Goal: Transaction & Acquisition: Book appointment/travel/reservation

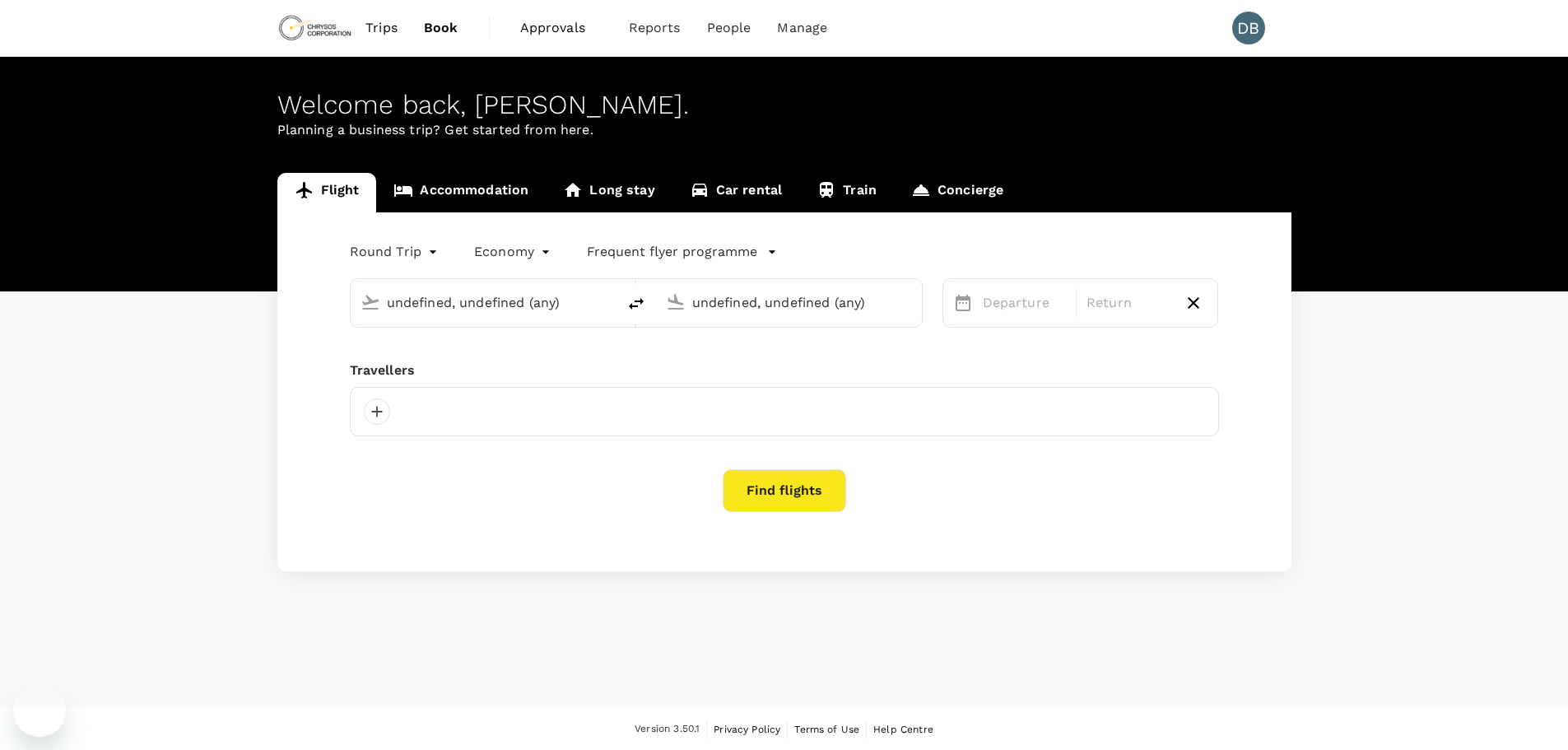
type input "Adelaide (ADL)"
type input "Vancouver Intl (YVR)"
click at [488, 190] on link "Accommodation" at bounding box center [461, 192] width 169 height 40
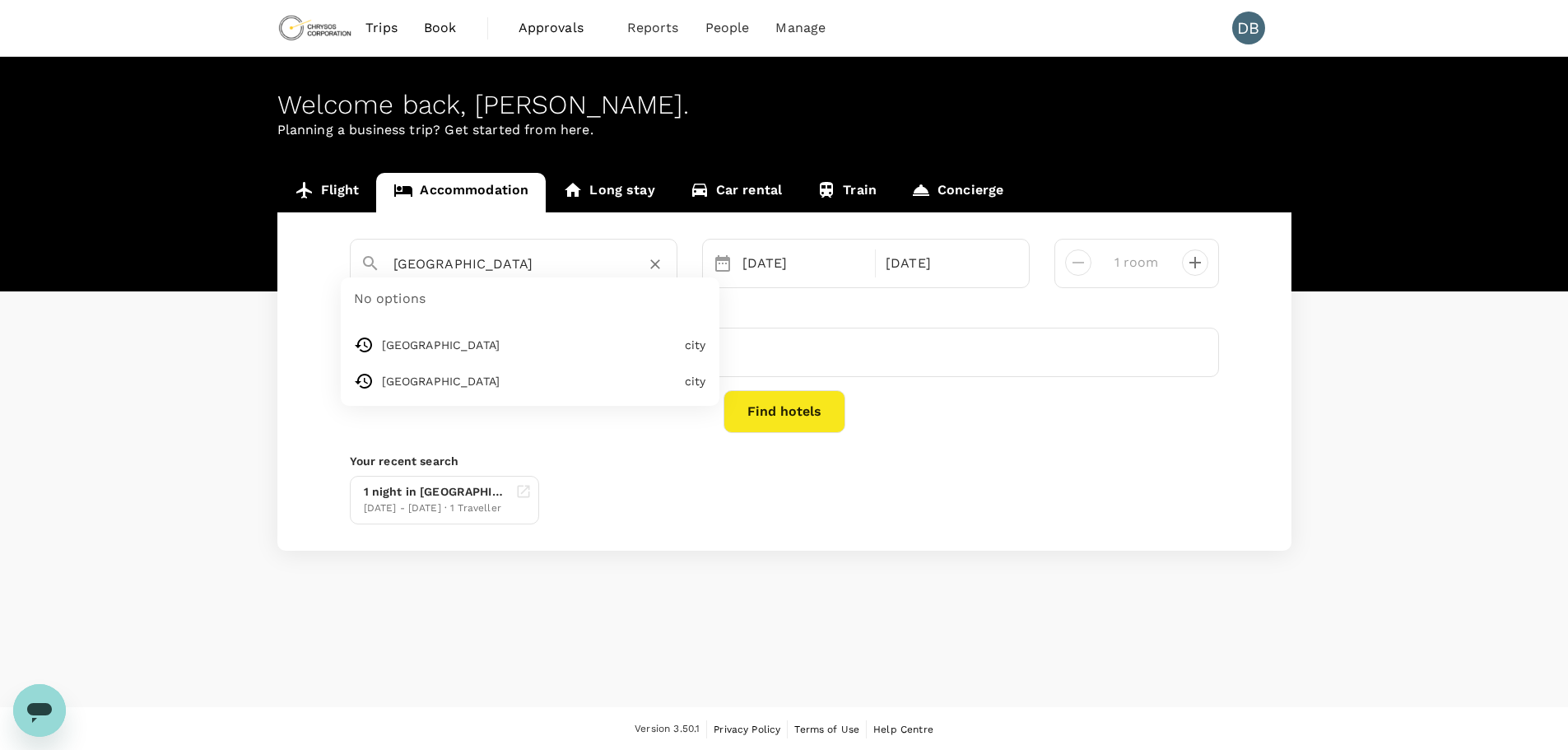
drag, startPoint x: 490, startPoint y: 263, endPoint x: 338, endPoint y: 266, distance: 152.0
click at [338, 266] on div "Dubai No options Dubai city Shanghai city 05 Oct 07 Oct 1 room" at bounding box center [784, 263] width 894 height 50
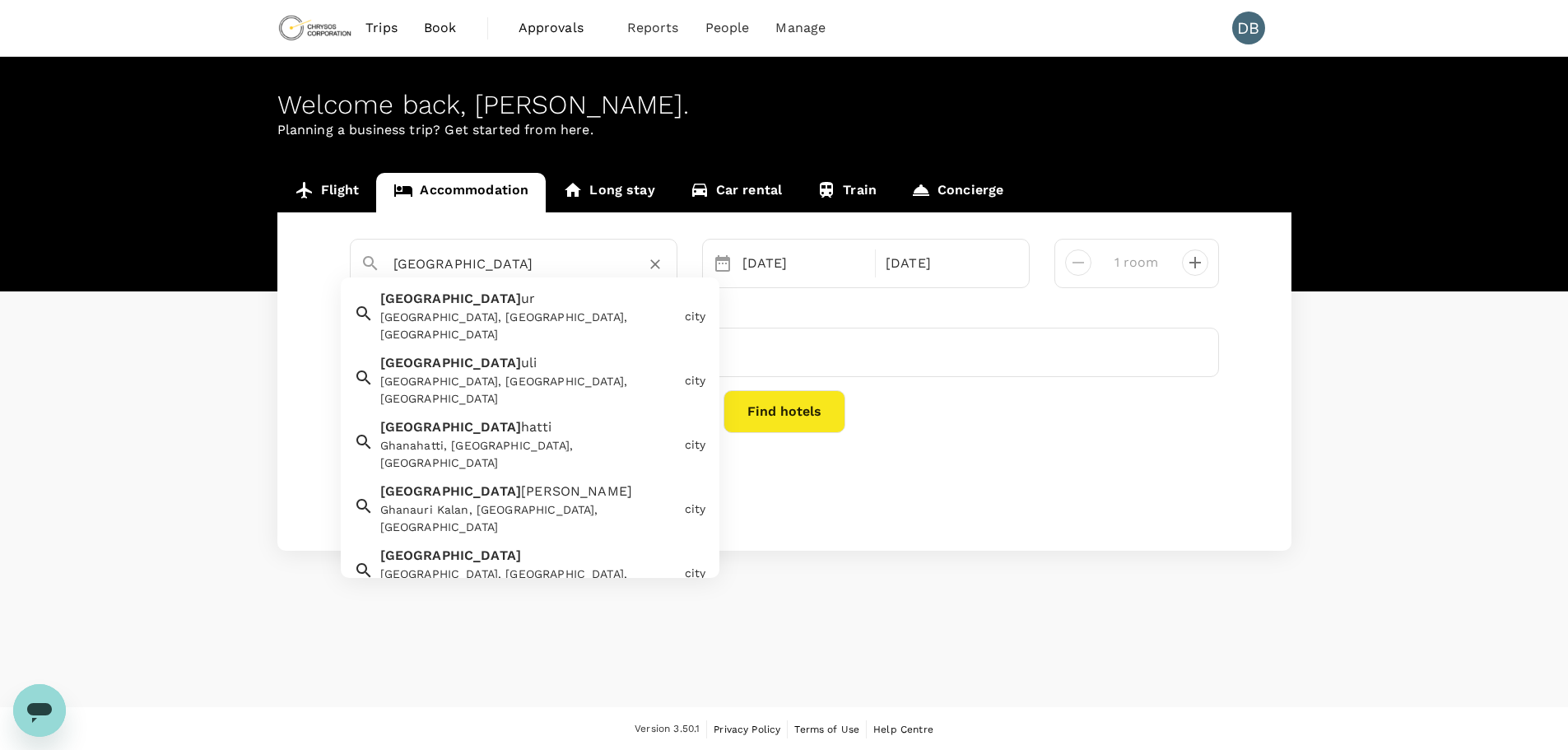
drag, startPoint x: 477, startPoint y: 272, endPoint x: 365, endPoint y: 266, distance: 112.2
click at [365, 266] on div "ghana" at bounding box center [506, 258] width 319 height 43
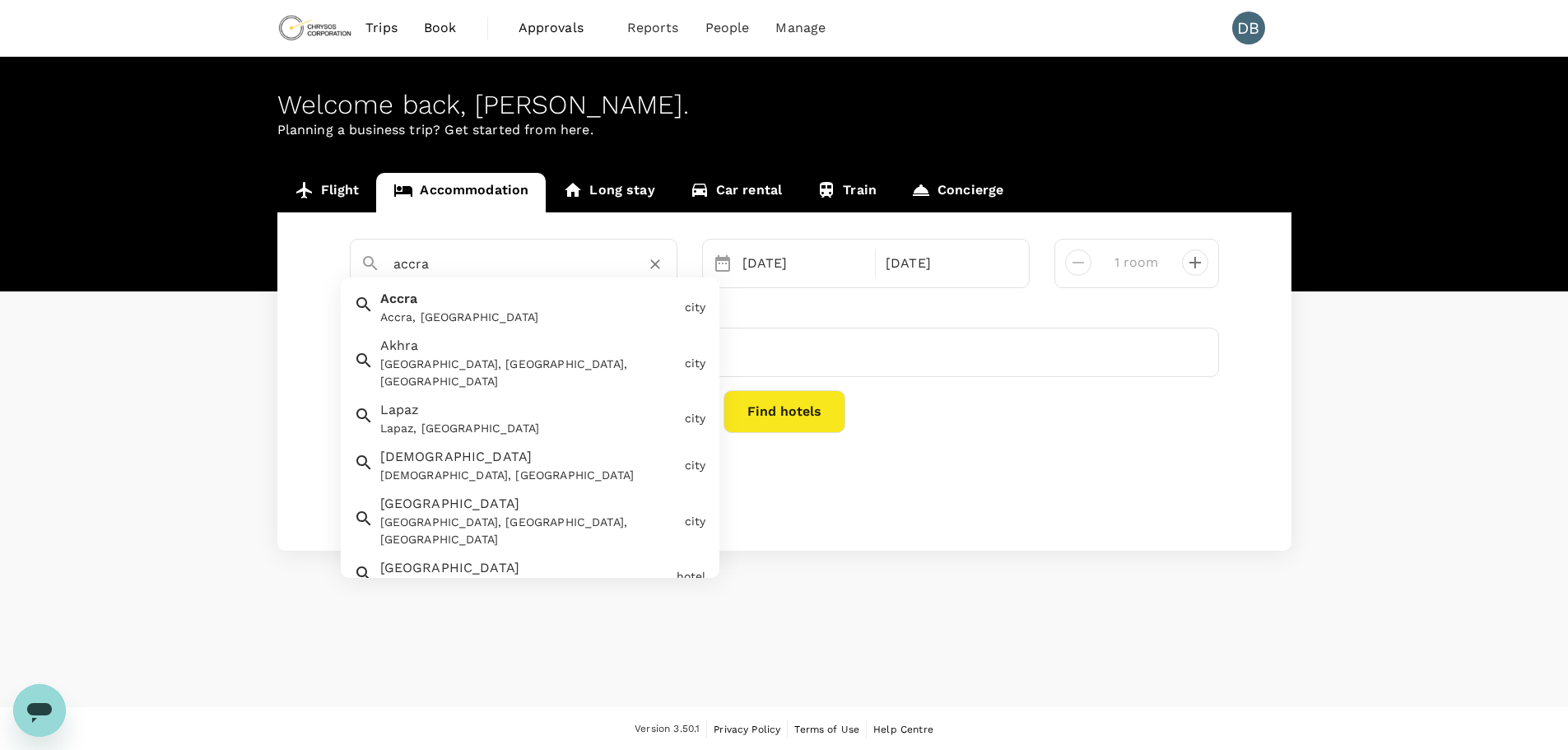
click at [454, 305] on div "Accra Accra, Ghana" at bounding box center [525, 304] width 305 height 43
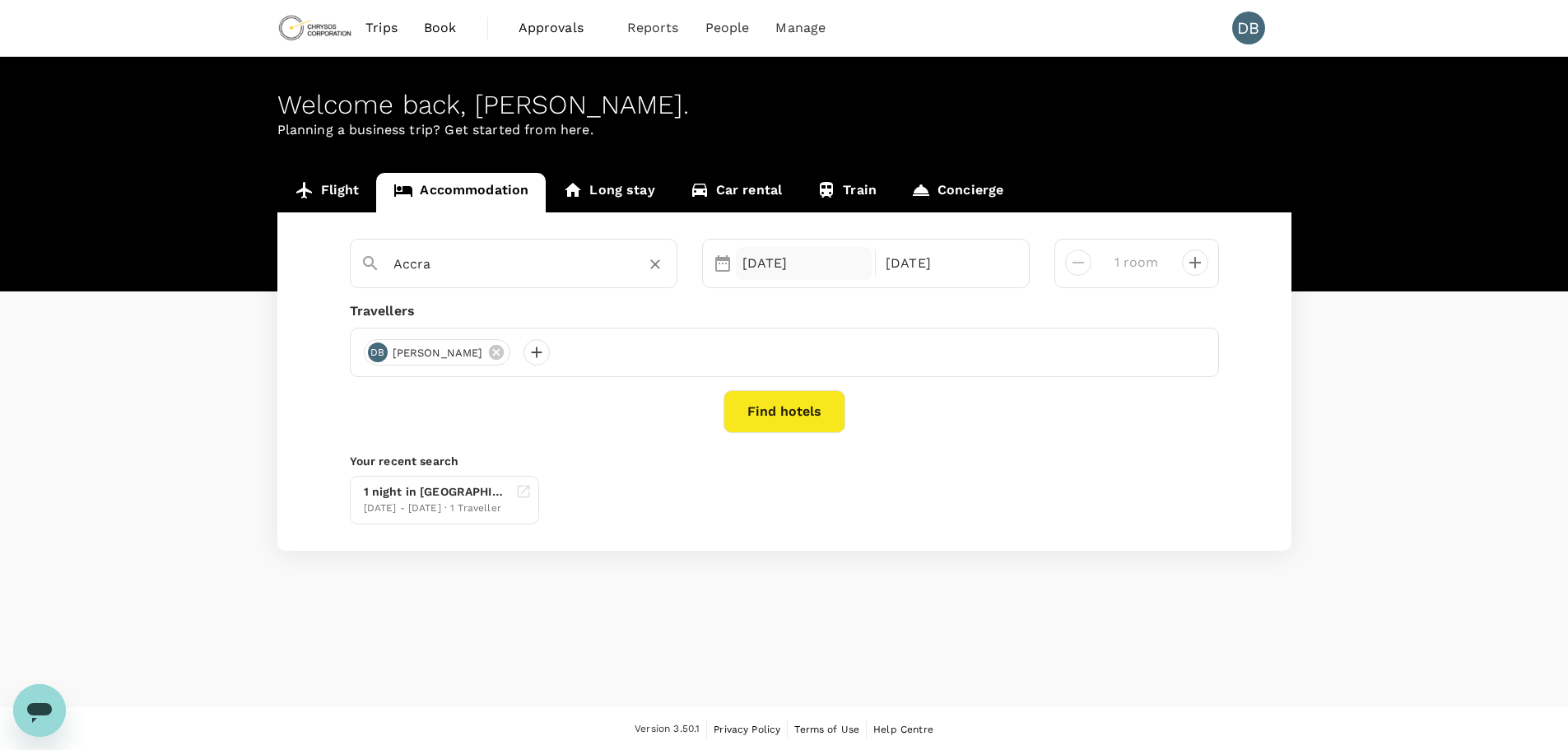
type input "Accra"
click at [790, 275] on div "05 Oct" at bounding box center [804, 263] width 136 height 33
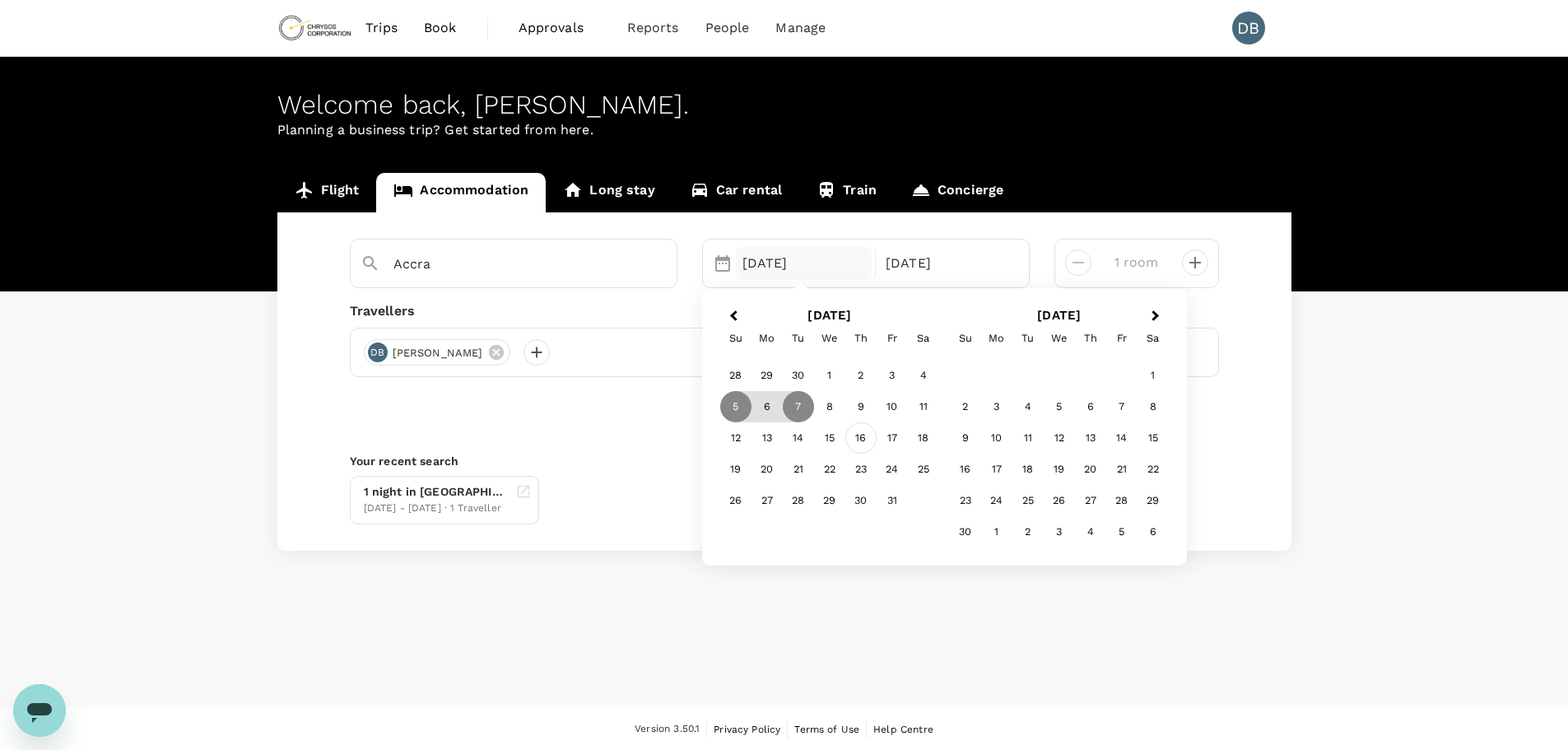
click at [862, 433] on div "16" at bounding box center [860, 438] width 31 height 31
click at [790, 471] on div "21" at bounding box center [798, 469] width 31 height 31
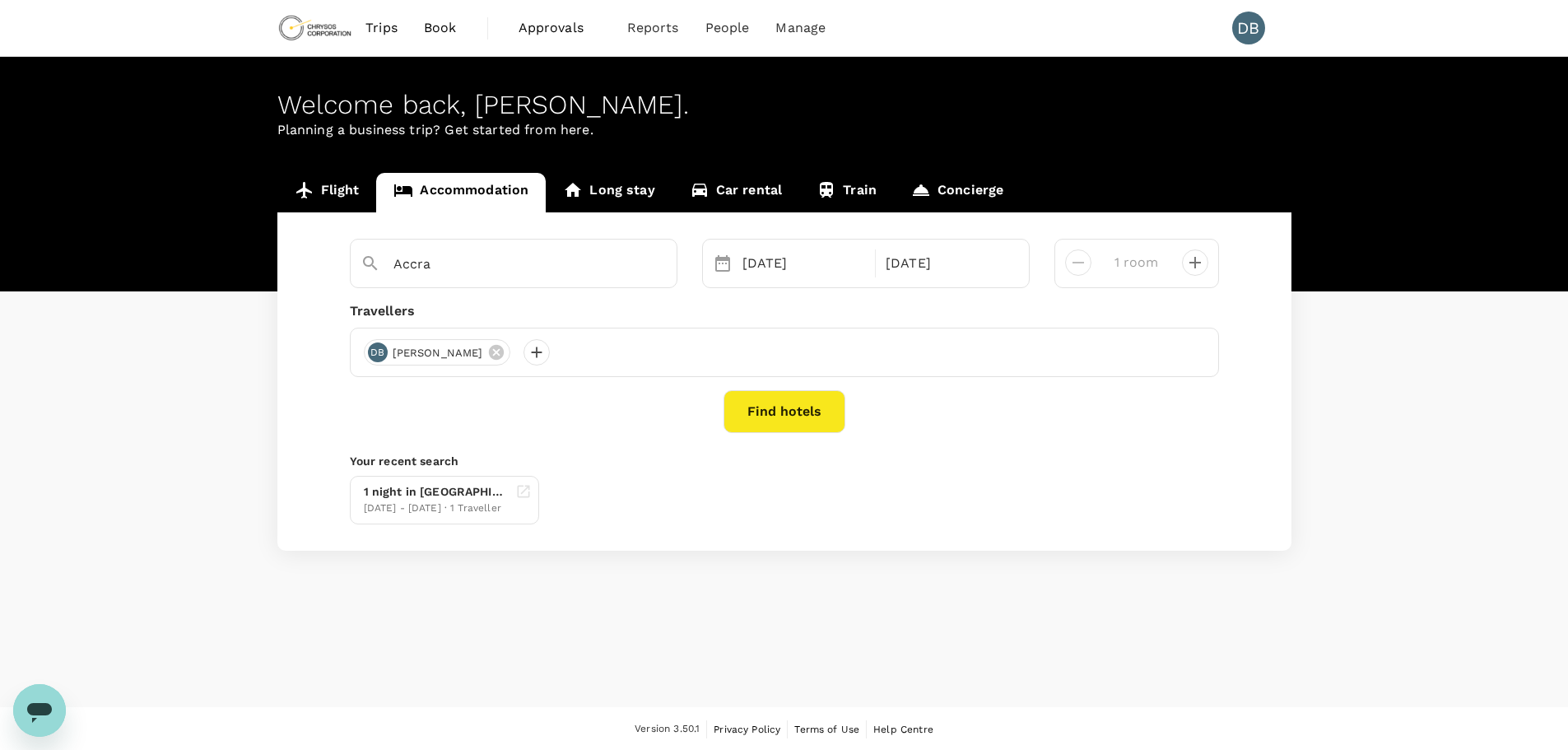
click at [799, 431] on button "Find hotels" at bounding box center [784, 411] width 121 height 43
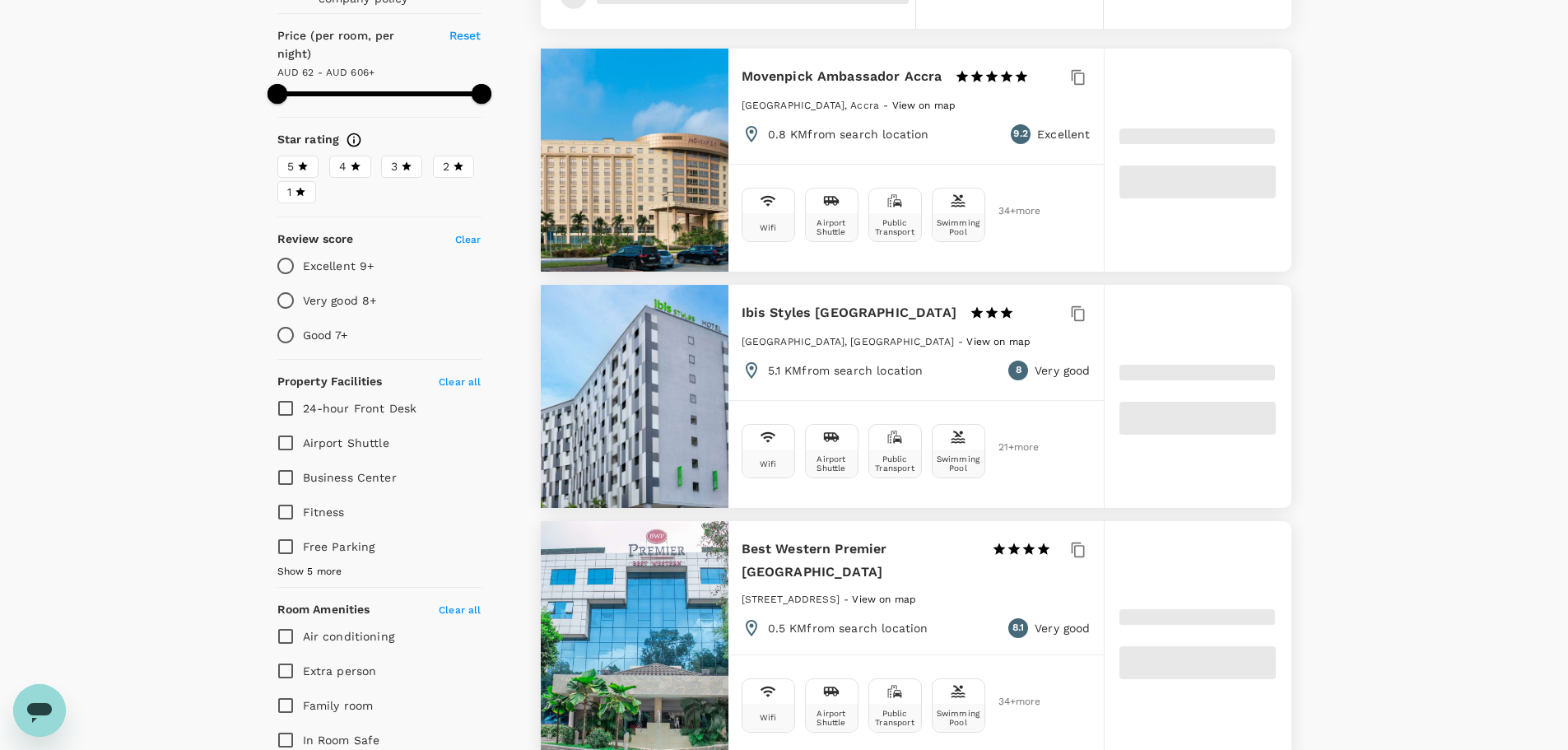
type input "605.92"
type input "27.92"
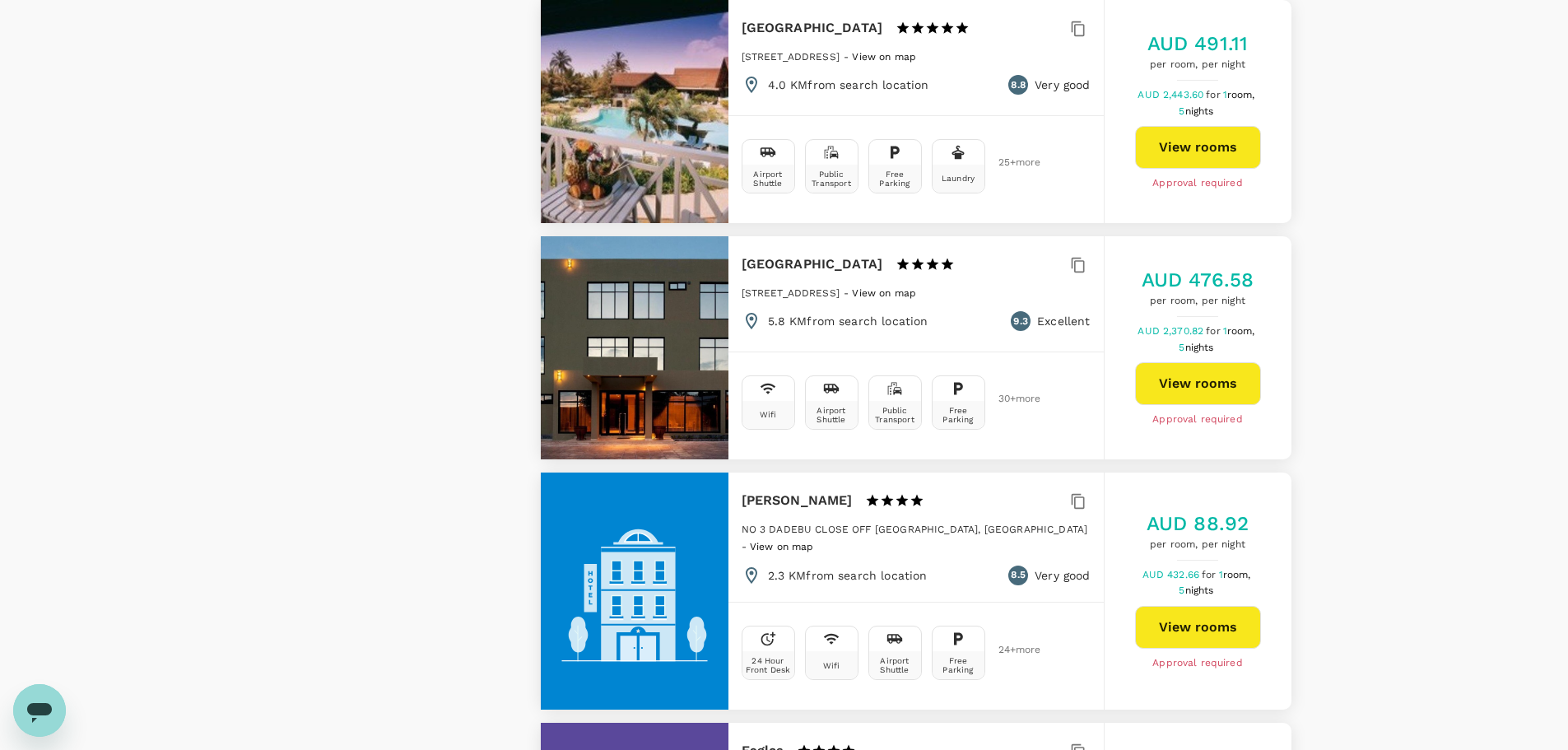
scroll to position [4362, 0]
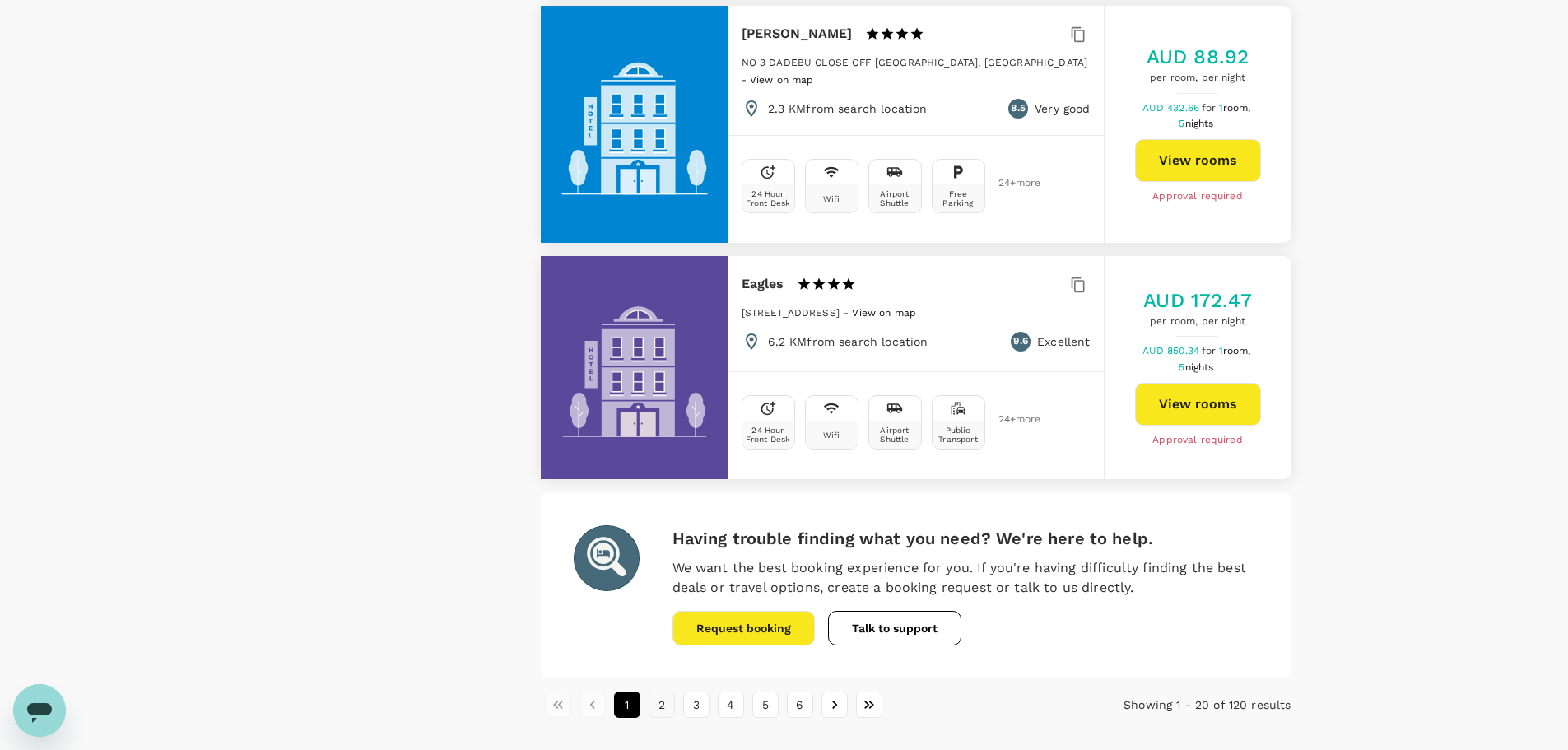
click at [655, 691] on button "2" at bounding box center [662, 704] width 27 height 27
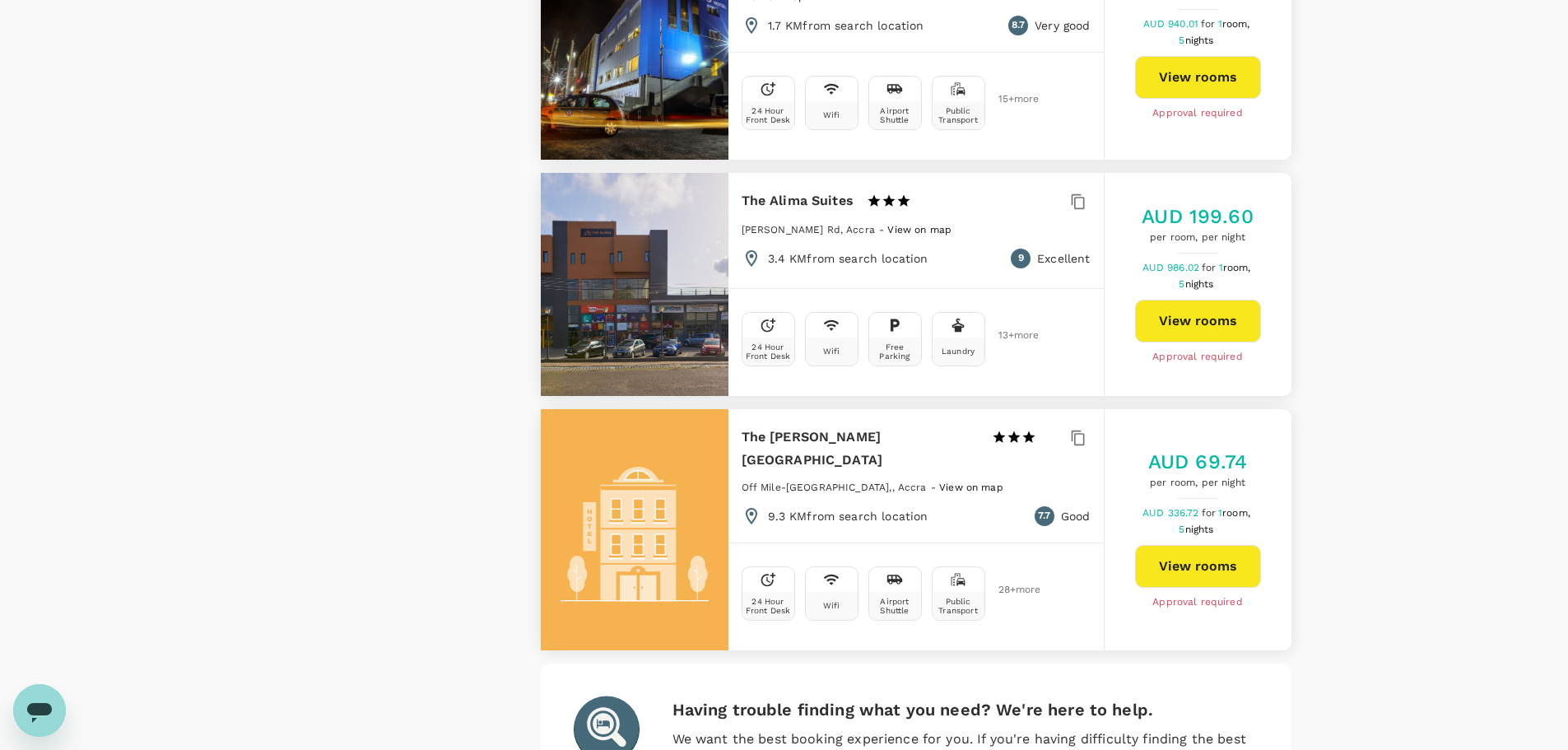
scroll to position [4505, 0]
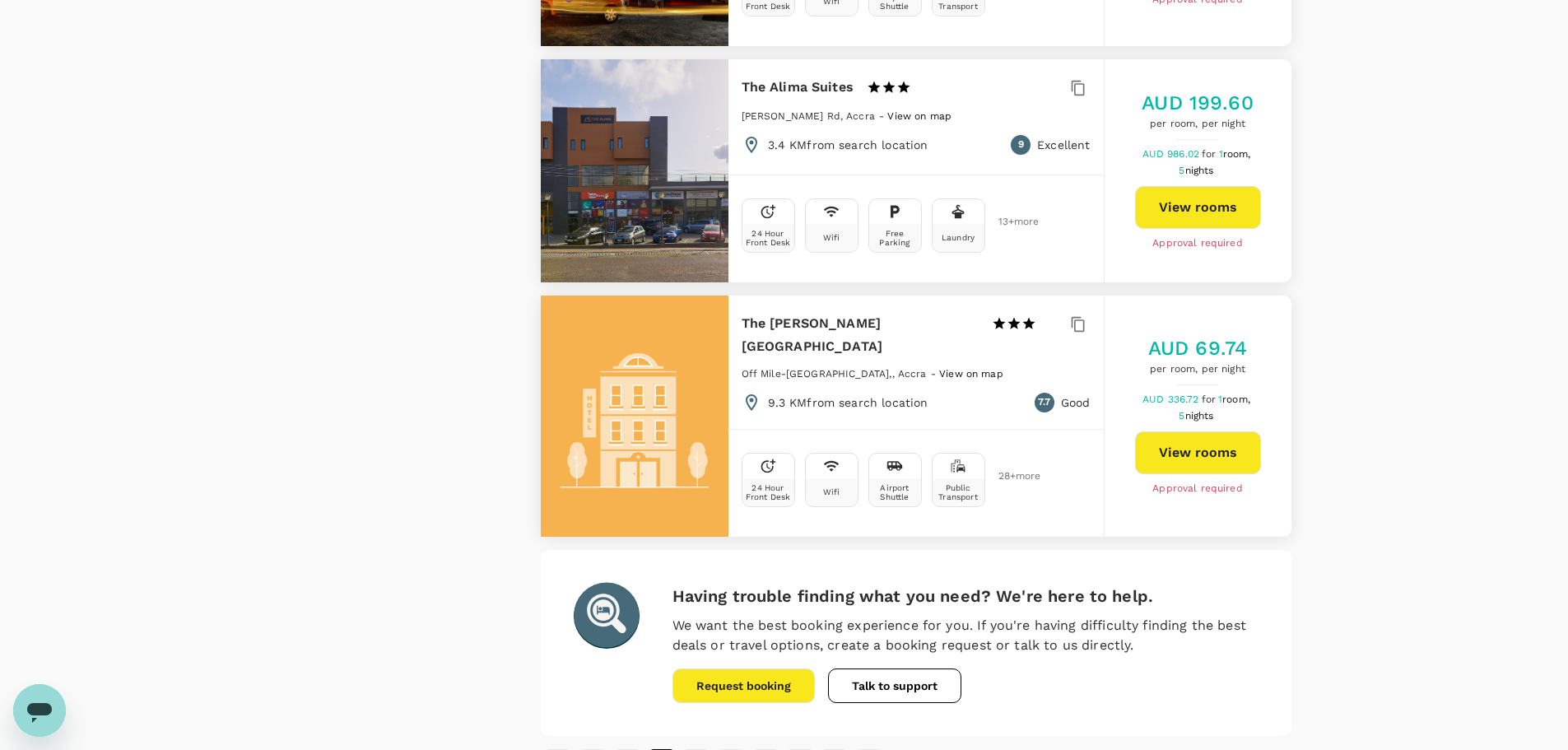
click at [698, 749] on button "3" at bounding box center [696, 762] width 27 height 27
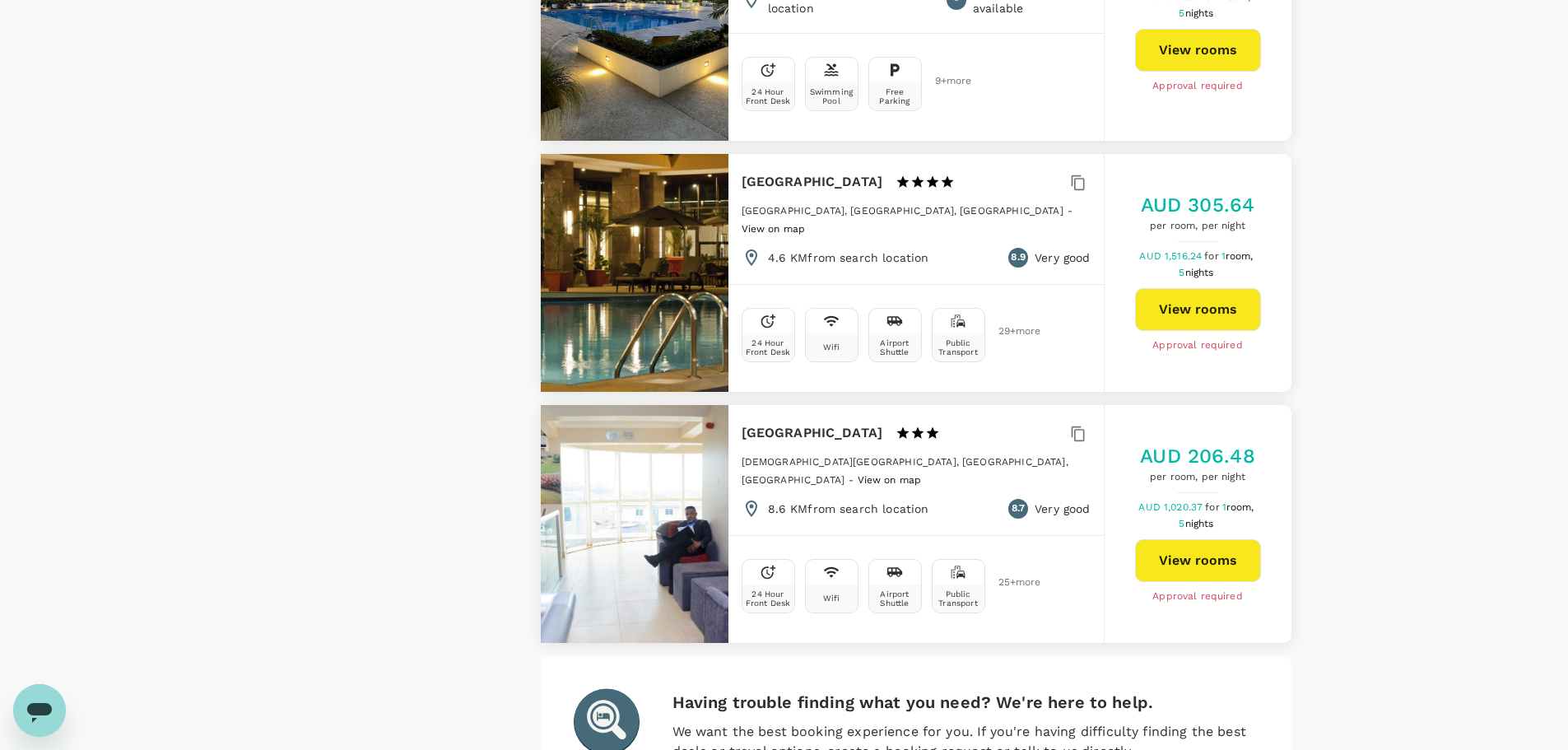
scroll to position [4497, 0]
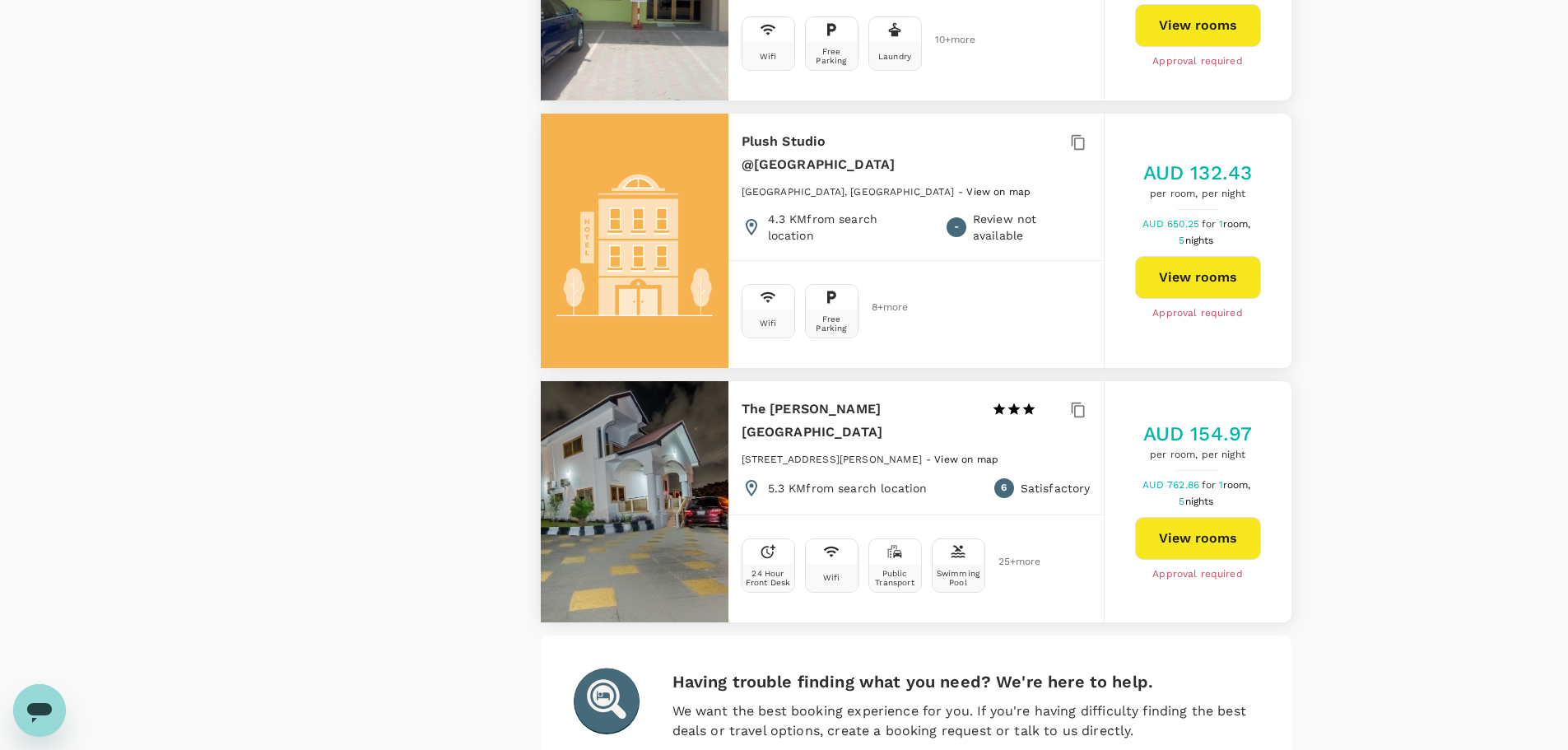
scroll to position [4444, 0]
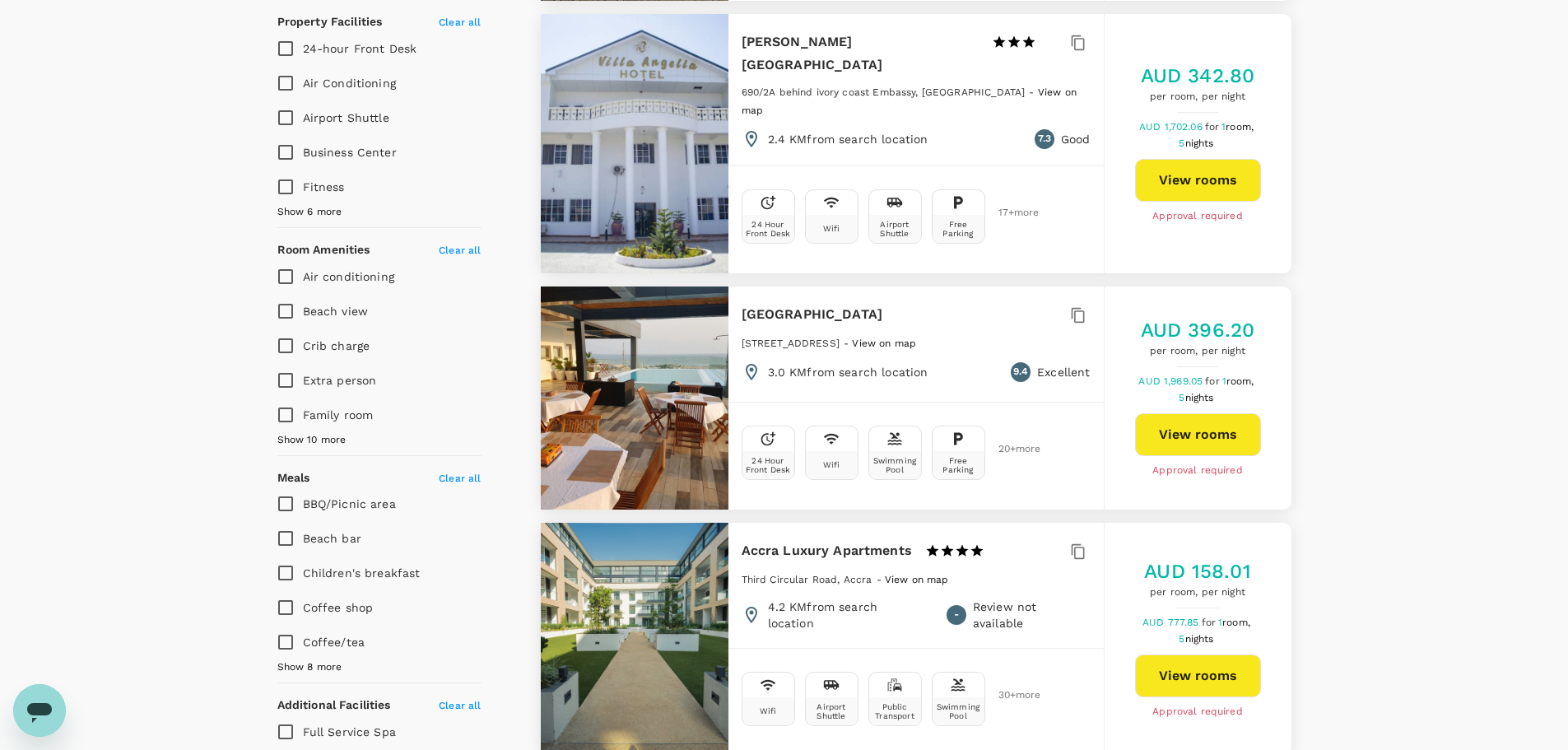
scroll to position [823, 0]
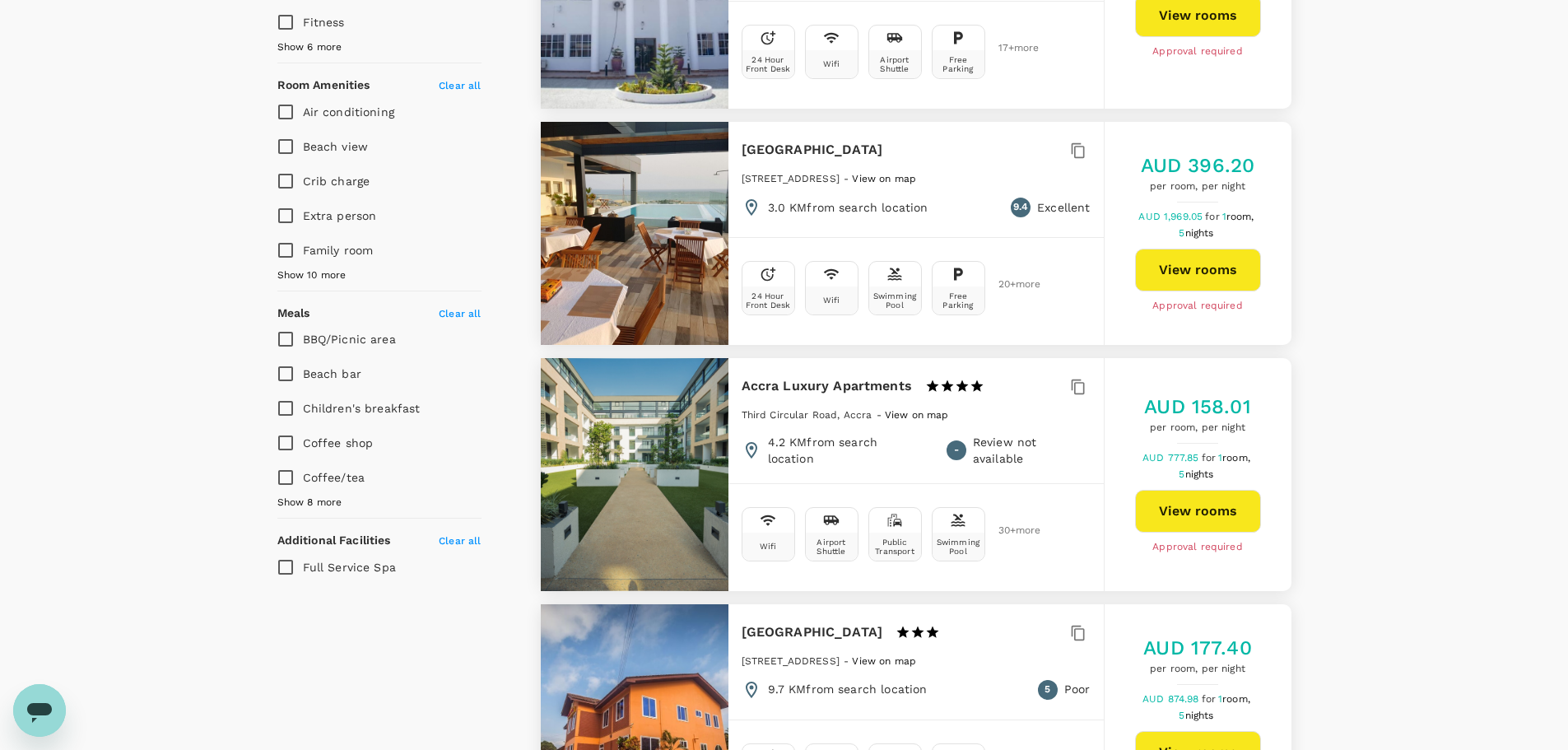
click at [909, 409] on span "View on map" at bounding box center [917, 414] width 64 height 12
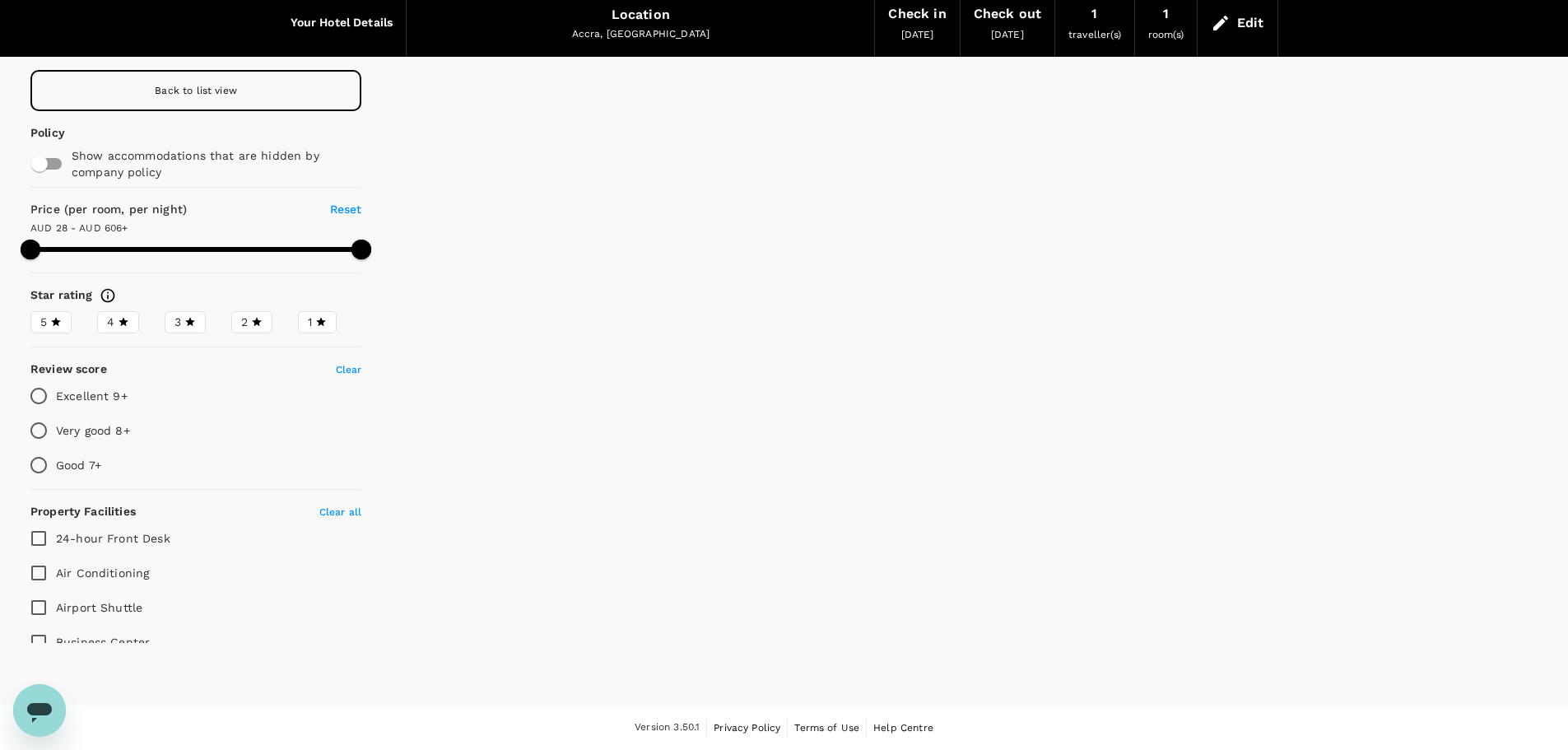
scroll to position [67, 0]
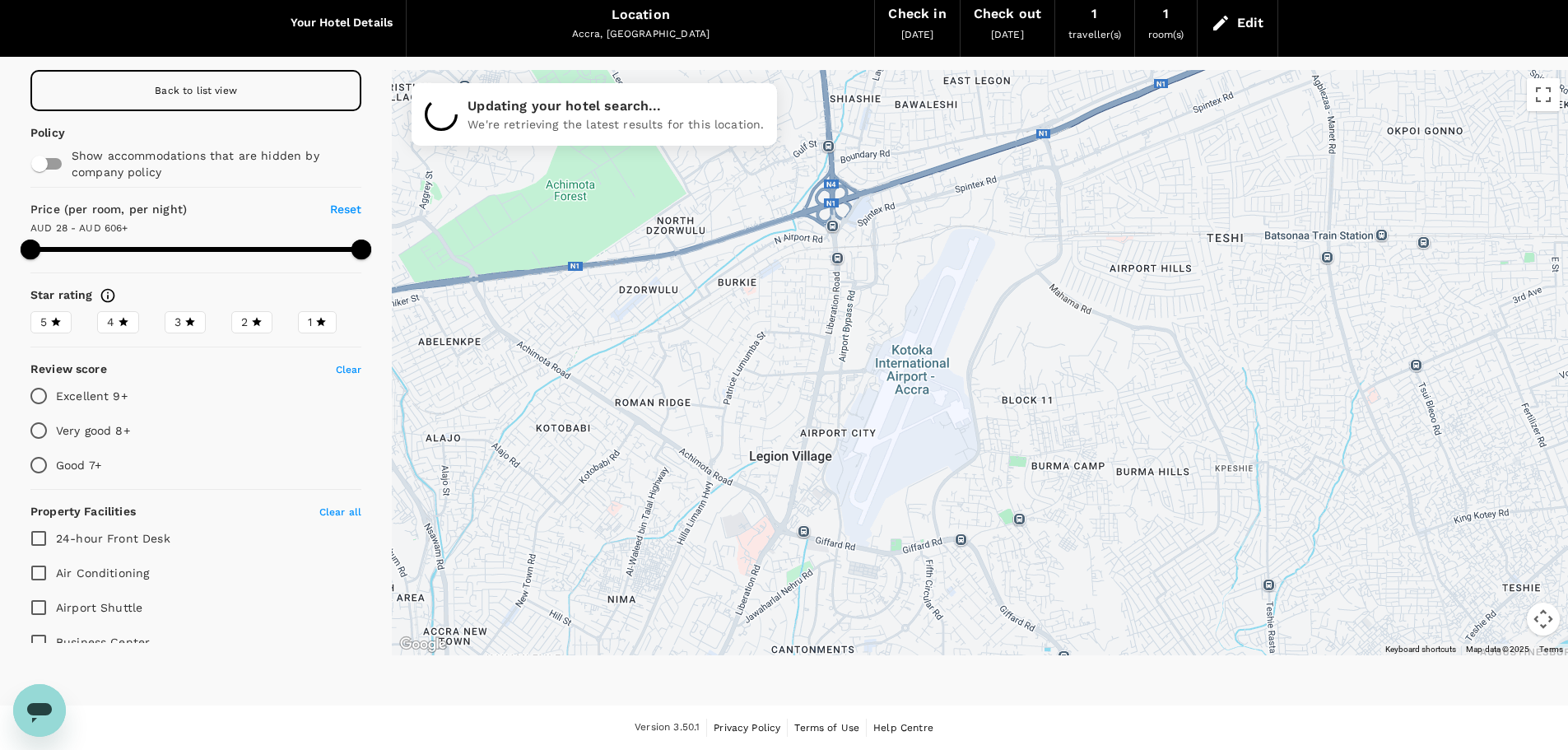
drag, startPoint x: 884, startPoint y: 237, endPoint x: 814, endPoint y: 467, distance: 240.4
click at [814, 467] on div at bounding box center [980, 363] width 1176 height 585
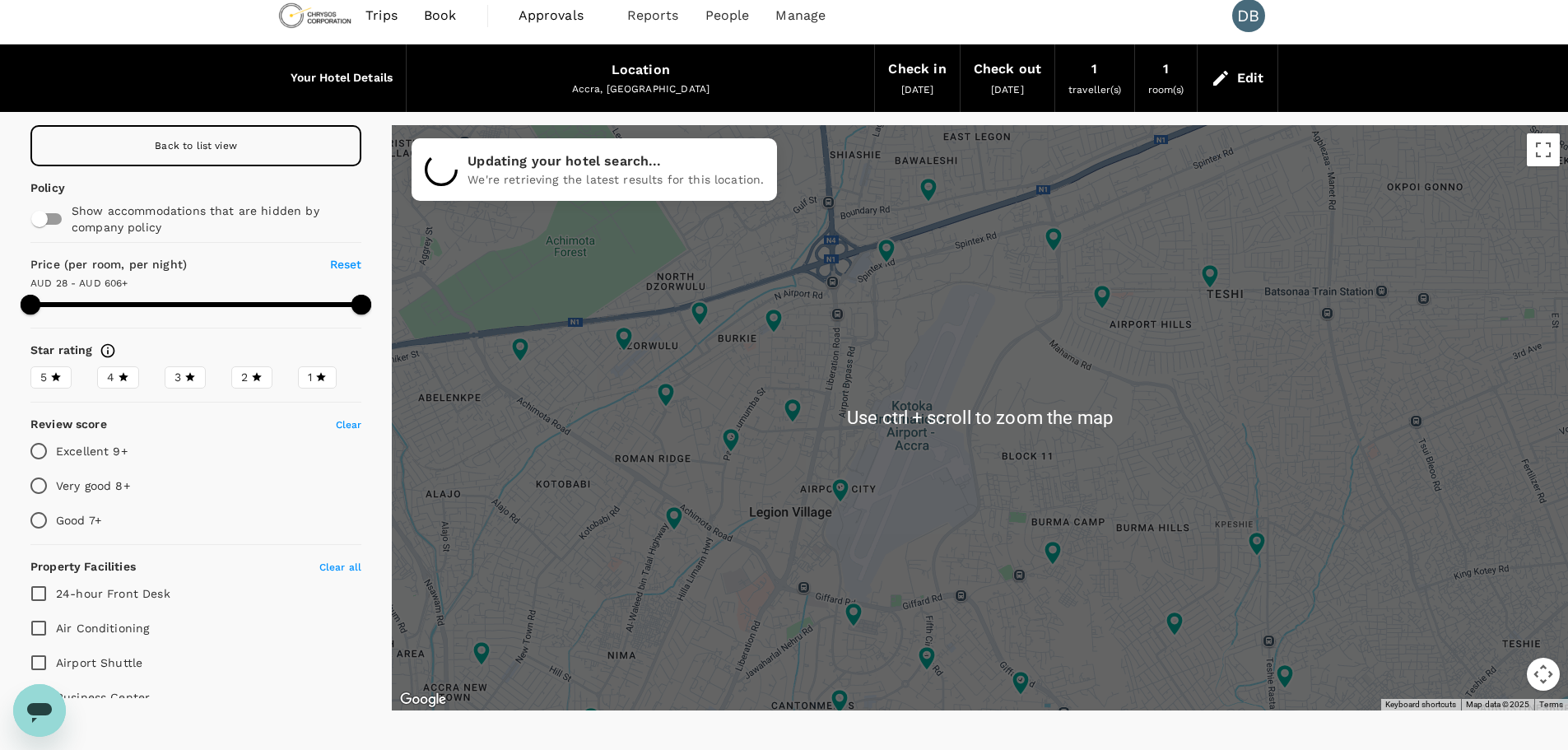
scroll to position [0, 0]
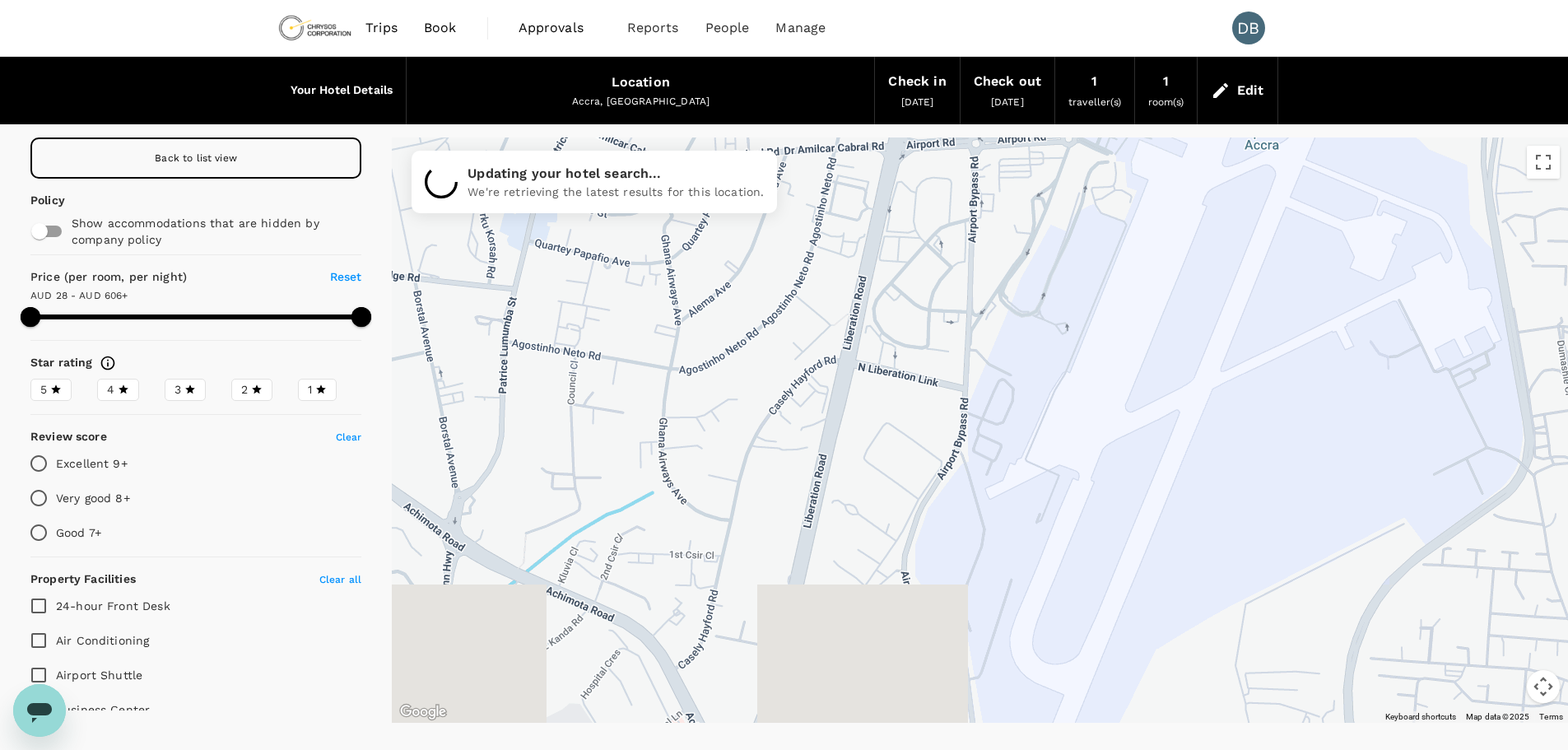
drag, startPoint x: 822, startPoint y: 497, endPoint x: 947, endPoint y: 225, distance: 299.3
click at [947, 225] on div at bounding box center [980, 430] width 1176 height 585
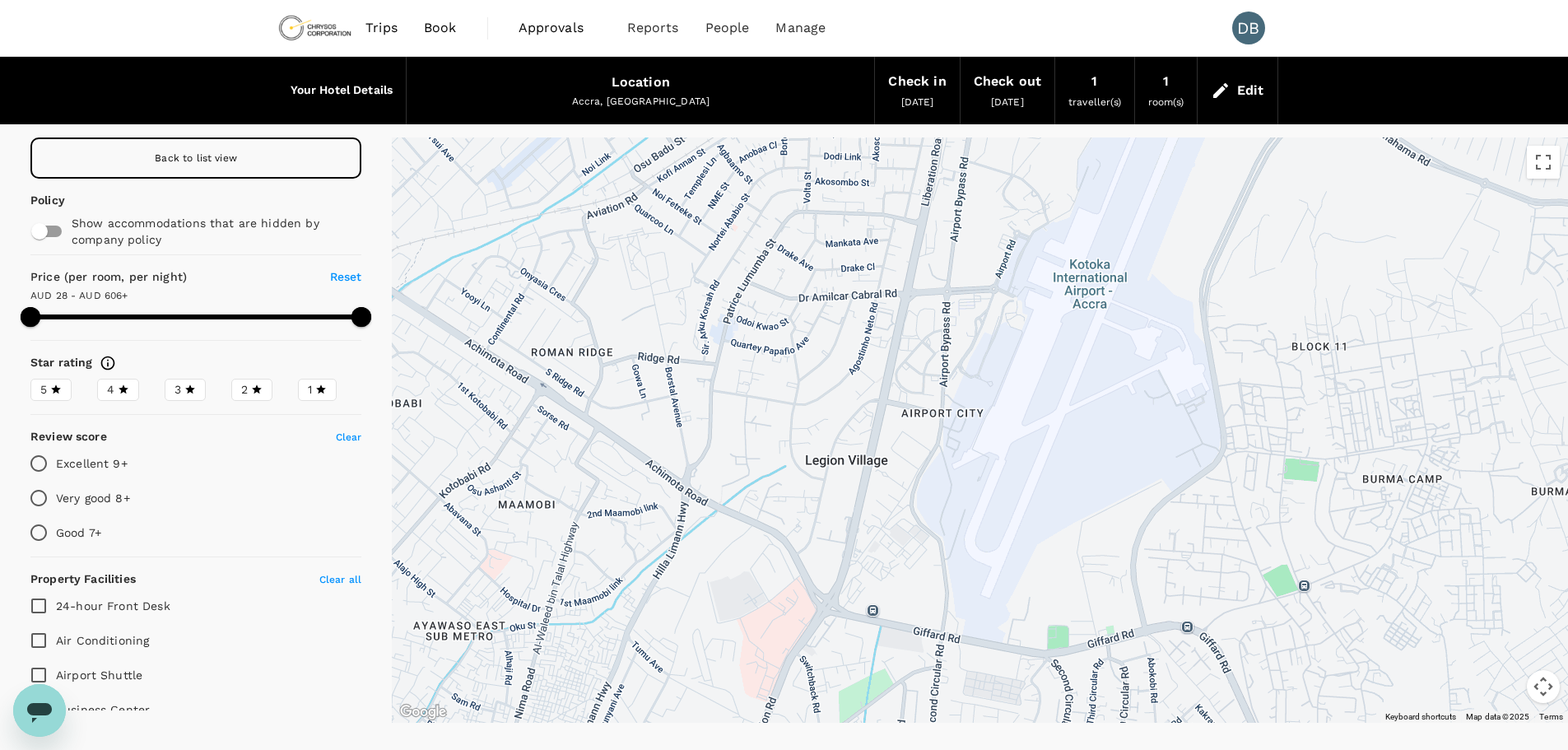
drag, startPoint x: 921, startPoint y: 258, endPoint x: 907, endPoint y: 347, distance: 90.1
click at [907, 347] on div at bounding box center [980, 430] width 1176 height 585
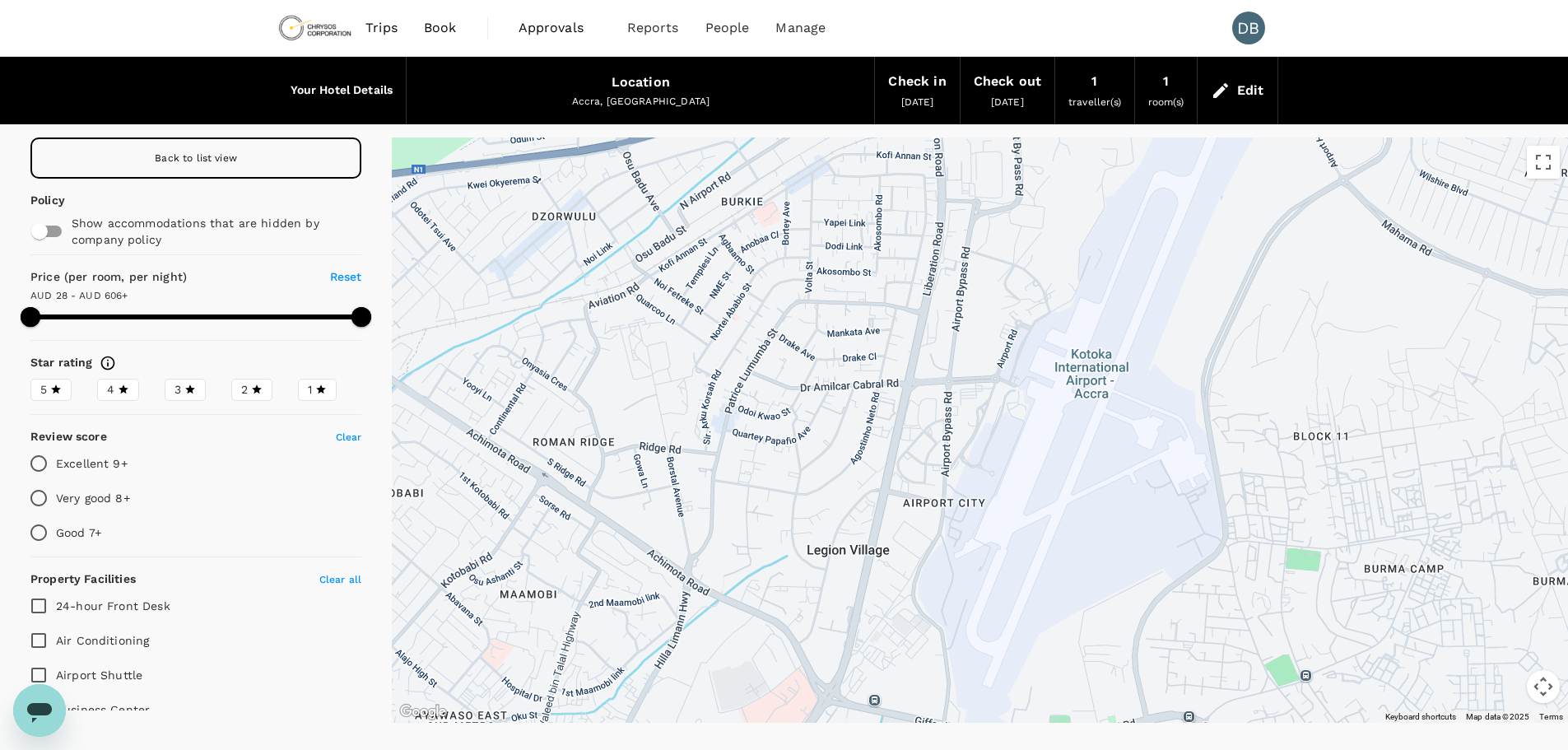
drag, startPoint x: 986, startPoint y: 319, endPoint x: 986, endPoint y: 430, distance: 111.0
click at [986, 430] on div at bounding box center [980, 430] width 1176 height 585
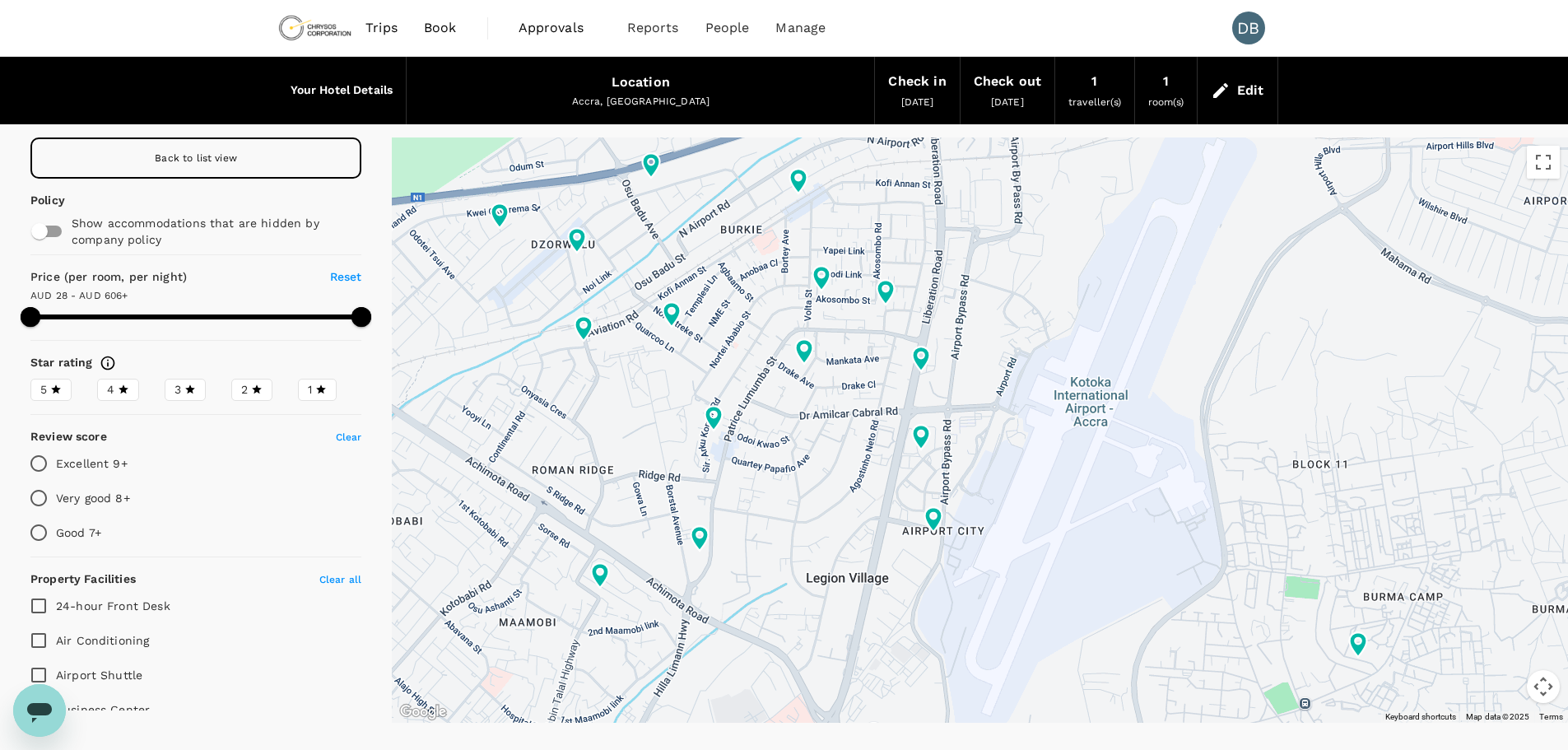
click at [194, 152] on span "Back to list view" at bounding box center [195, 157] width 82 height 12
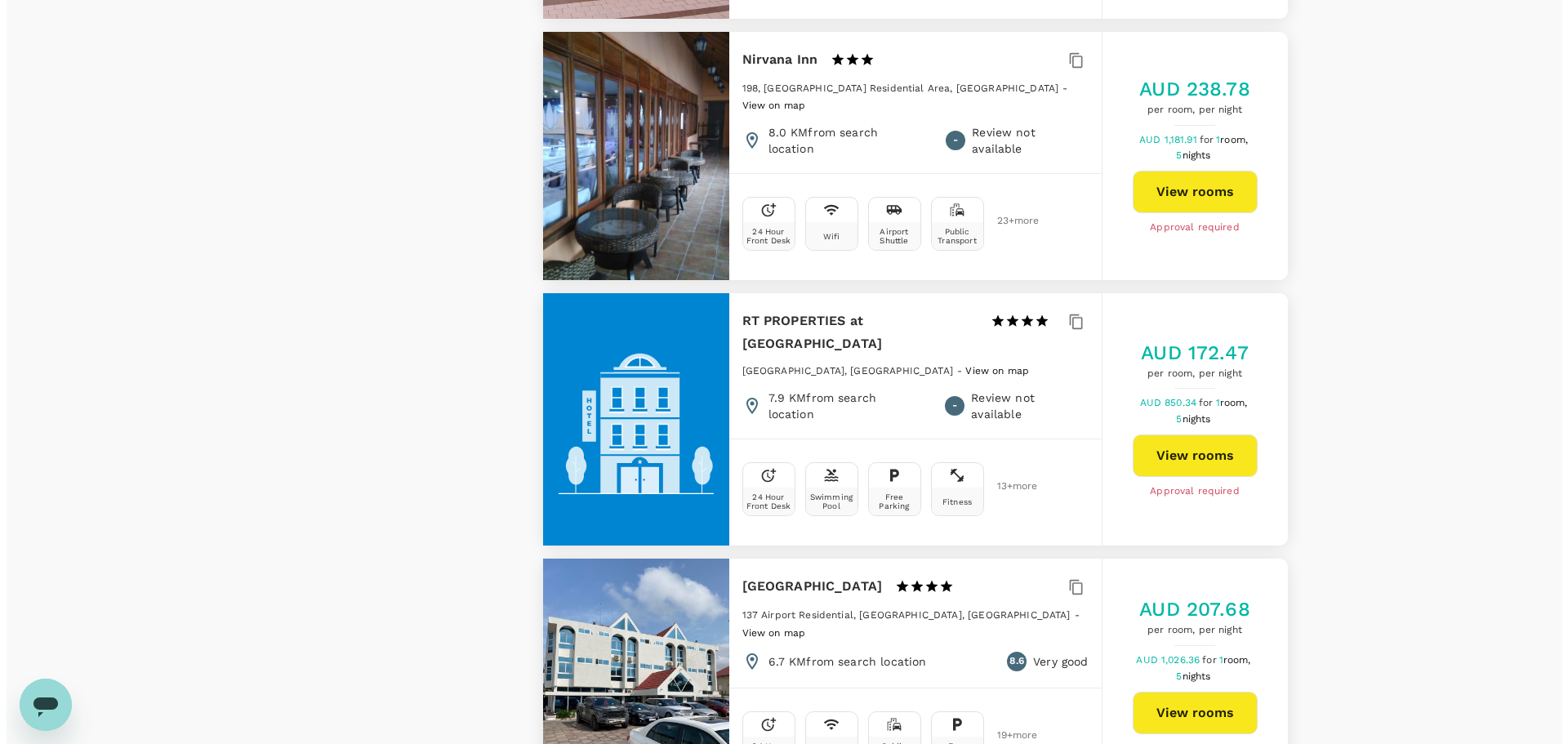
scroll to position [1926, 0]
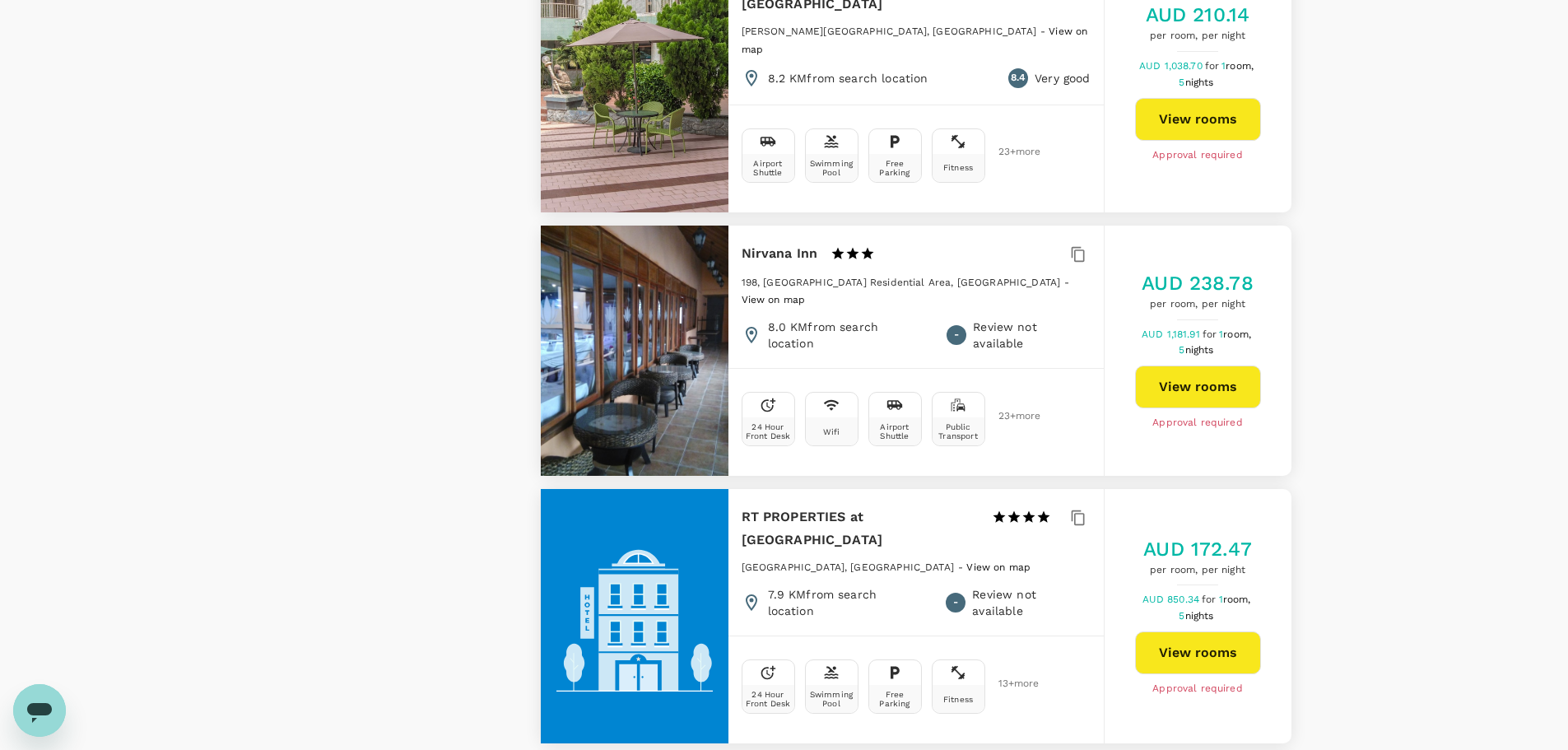
type input "605.92"
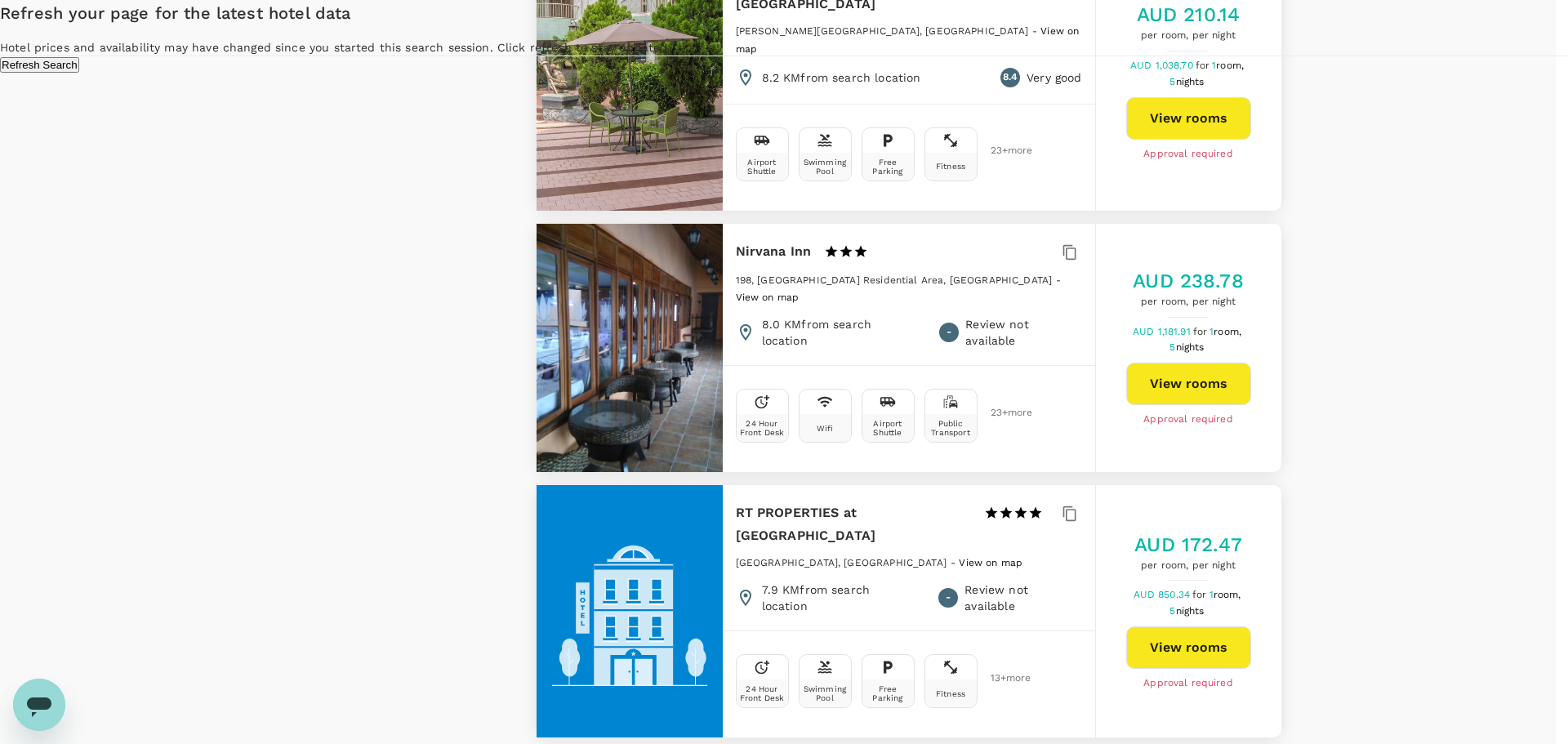
click at [79, 73] on button "Refresh Search" at bounding box center [39, 65] width 79 height 16
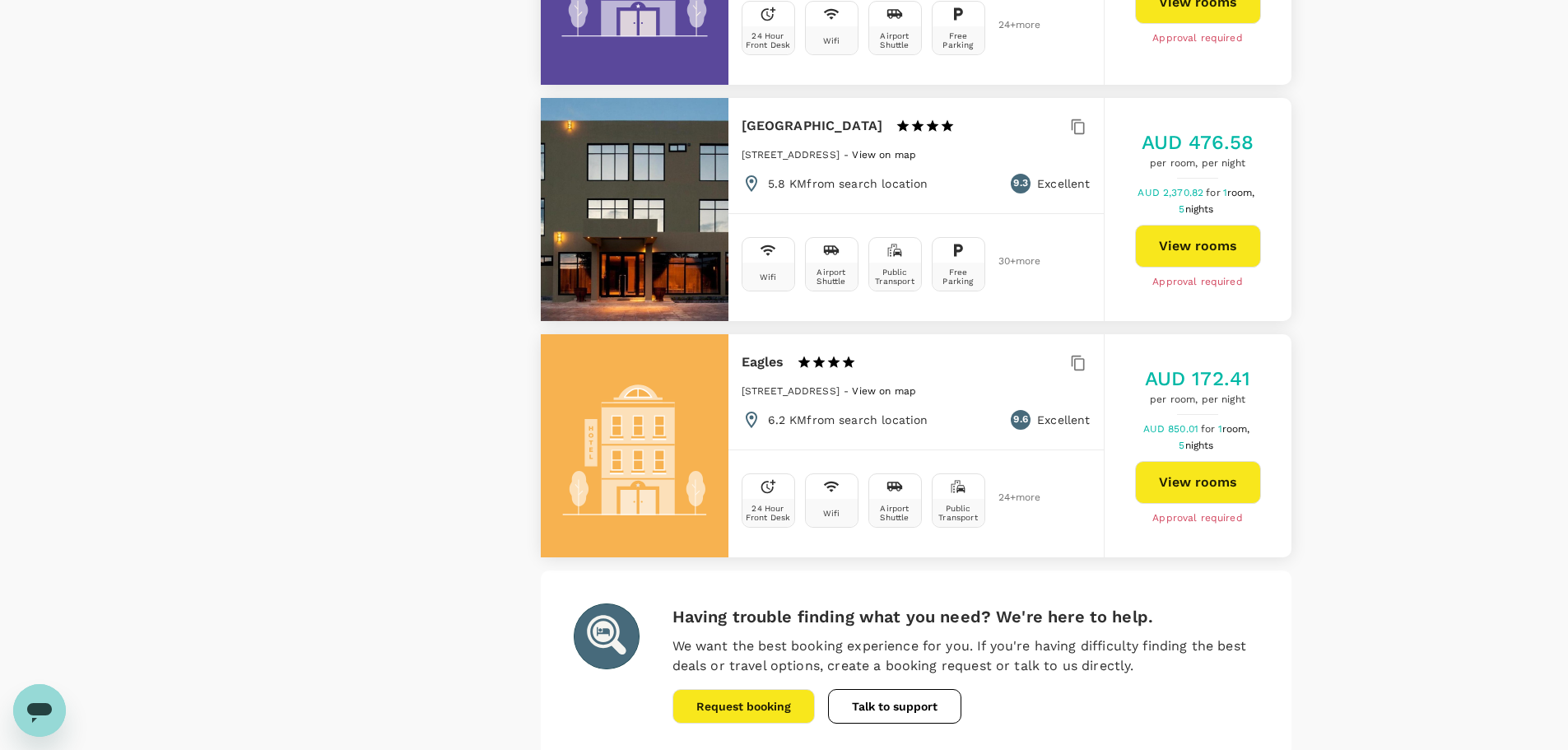
scroll to position [4523, 0]
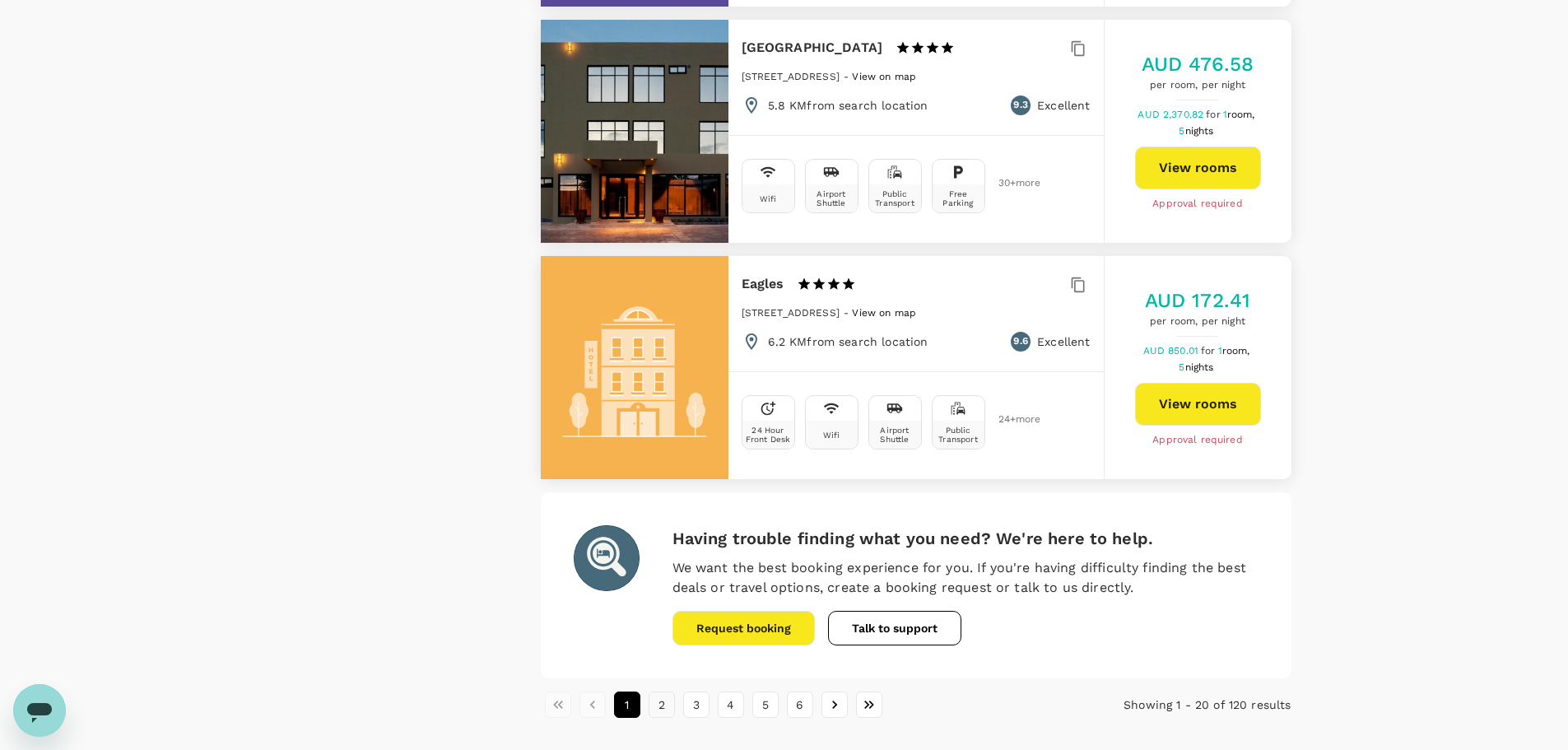
click at [655, 691] on button "2" at bounding box center [662, 704] width 27 height 27
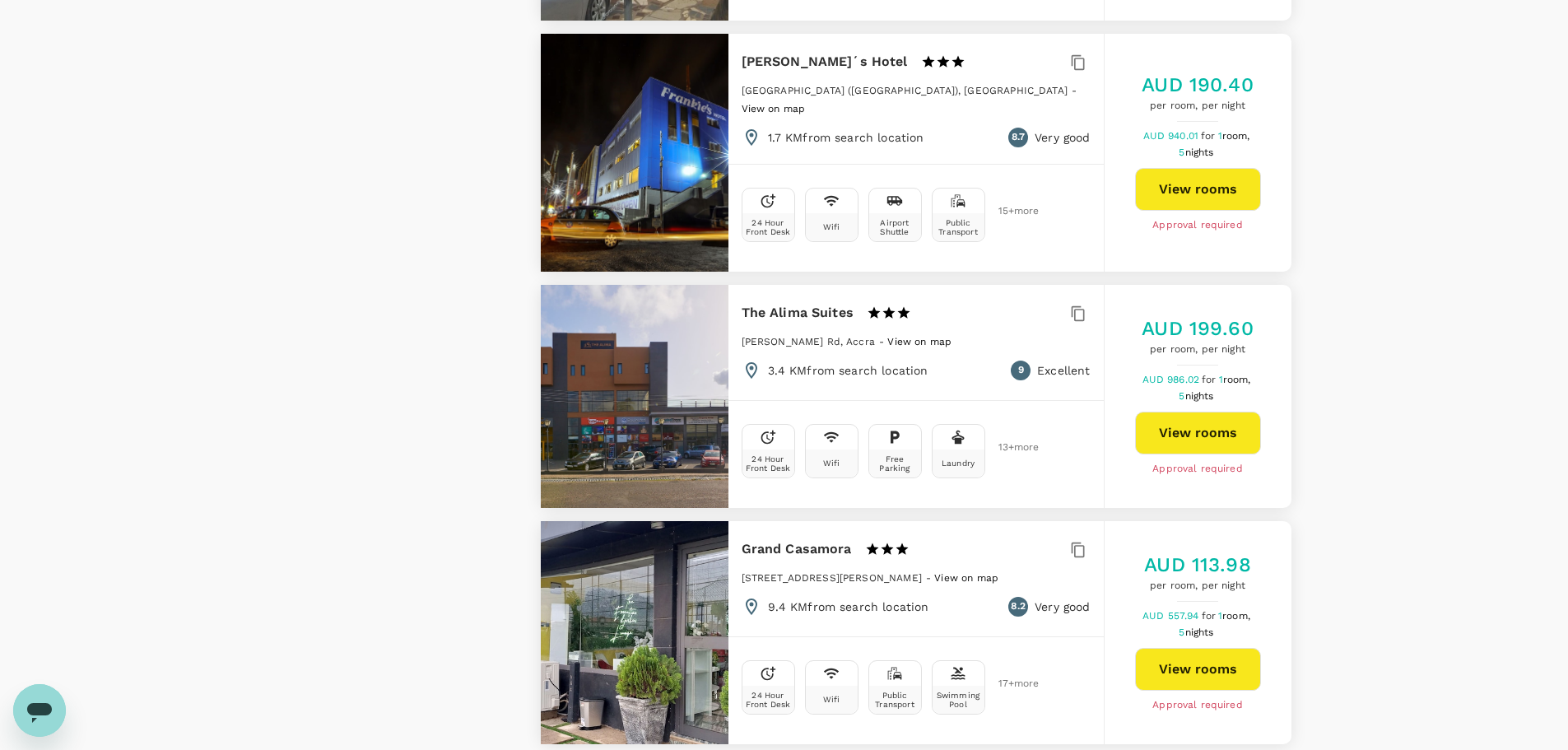
scroll to position [4444, 0]
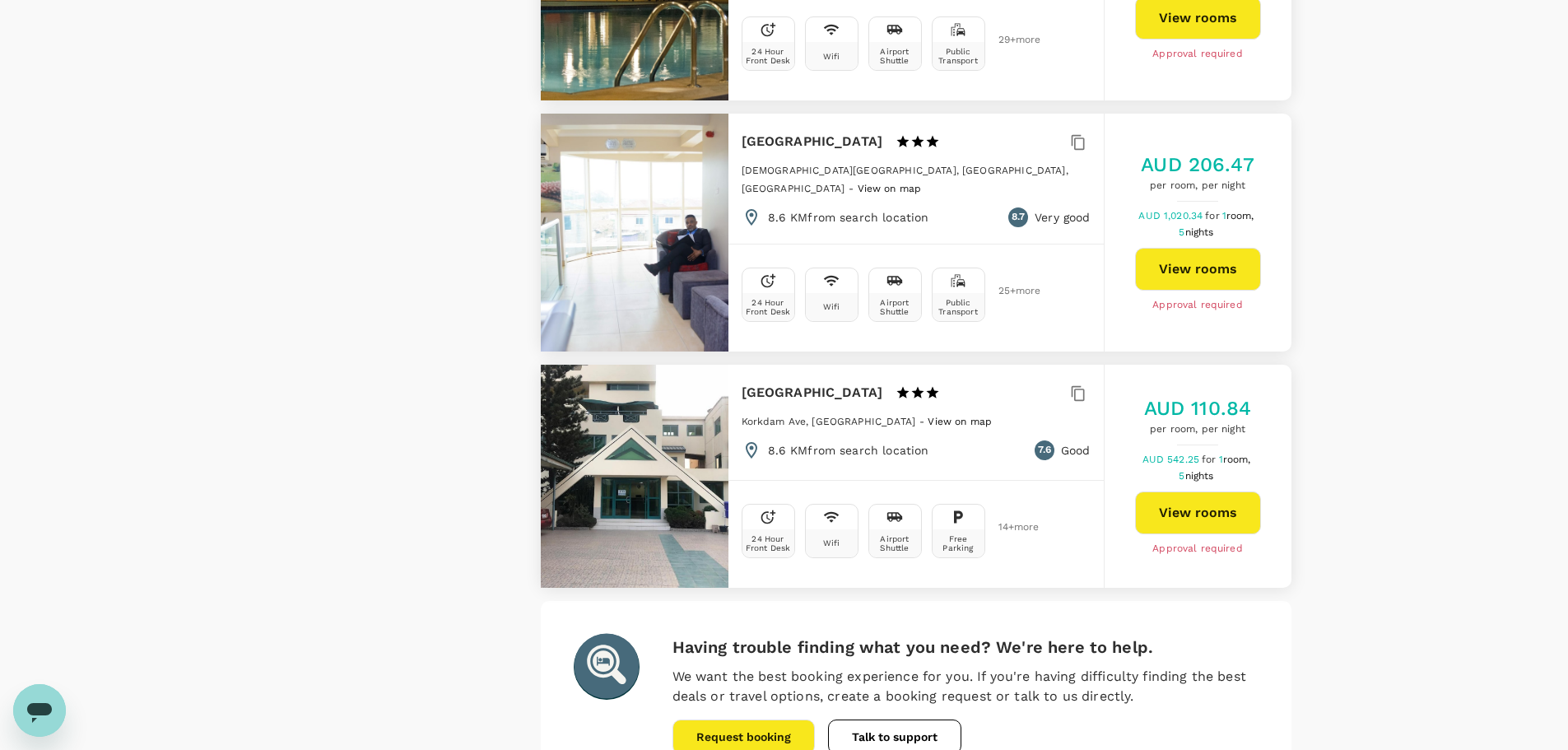
scroll to position [4487, 0]
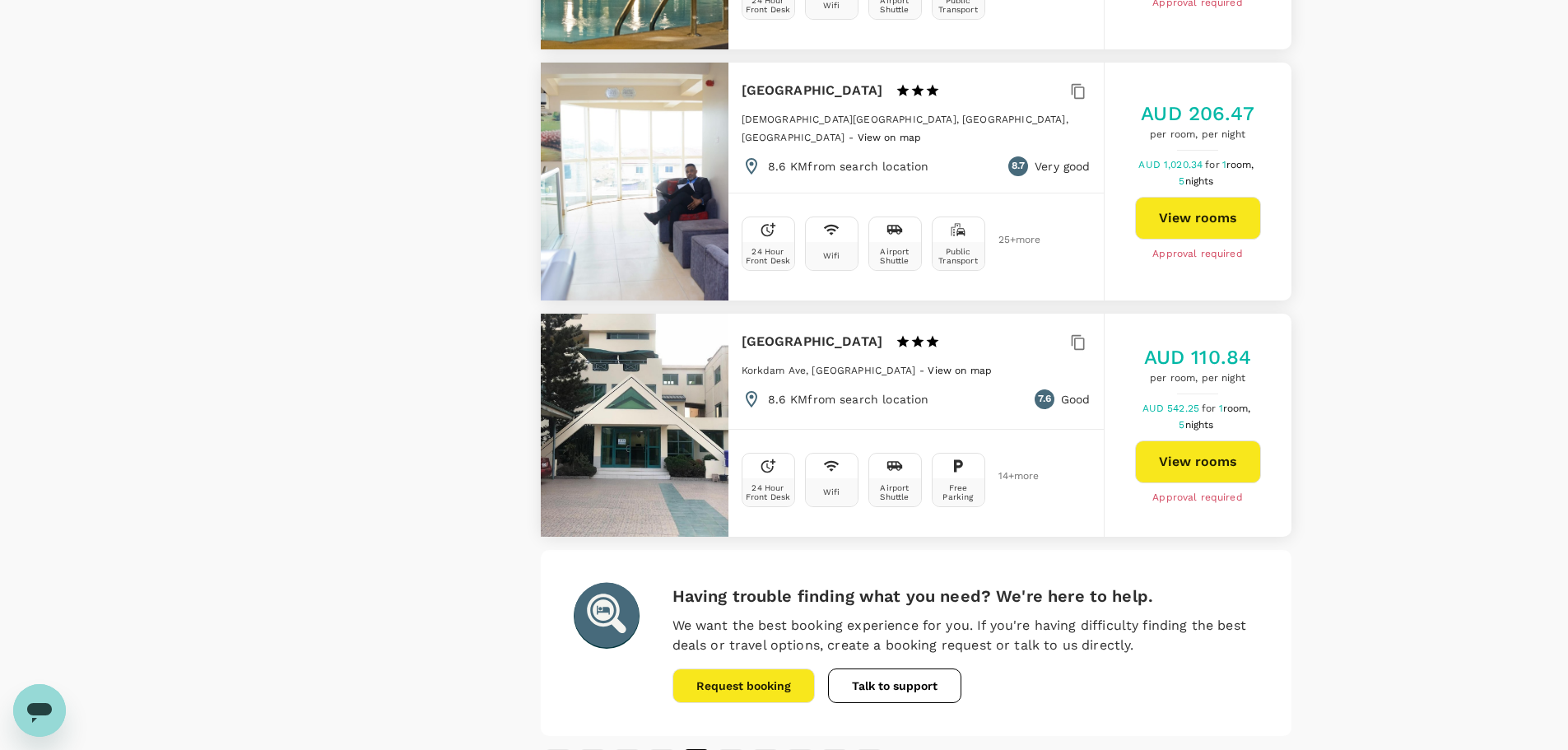
click at [736, 749] on button "4" at bounding box center [731, 762] width 27 height 27
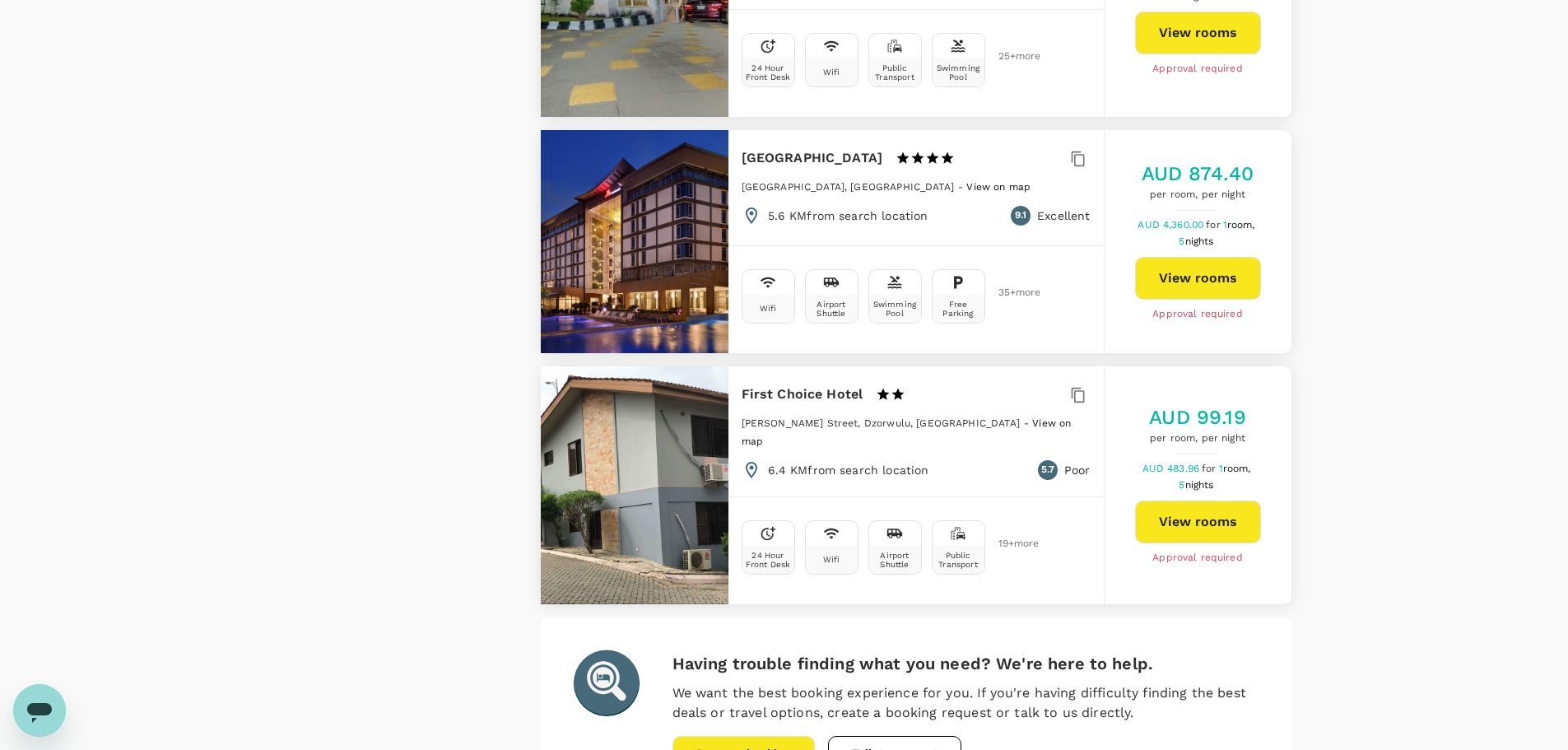
scroll to position [4483, 0]
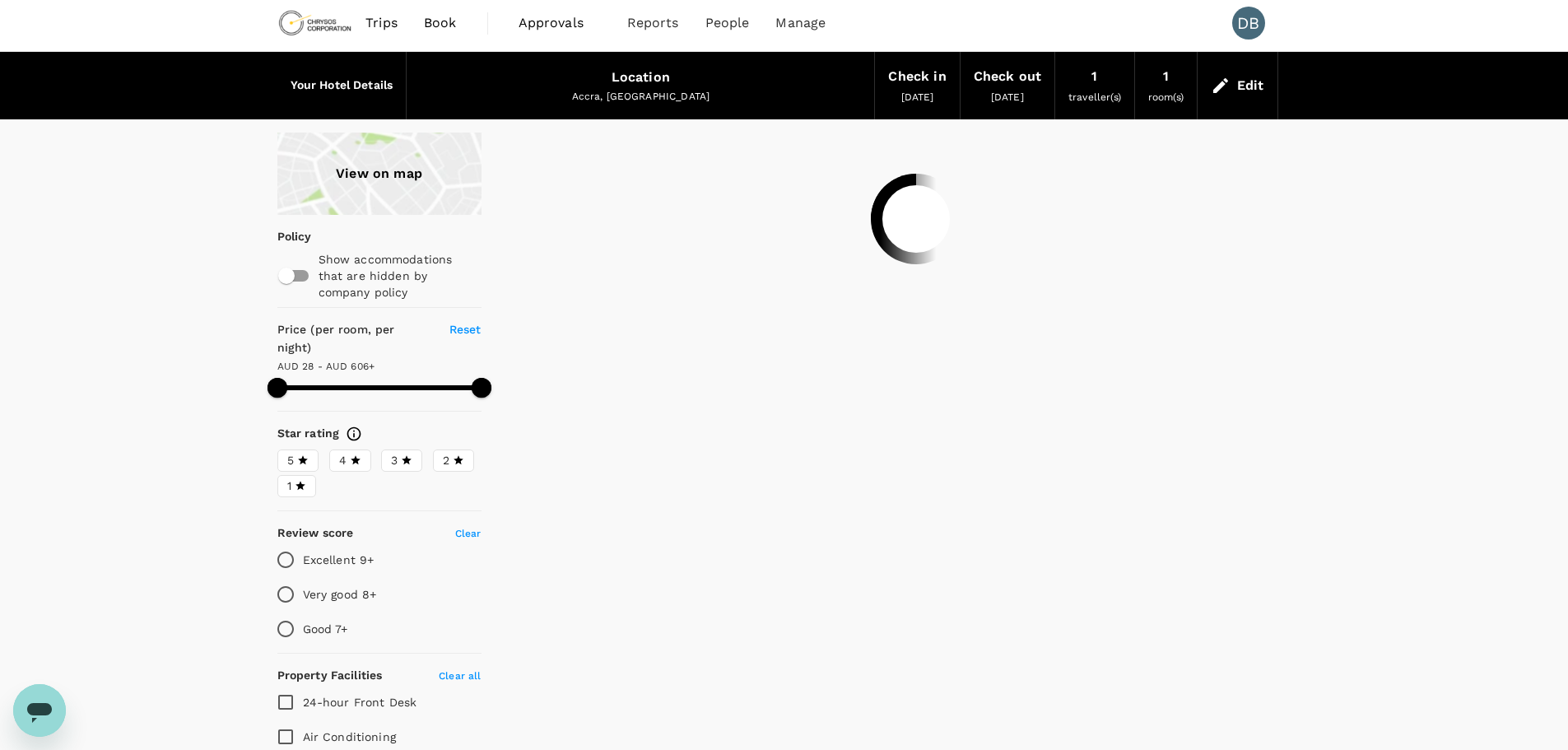
scroll to position [0, 0]
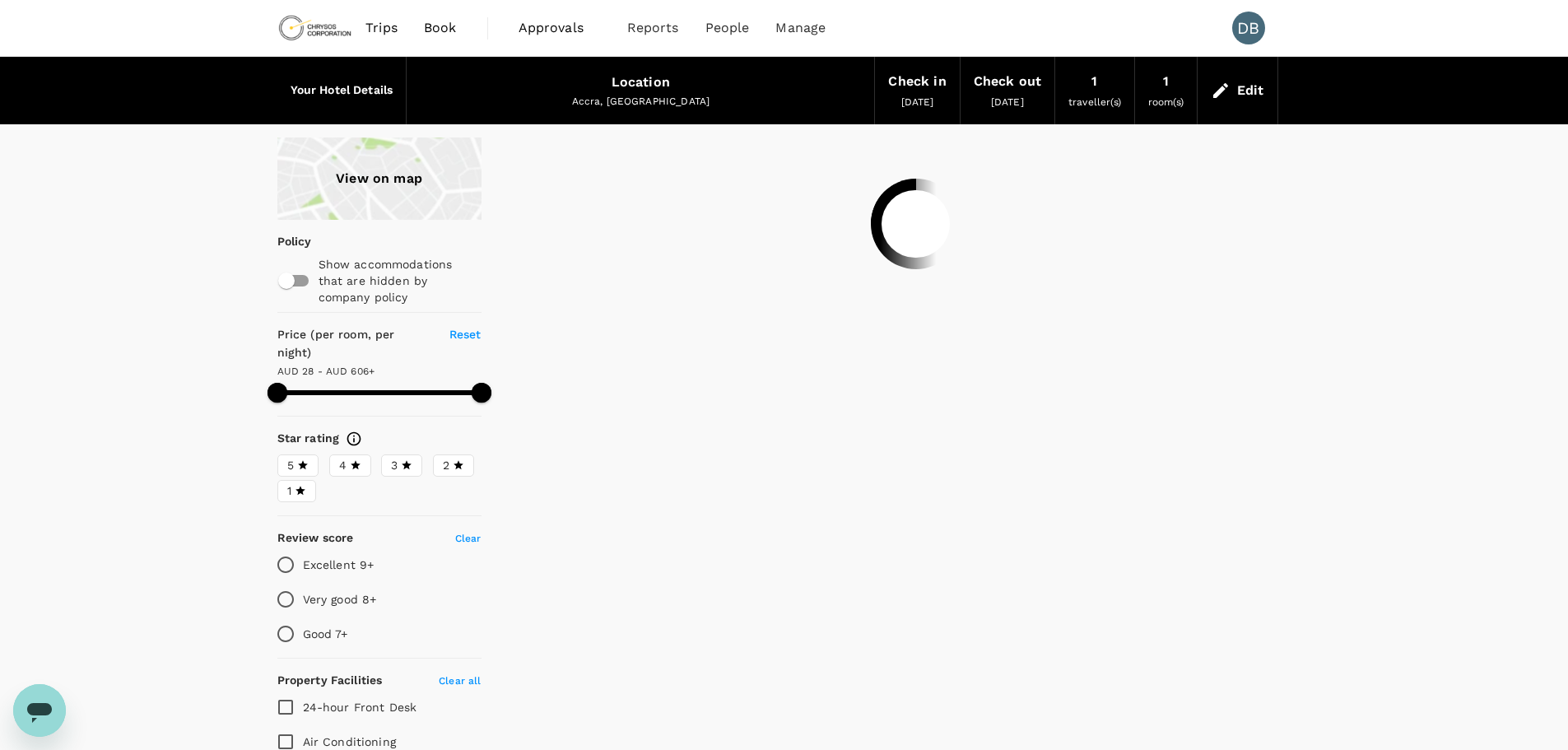
type input "605.92"
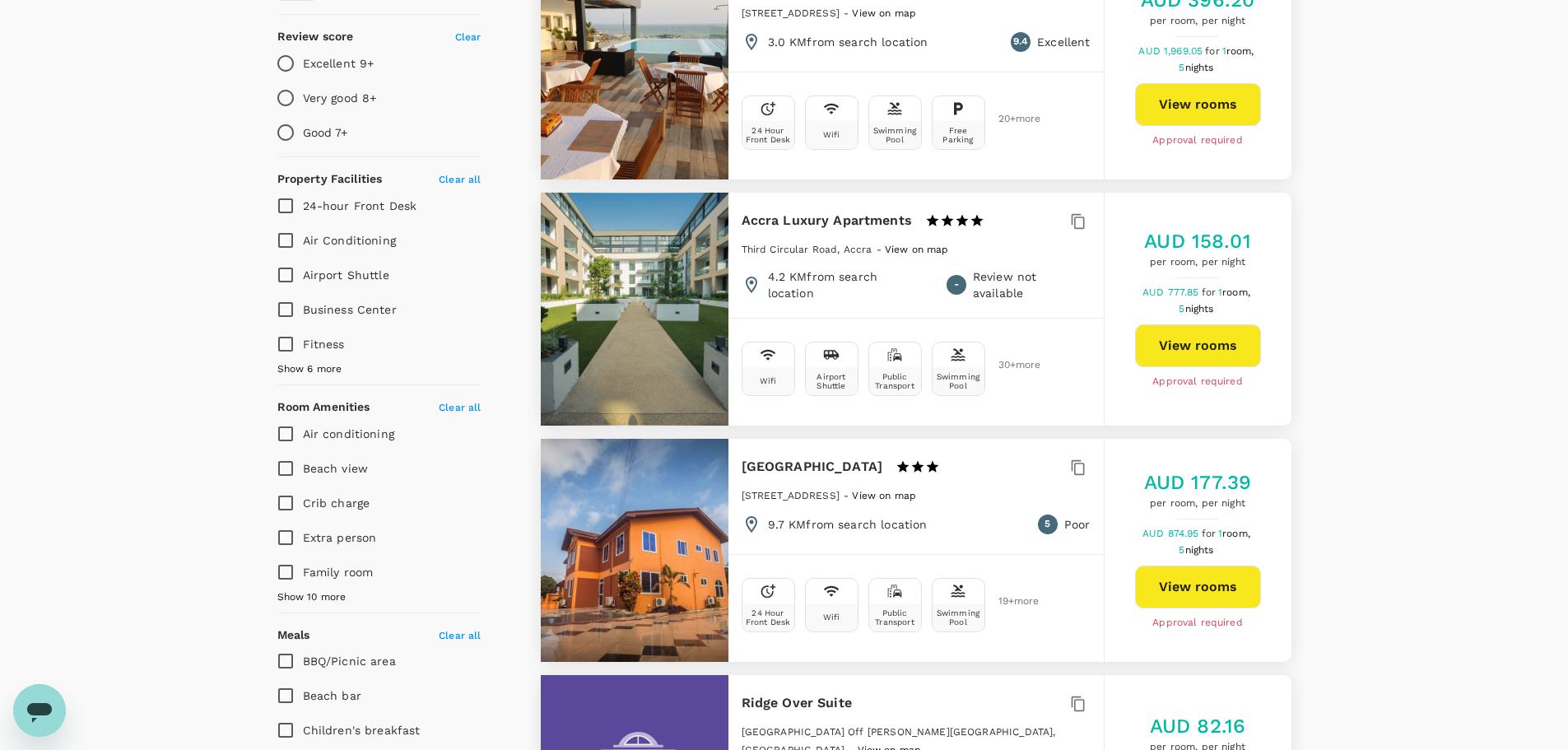
scroll to position [494, 0]
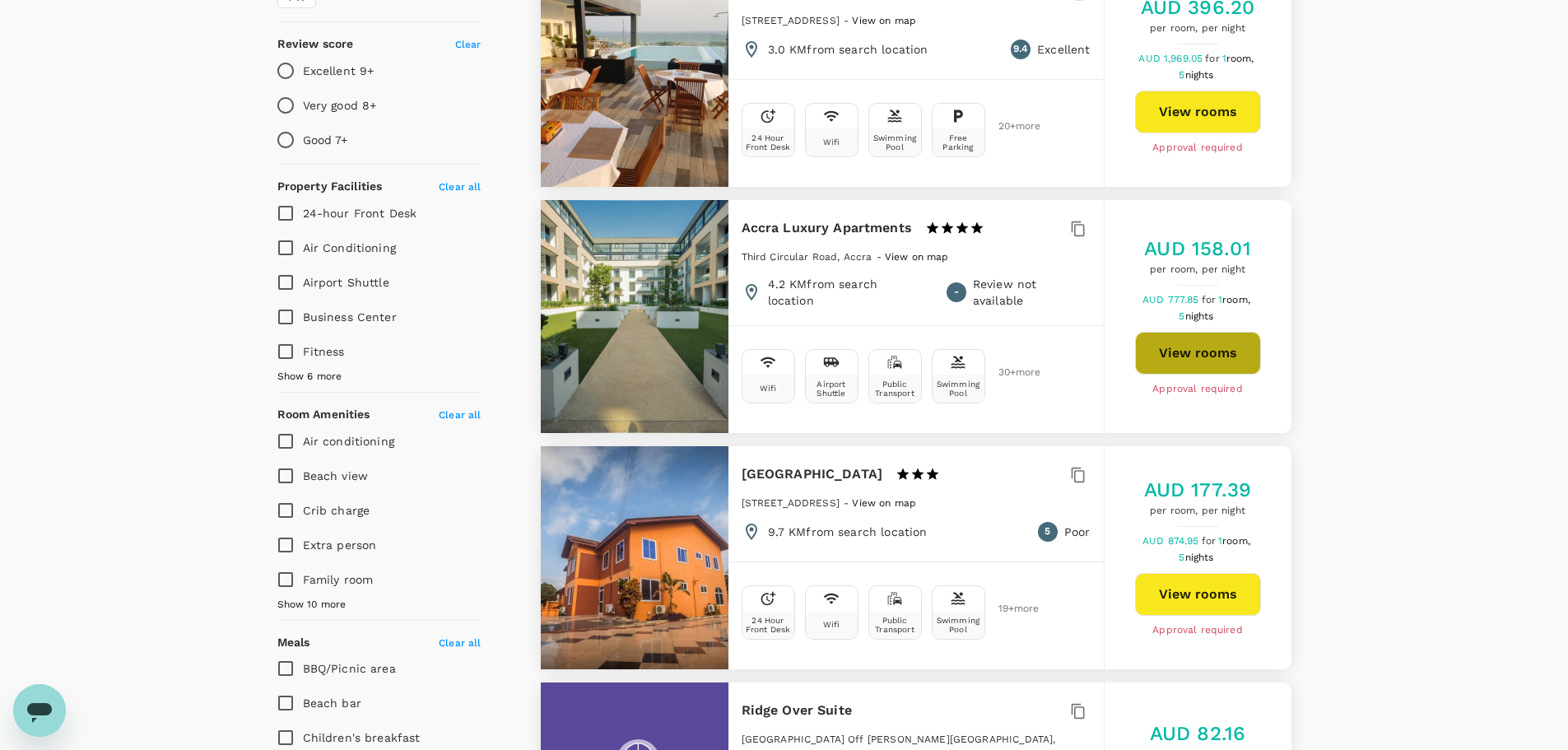
click at [1182, 331] on button "View rooms" at bounding box center [1197, 352] width 126 height 43
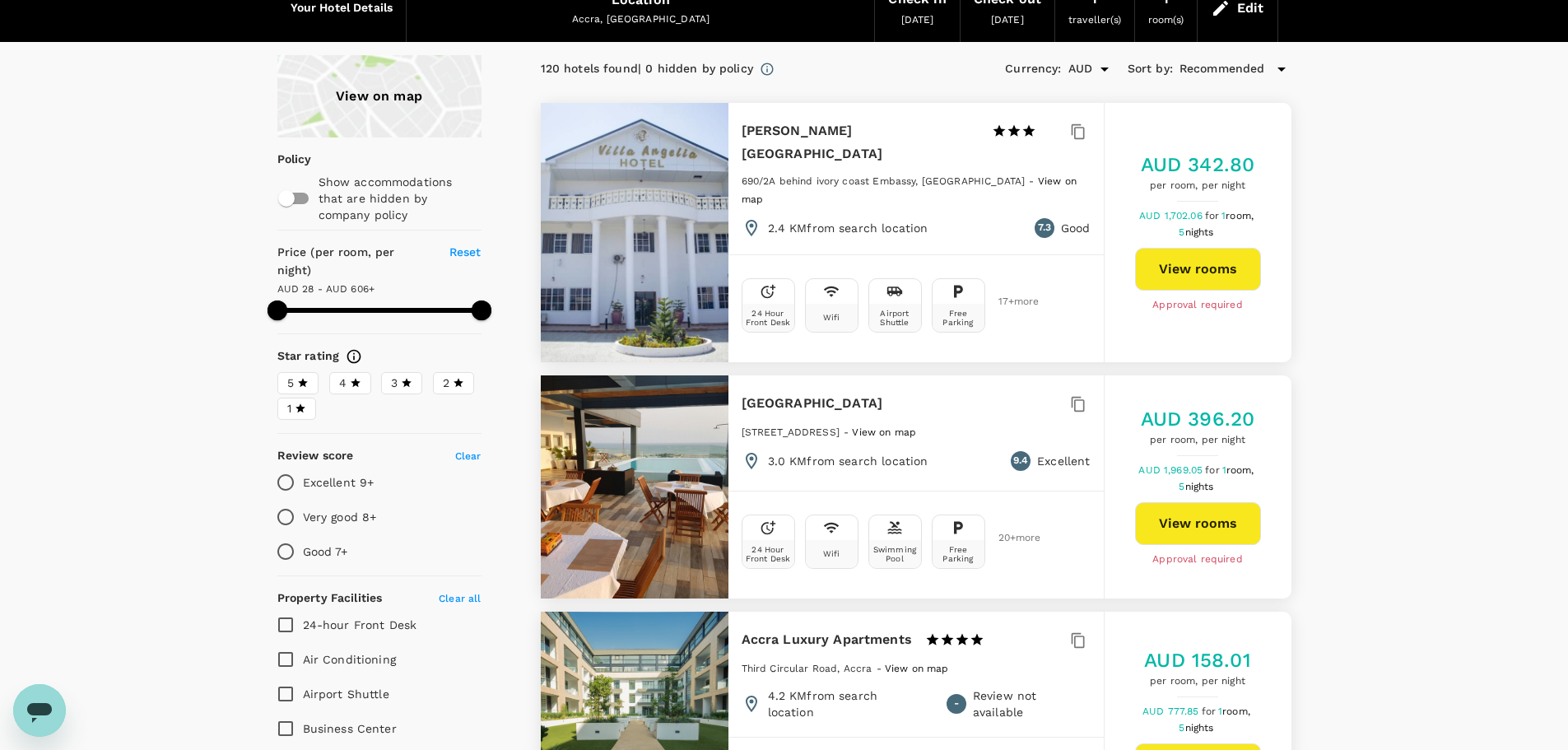
scroll to position [0, 0]
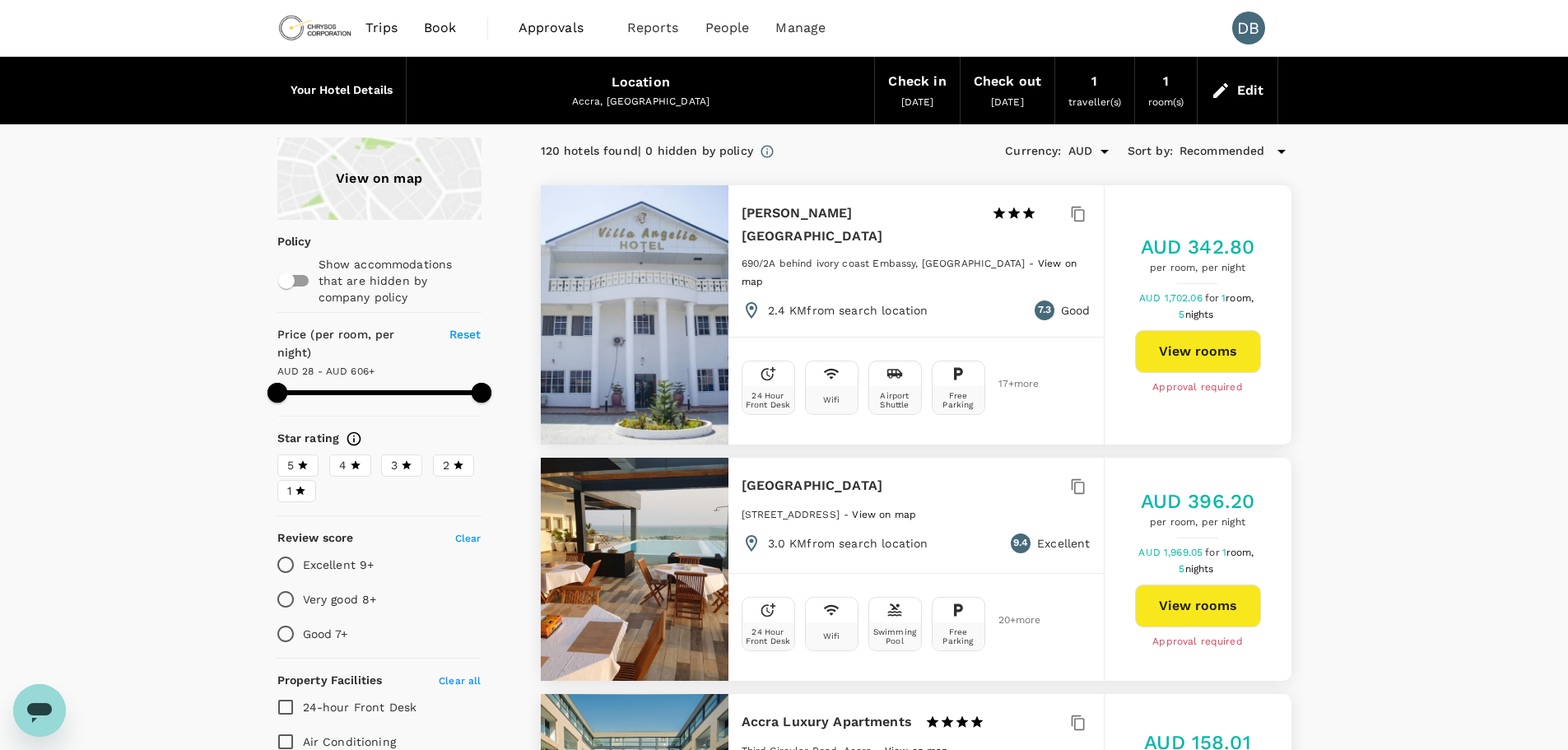
click at [1254, 92] on div "Edit" at bounding box center [1251, 90] width 28 height 23
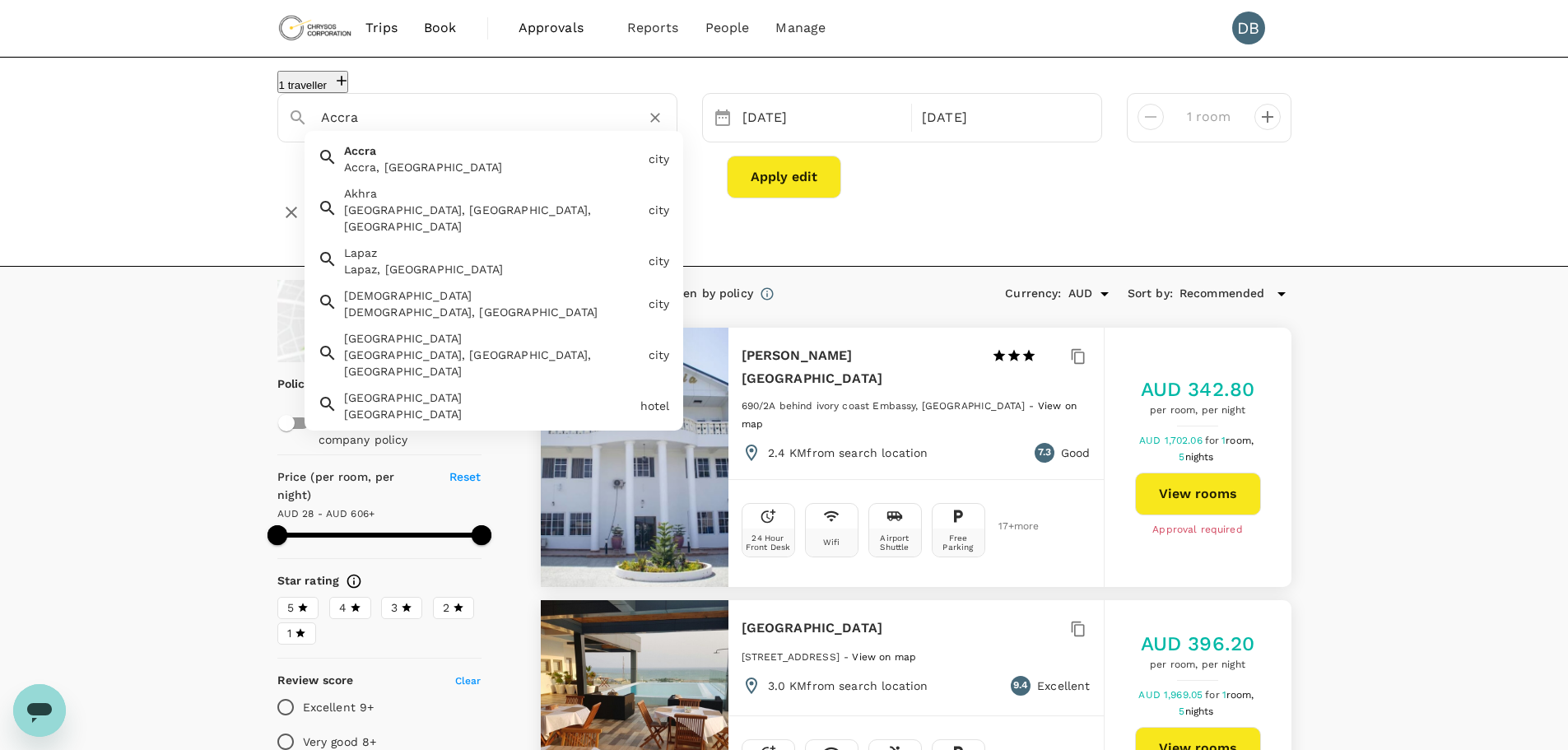
drag, startPoint x: 487, startPoint y: 123, endPoint x: 303, endPoint y: 126, distance: 184.0
click at [304, 128] on div "Accra" at bounding box center [471, 110] width 392 height 41
click at [417, 167] on div "Dubai Dubai - United Arab Emirates" at bounding box center [490, 156] width 305 height 40
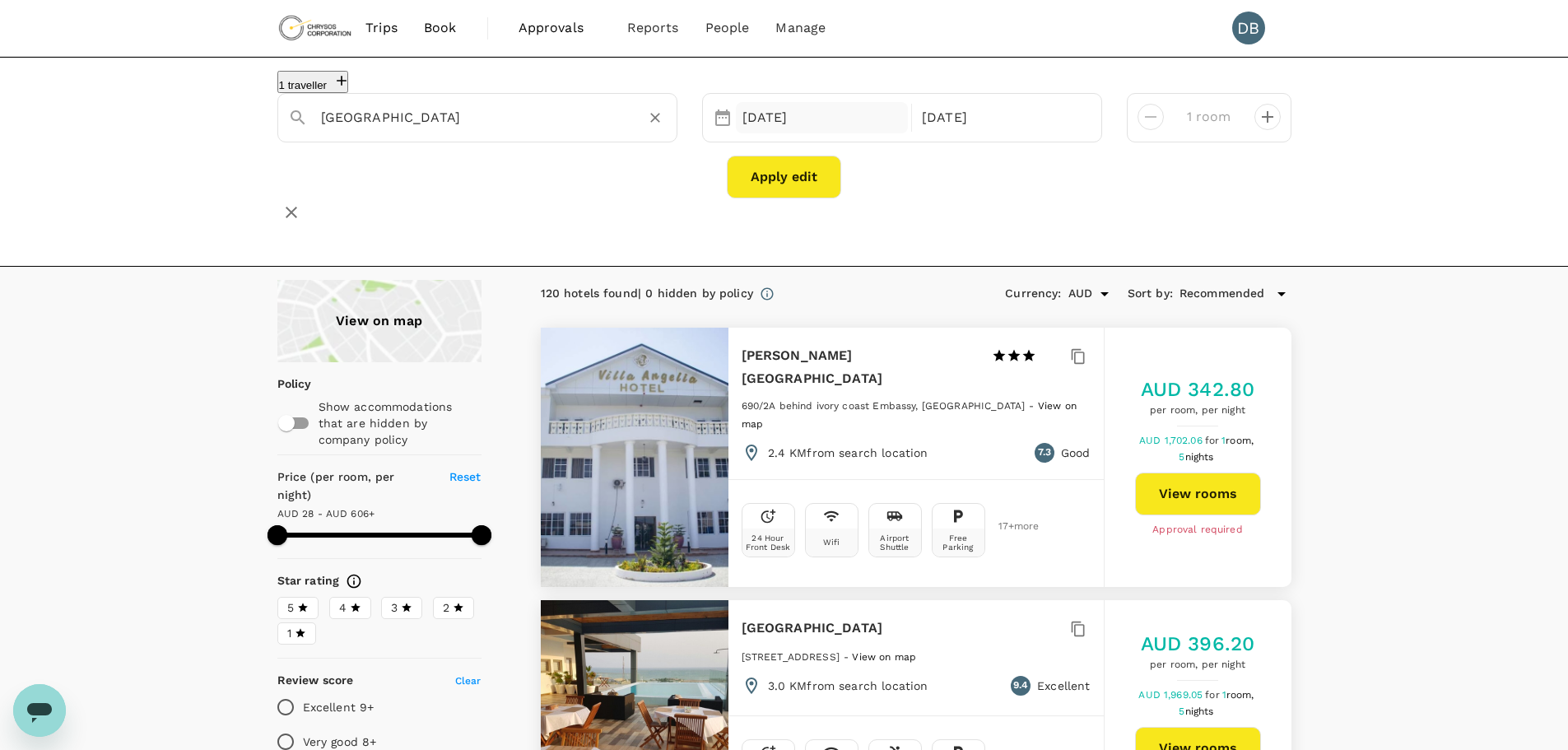
type input "Dubai"
click at [819, 133] on div "16 Oct" at bounding box center [823, 118] width 173 height 32
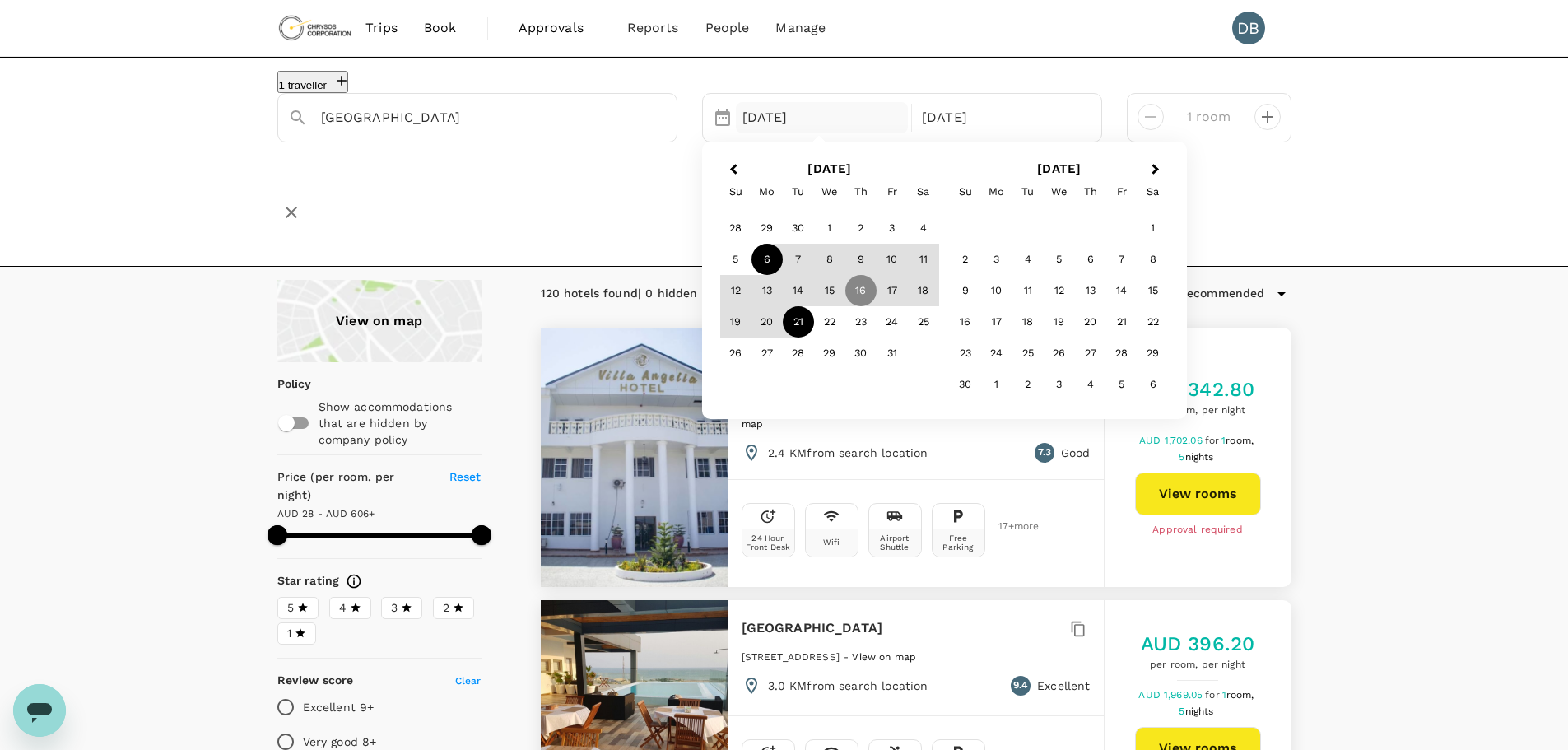
click at [767, 269] on div "6" at bounding box center [767, 260] width 31 height 31
click at [786, 130] on div "06 Oct" at bounding box center [823, 118] width 173 height 32
click at [738, 267] on div "5" at bounding box center [736, 260] width 31 height 31
click at [961, 134] on div "21 Oct" at bounding box center [1001, 118] width 173 height 32
click at [803, 272] on div "7" at bounding box center [798, 260] width 31 height 31
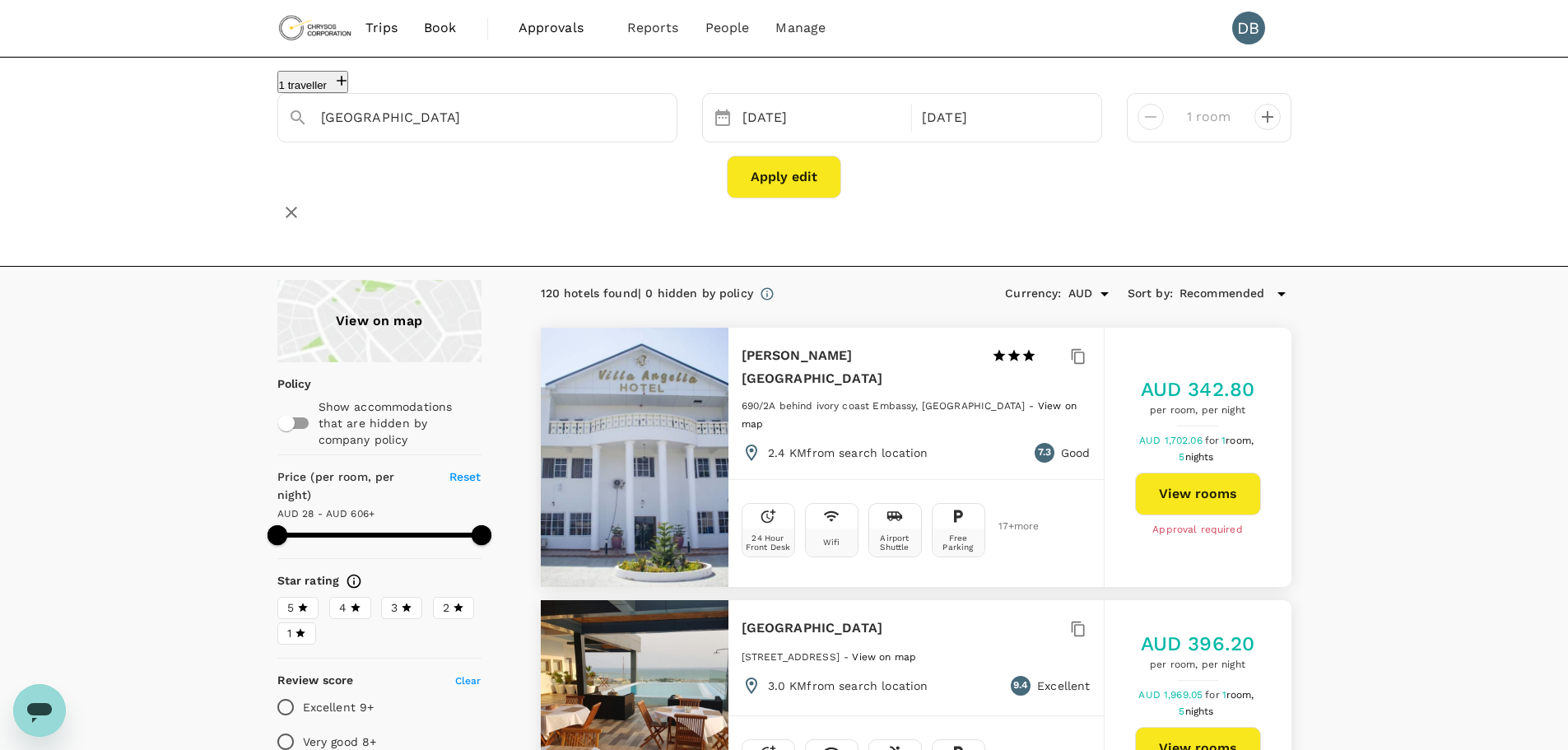
click at [805, 190] on button "Apply edit" at bounding box center [784, 177] width 114 height 43
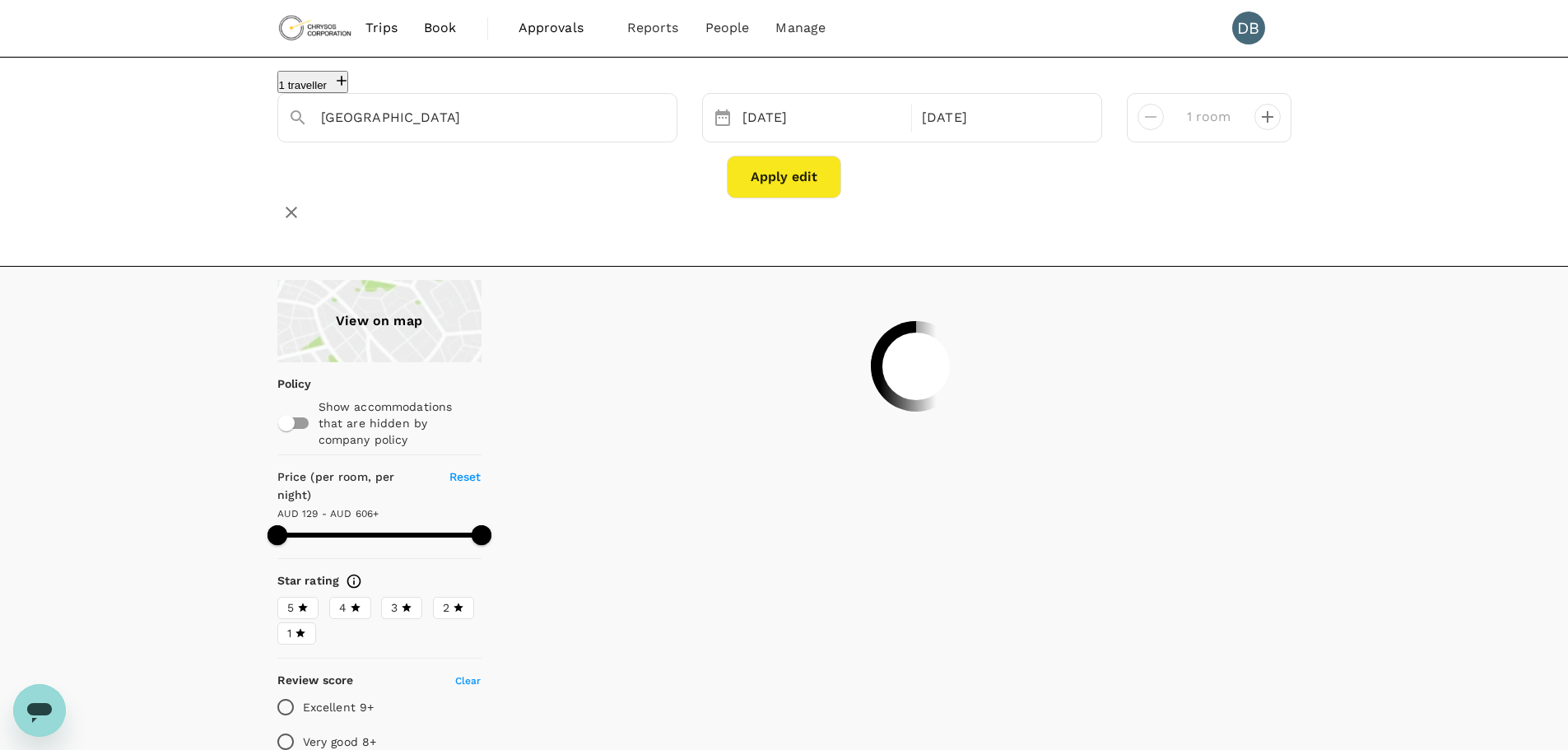
type input "605.92"
type input "116.92"
type input "605.66"
type input "45.66"
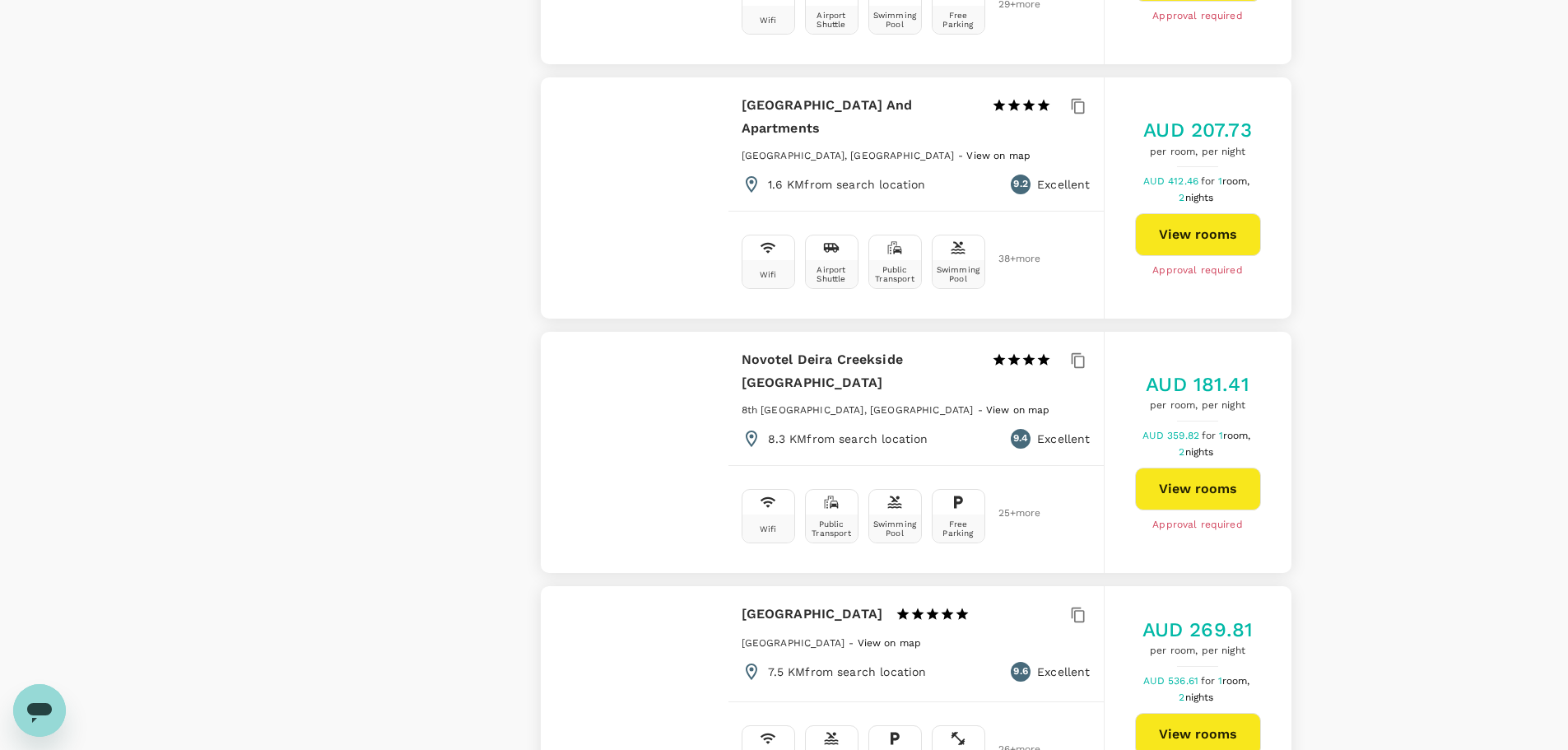
scroll to position [4691, 0]
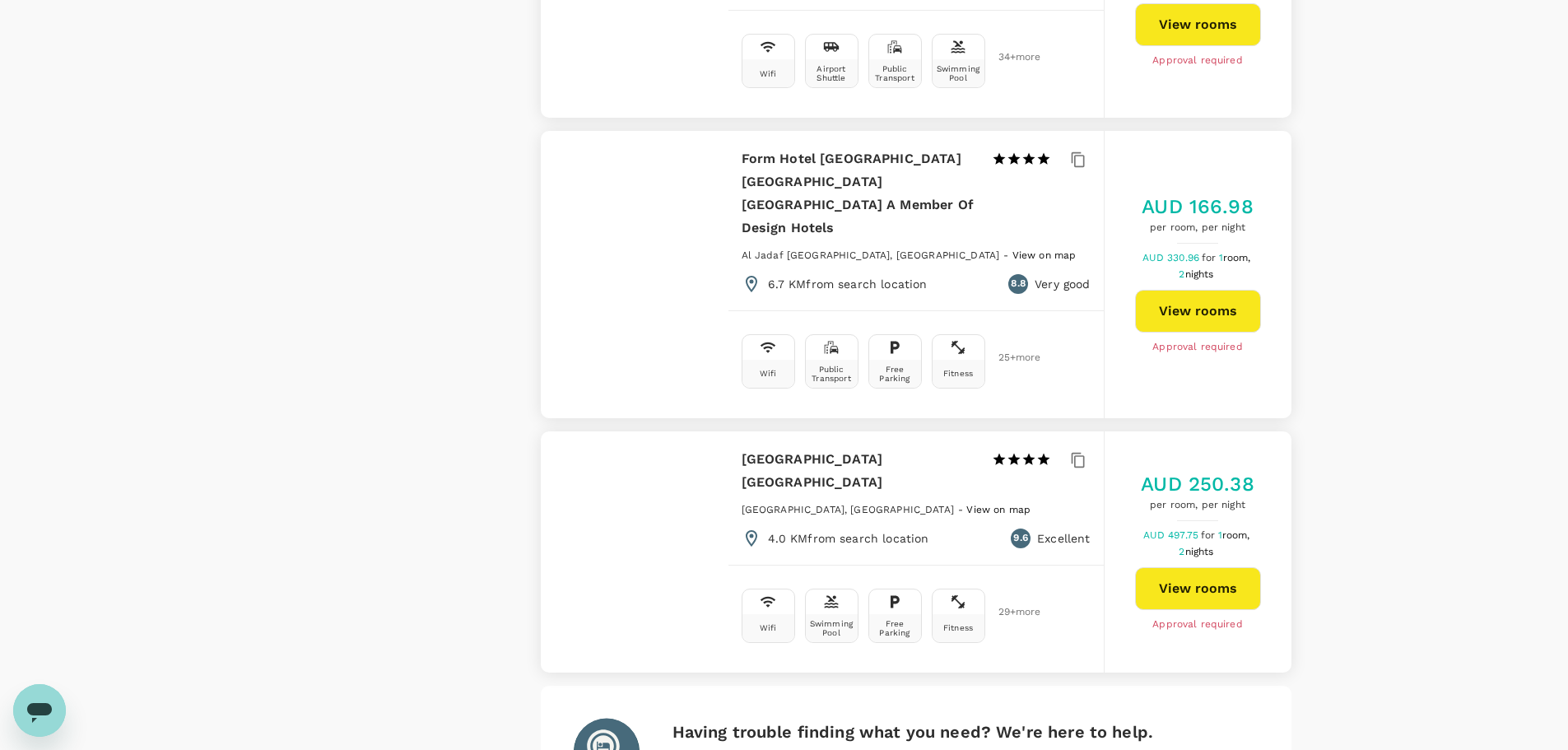
scroll to position [4609, 0]
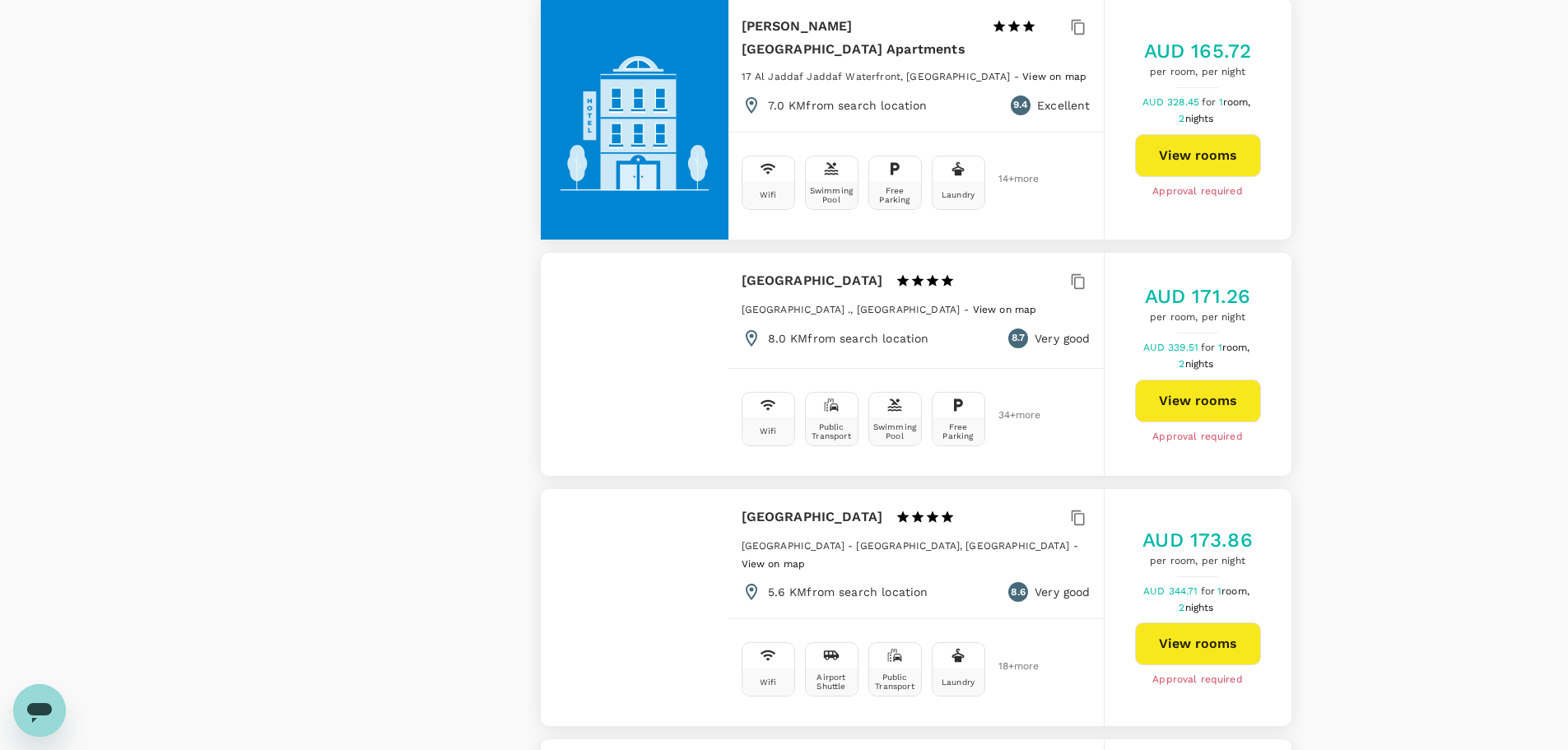
scroll to position [2551, 0]
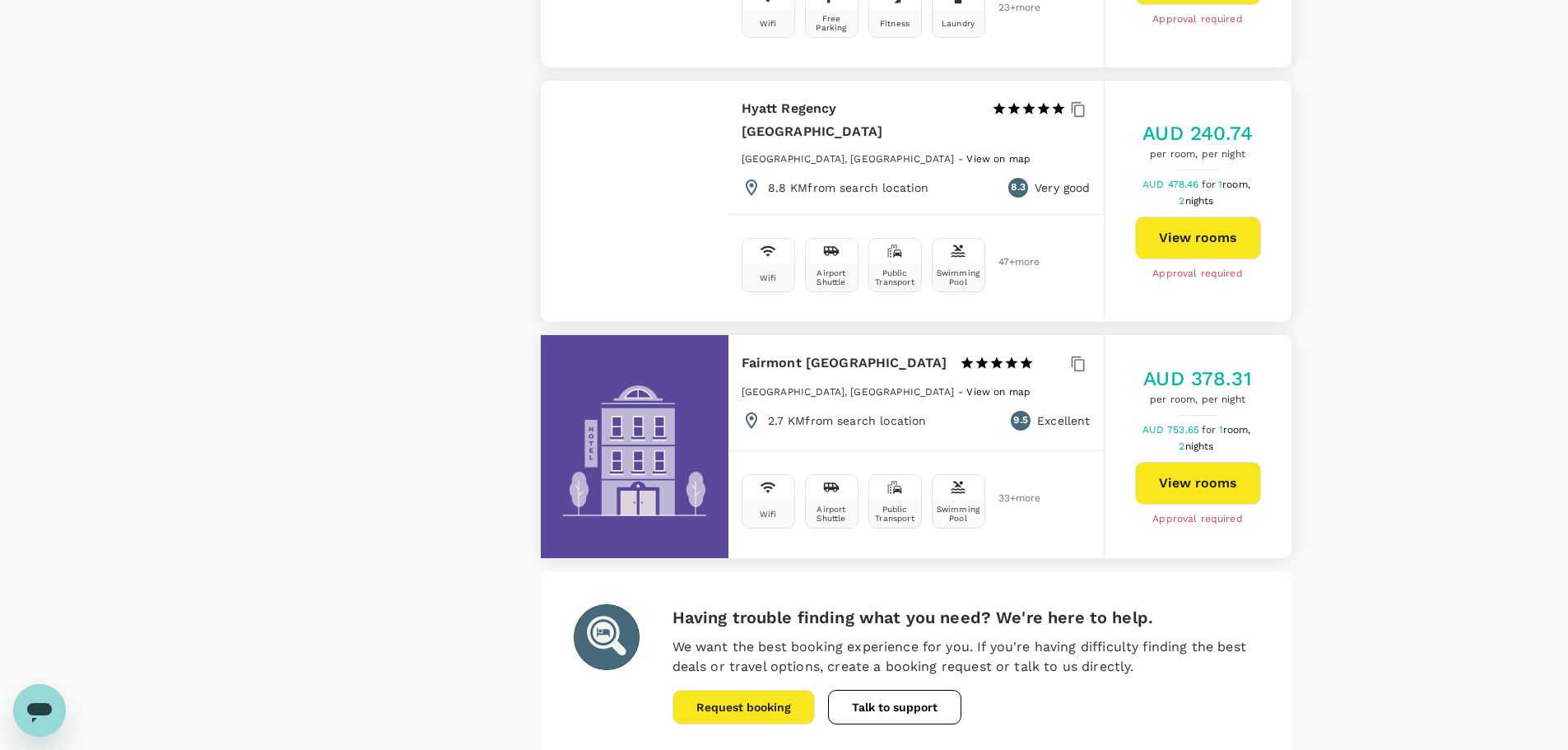
scroll to position [4653, 0]
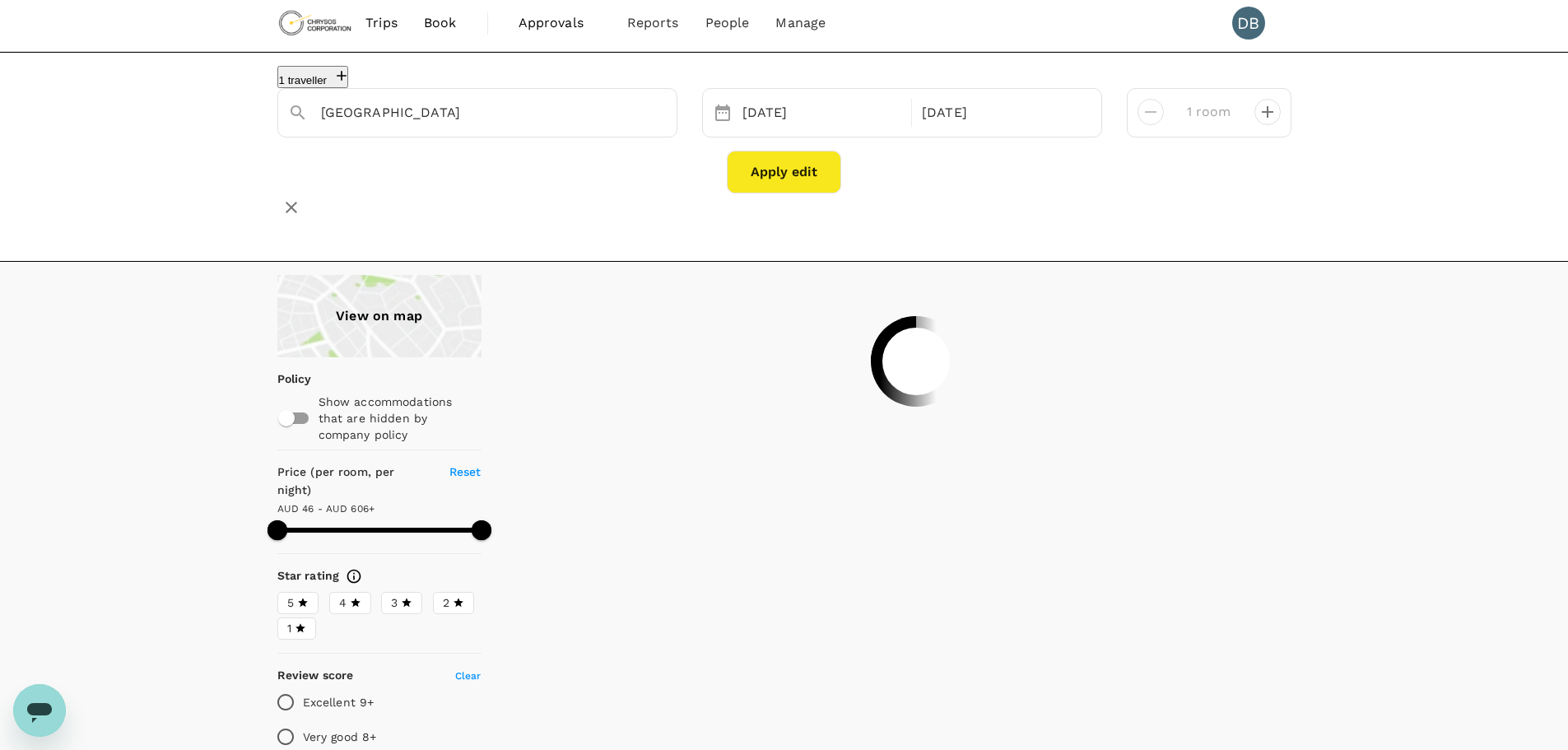
scroll to position [0, 0]
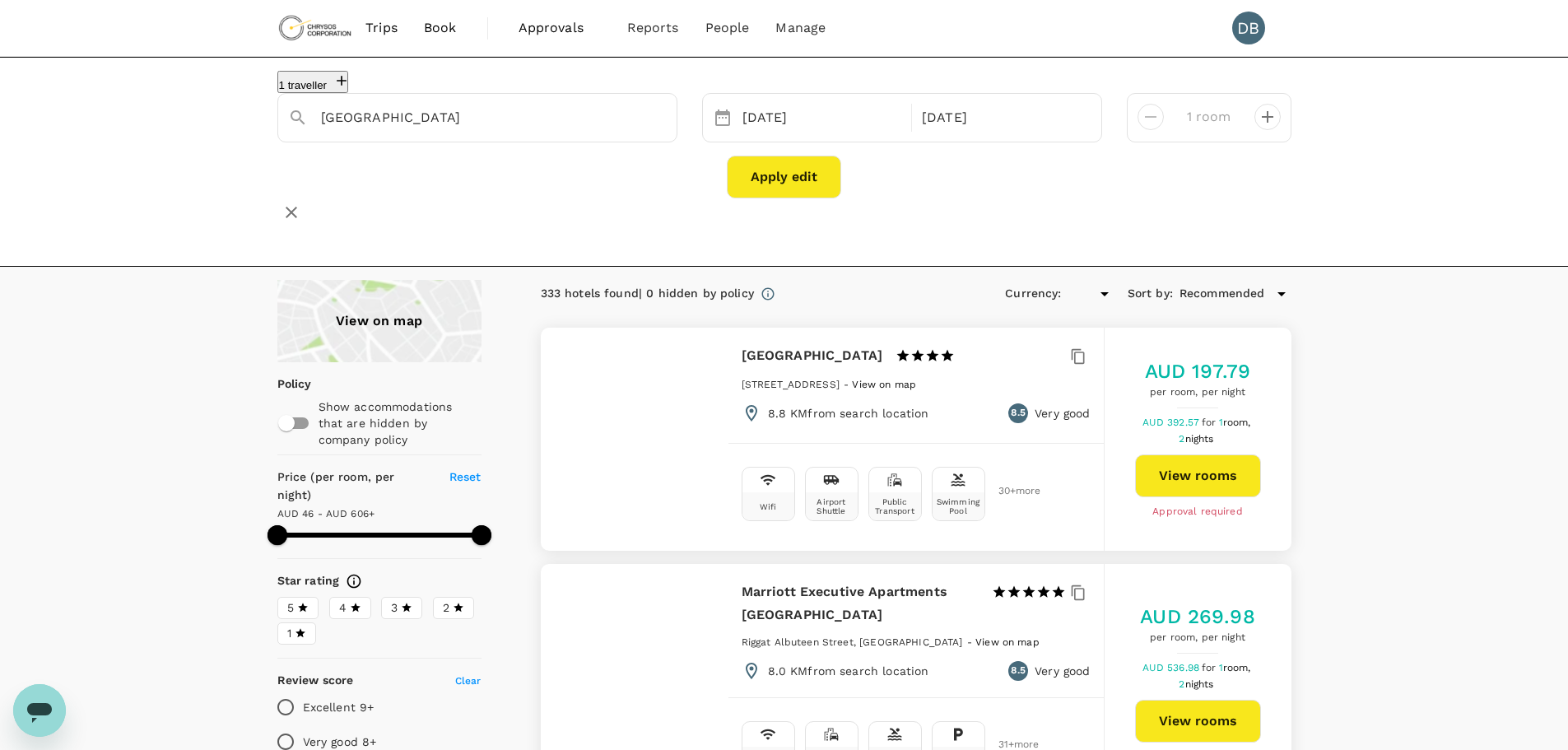
type input "605.66"
type input "AUD"
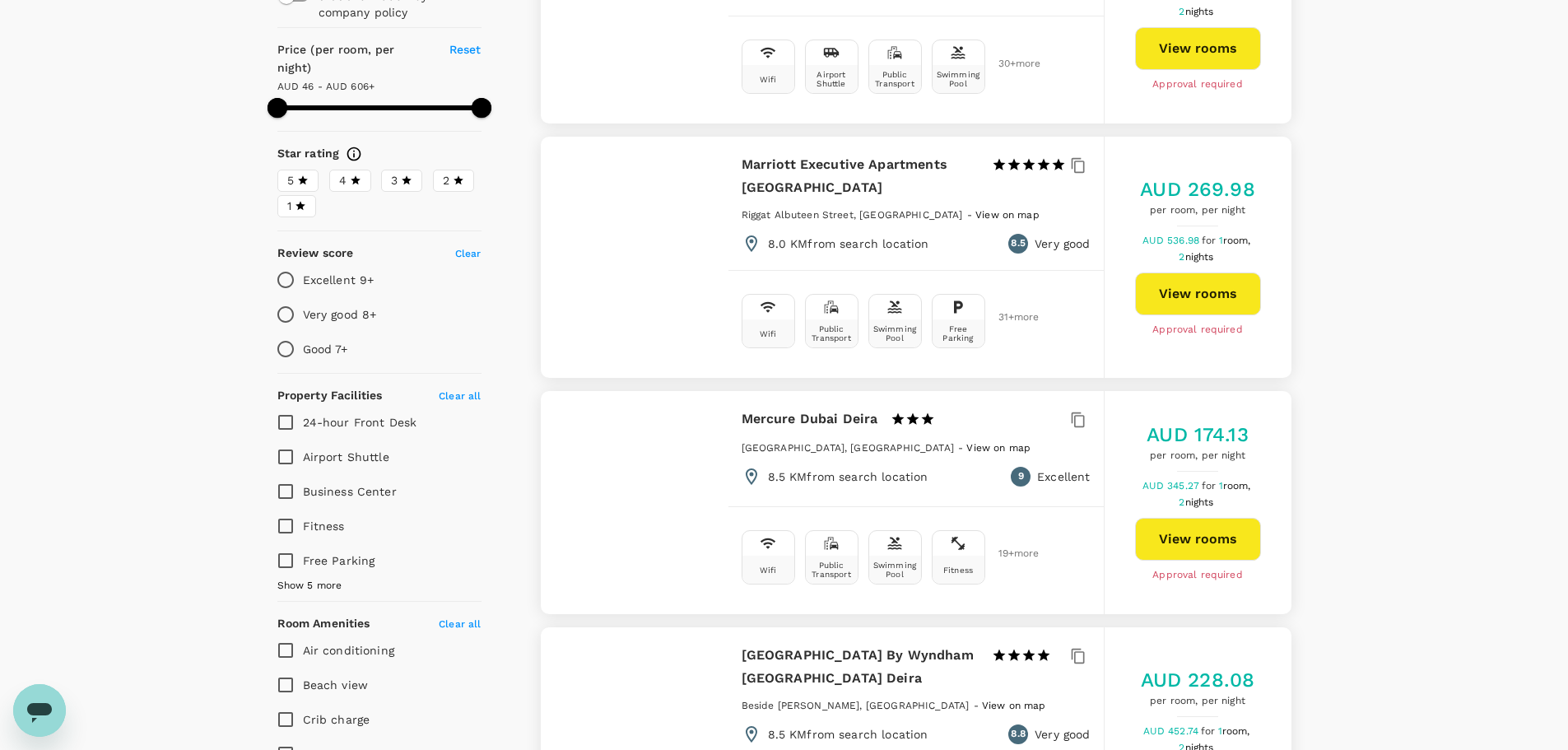
scroll to position [411, 0]
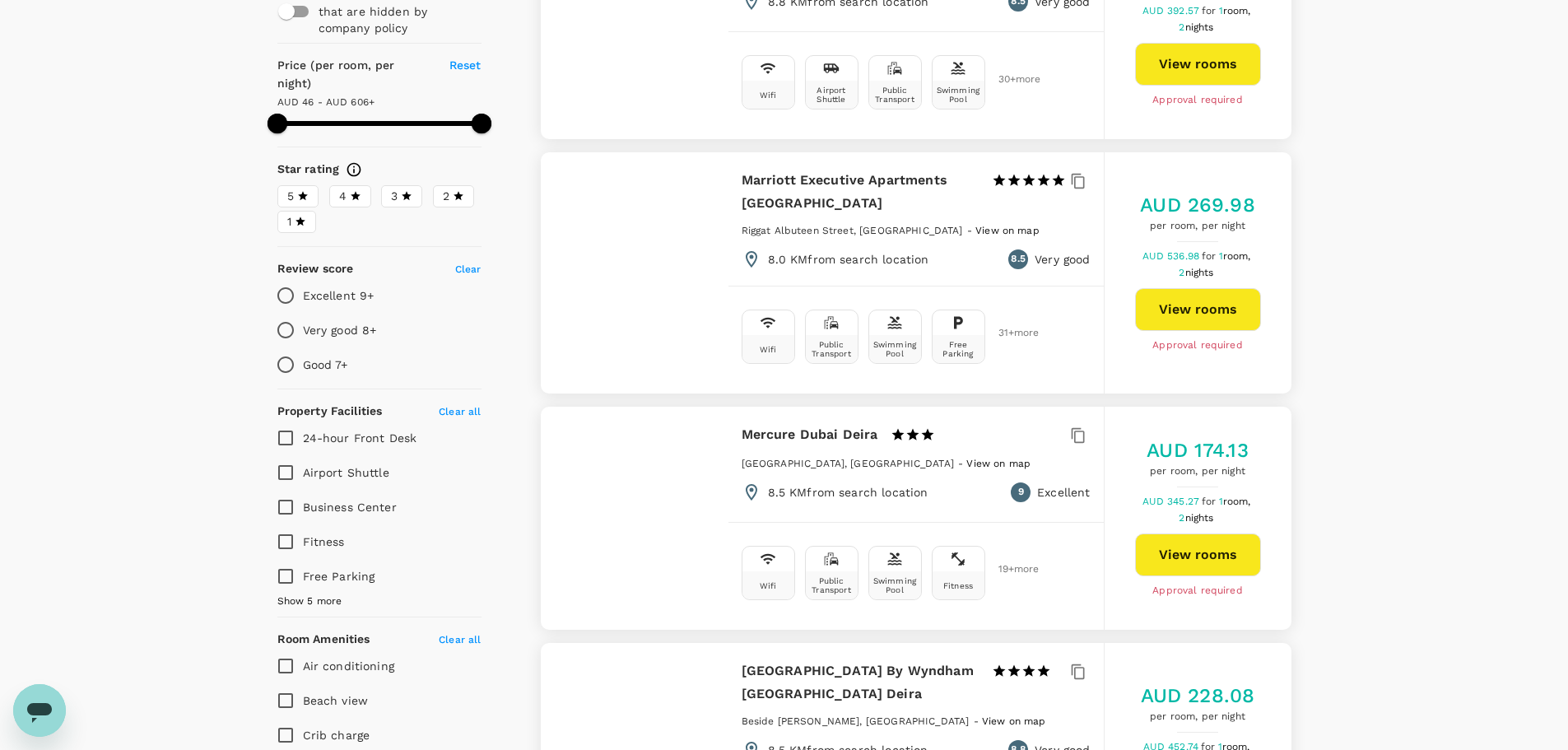
click at [306, 191] on icon at bounding box center [303, 196] width 10 height 9
click at [0, 0] on input "5" at bounding box center [0, 0] width 0 height 0
click at [340, 188] on span "4" at bounding box center [342, 196] width 7 height 17
click at [0, 0] on input "4" at bounding box center [0, 0] width 0 height 0
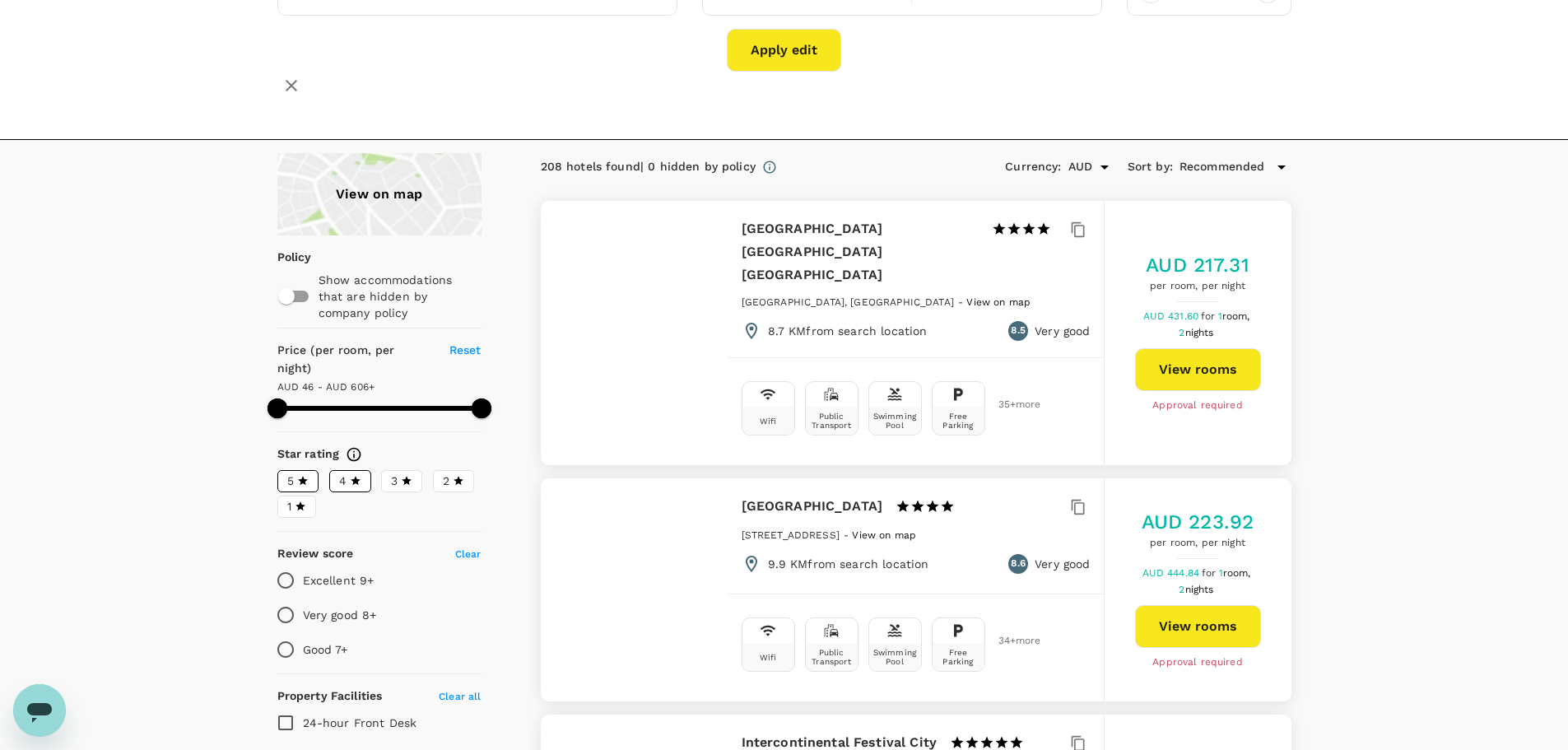
scroll to position [165, 0]
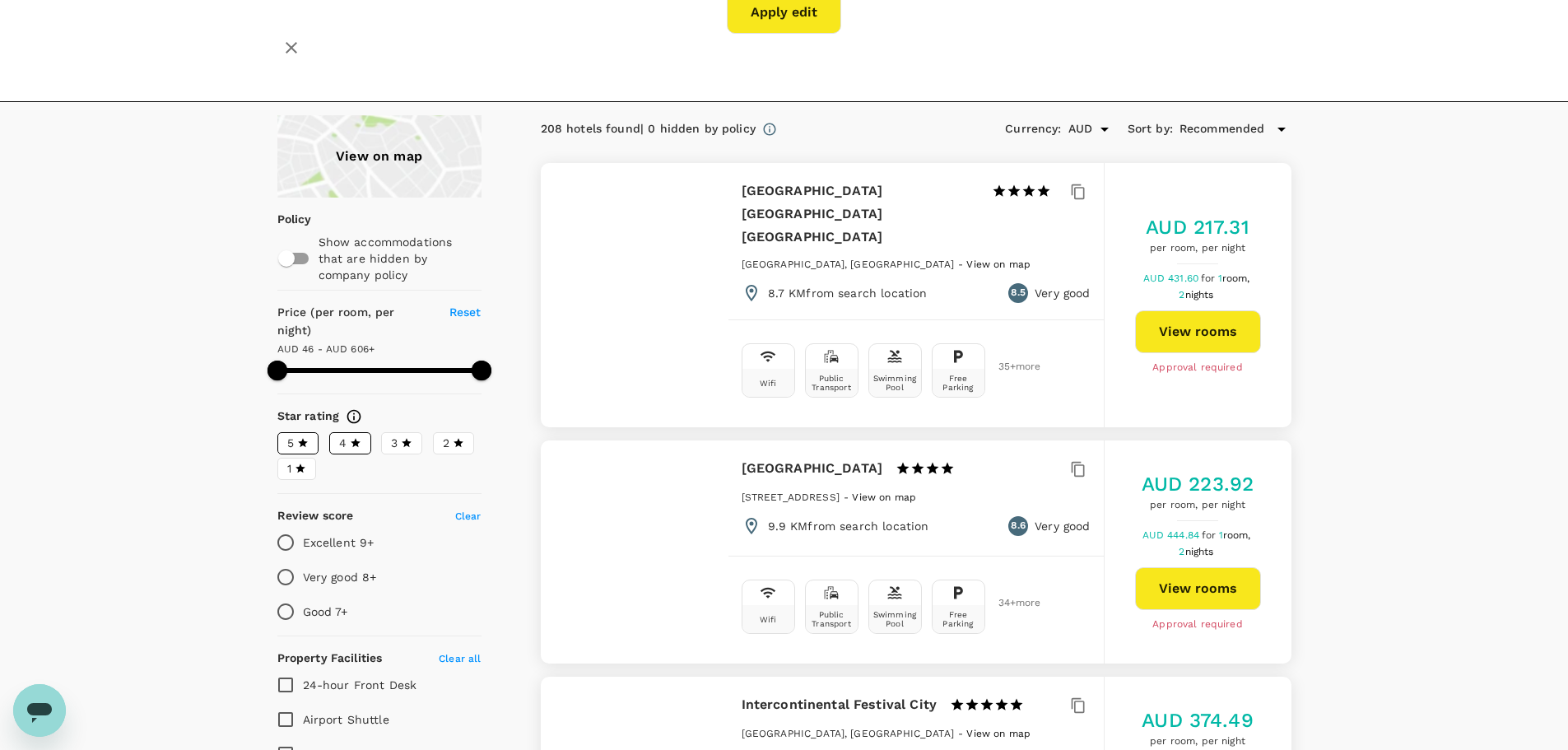
click at [1251, 121] on span "Recommended" at bounding box center [1222, 130] width 86 height 18
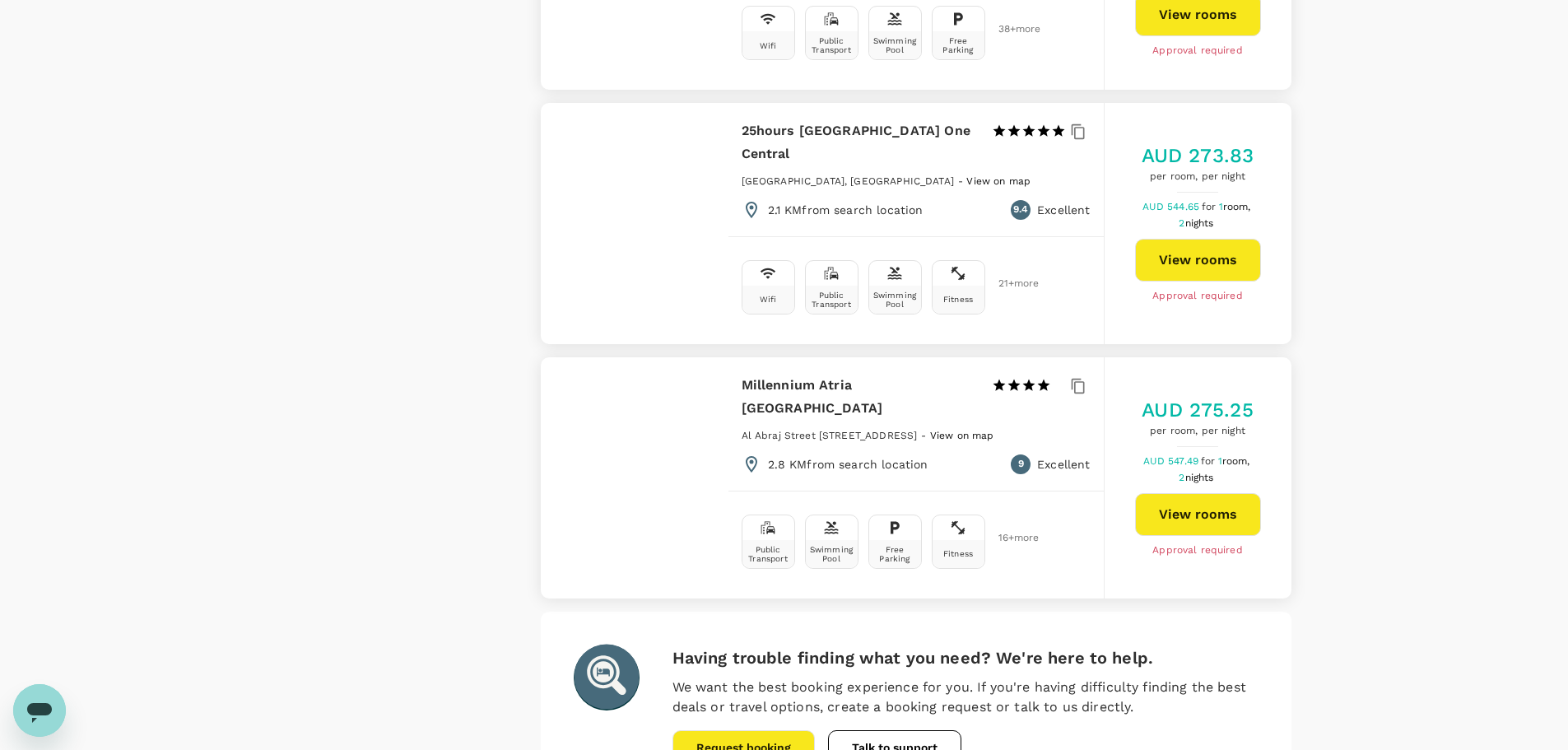
scroll to position [4691, 0]
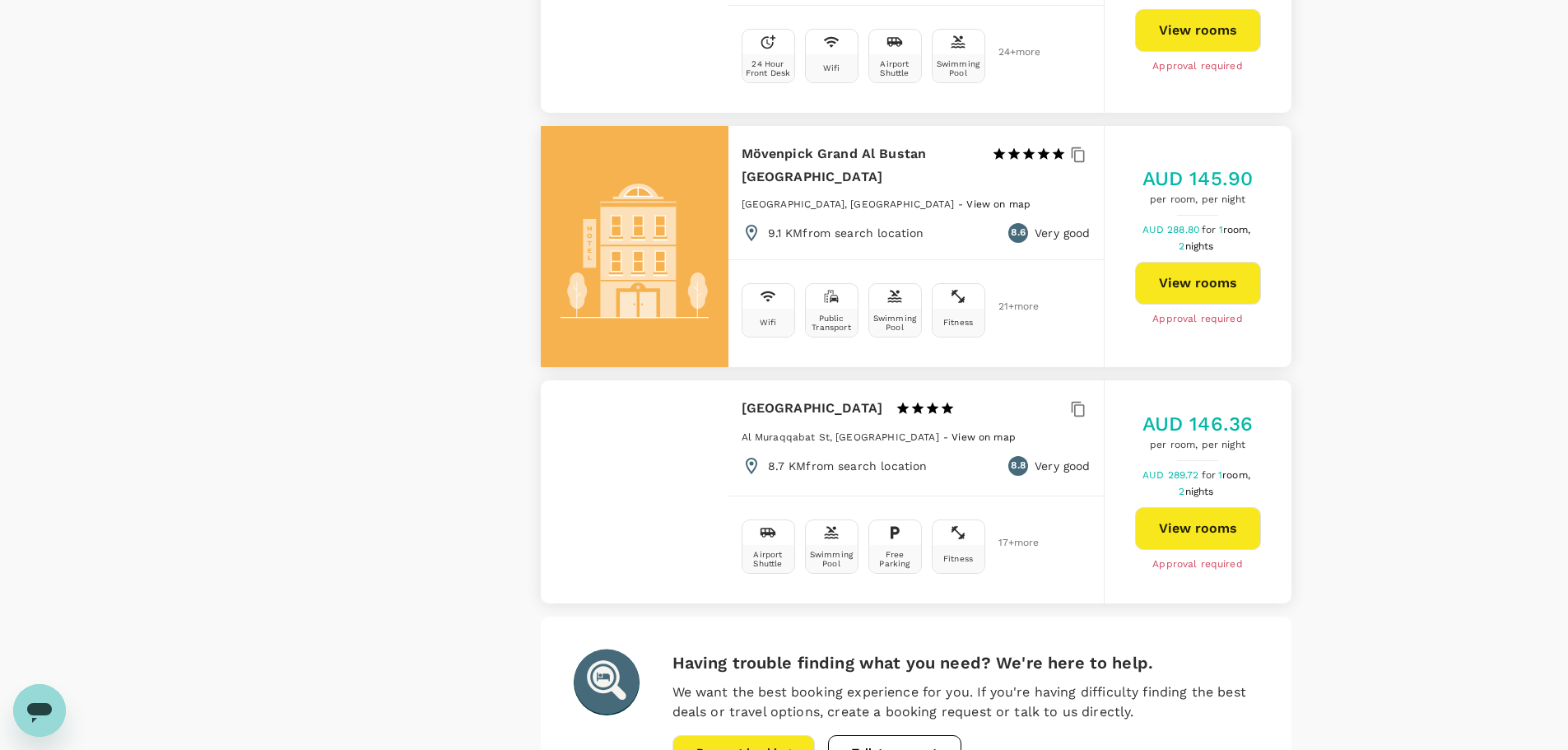
scroll to position [4609, 0]
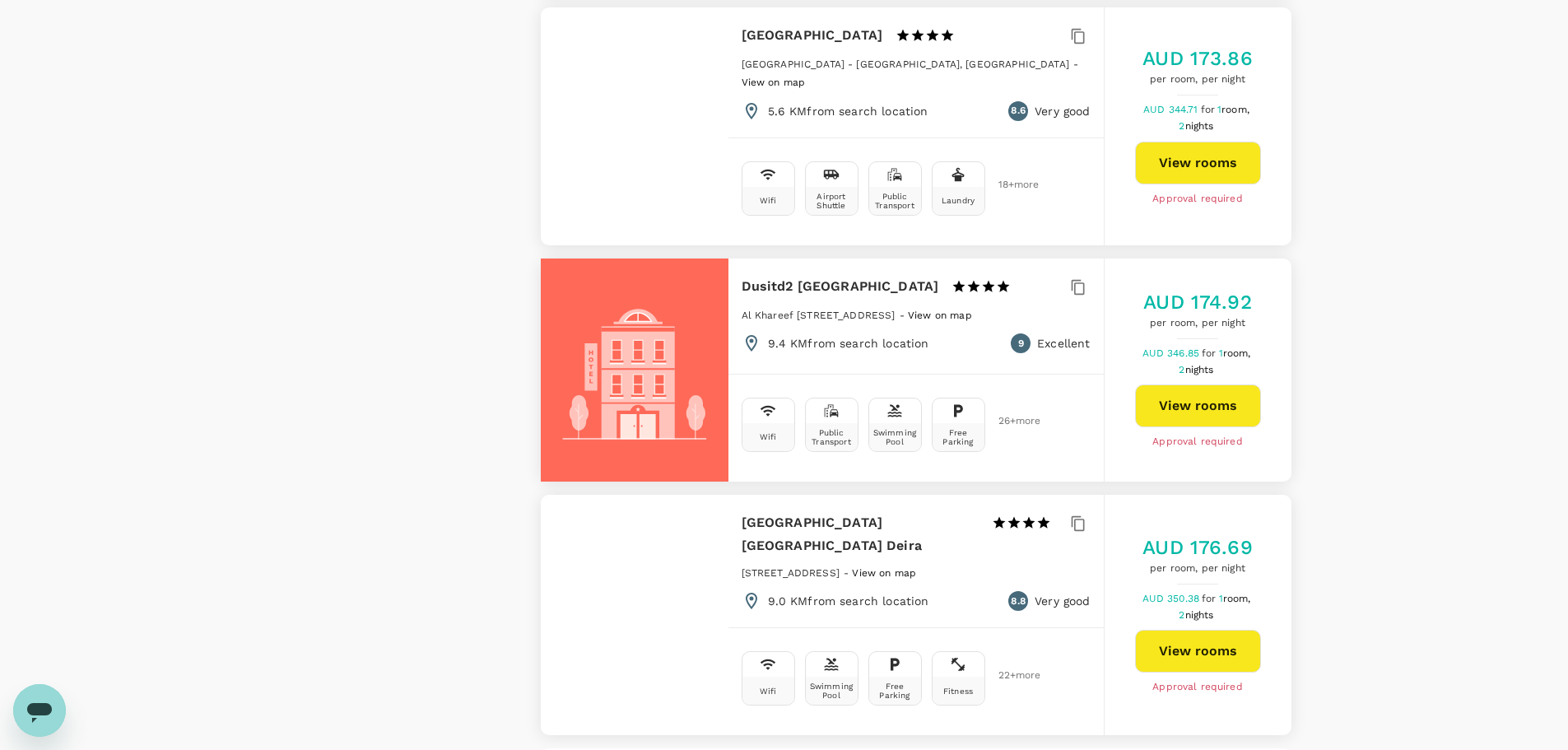
scroll to position [4725, 0]
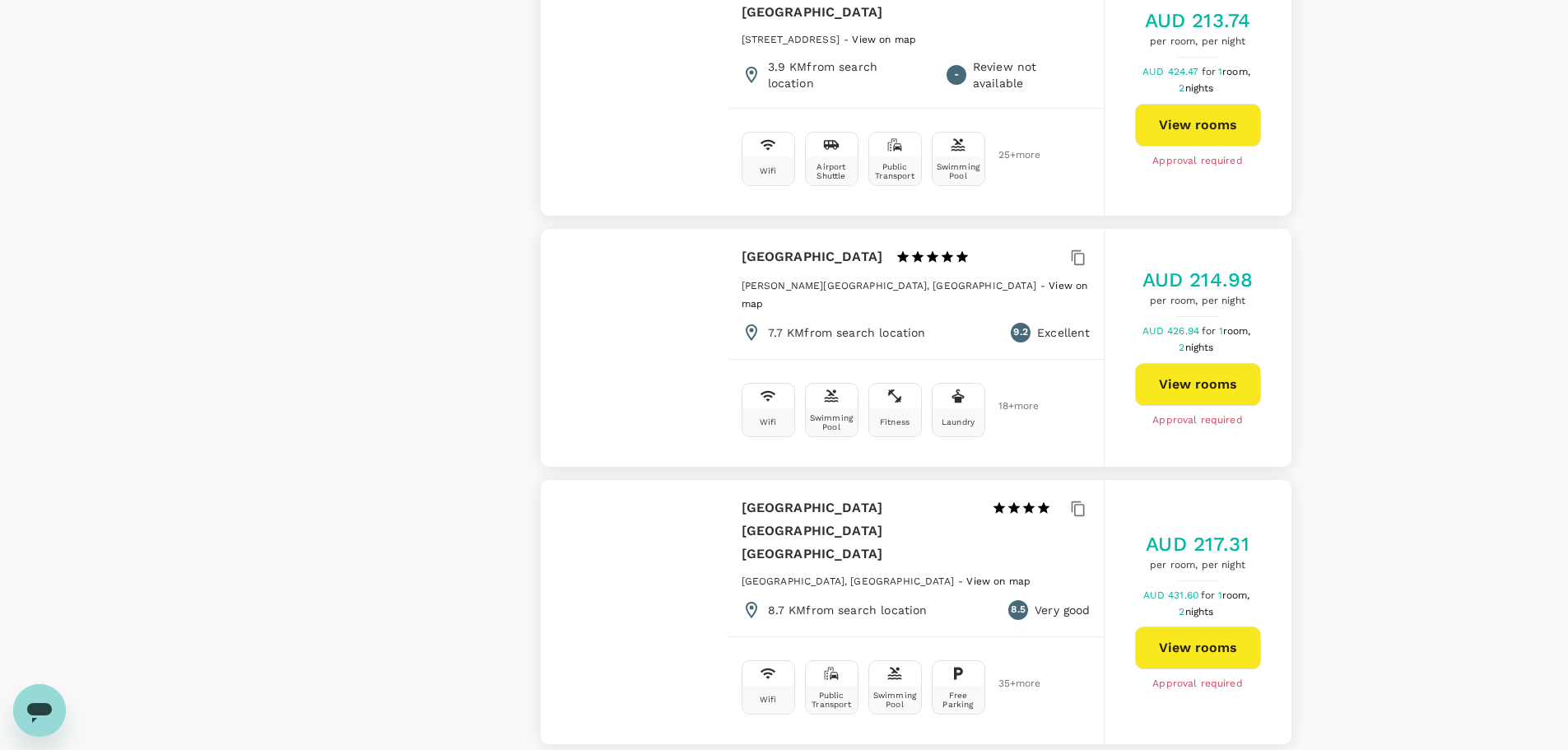
scroll to position [4609, 0]
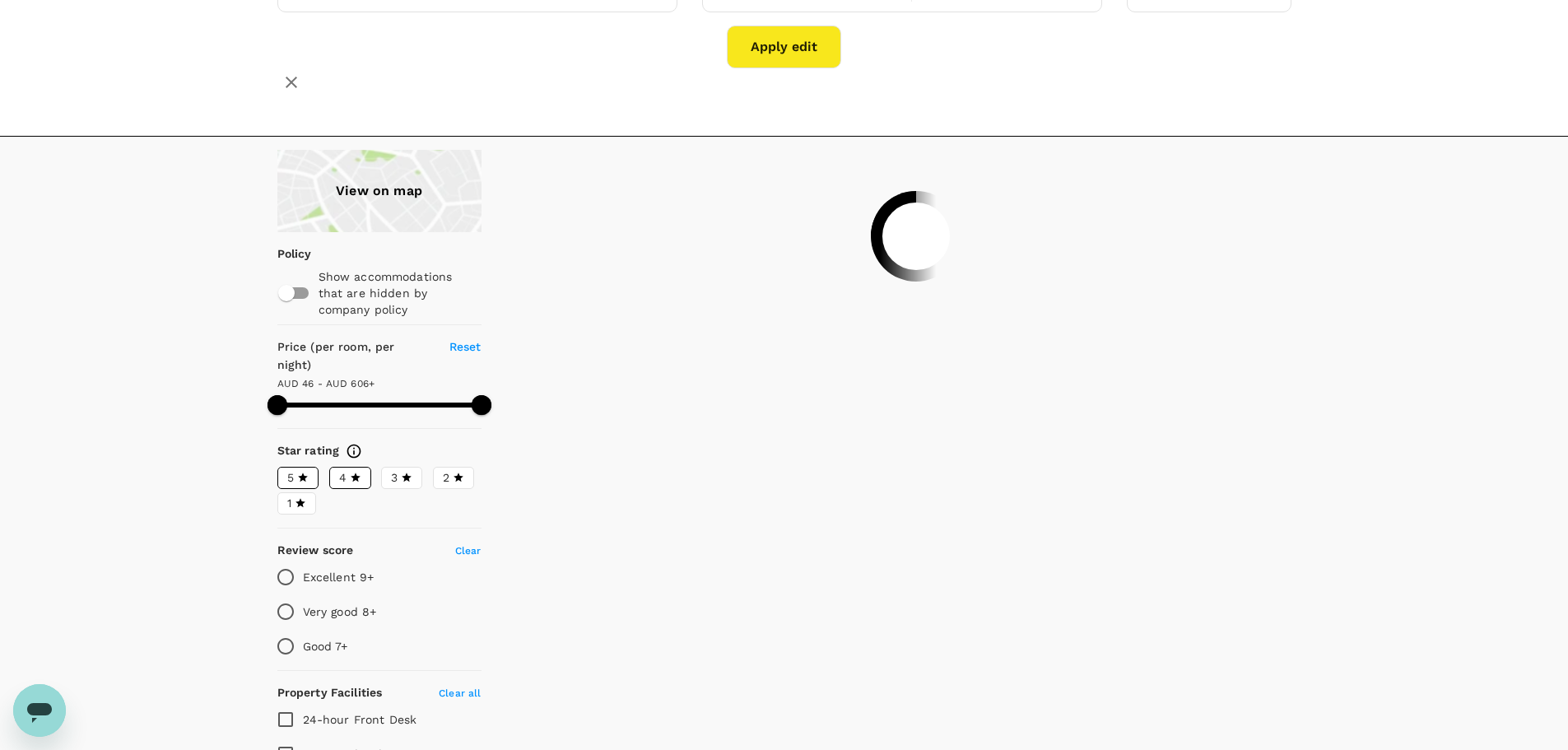
scroll to position [0, 0]
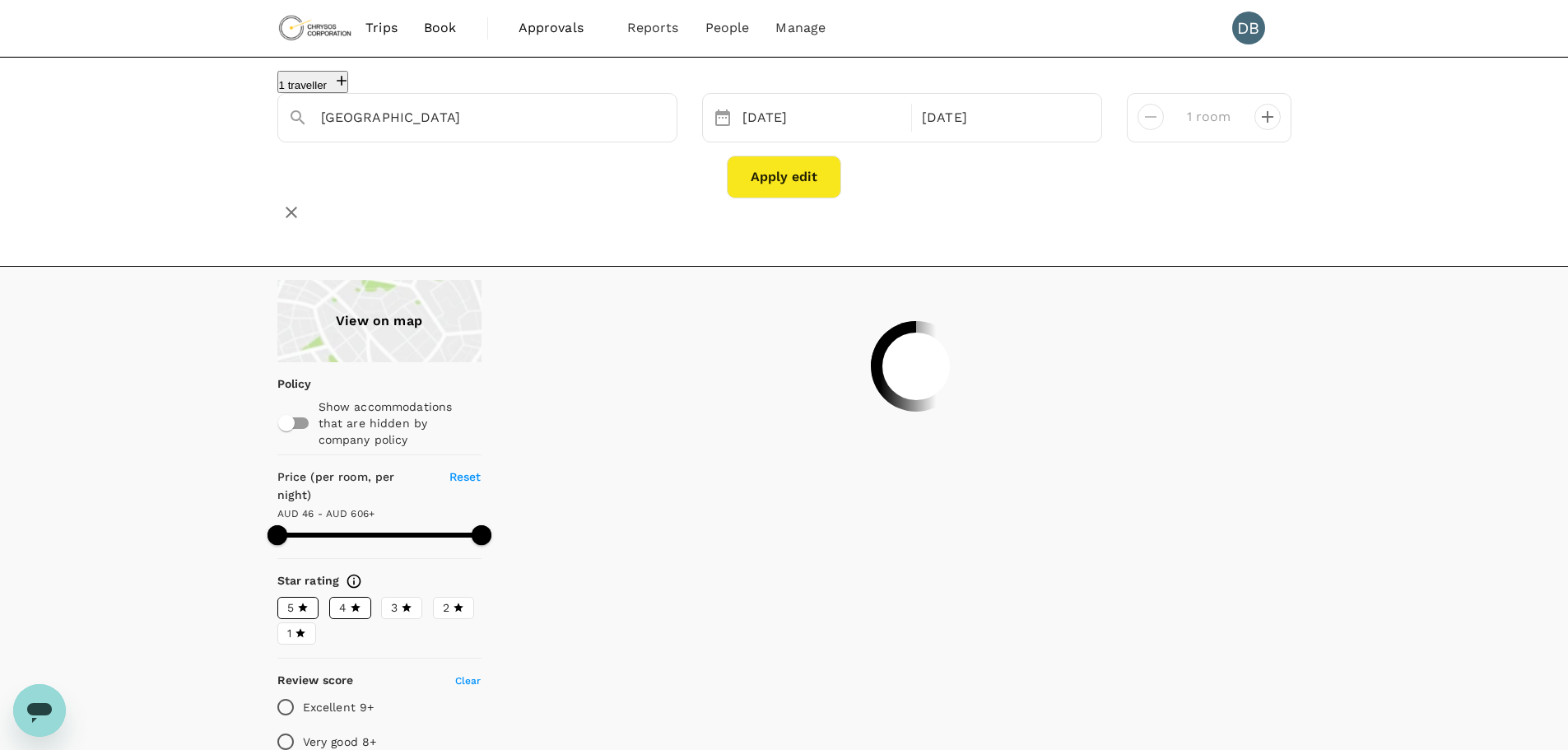
type input "605.66"
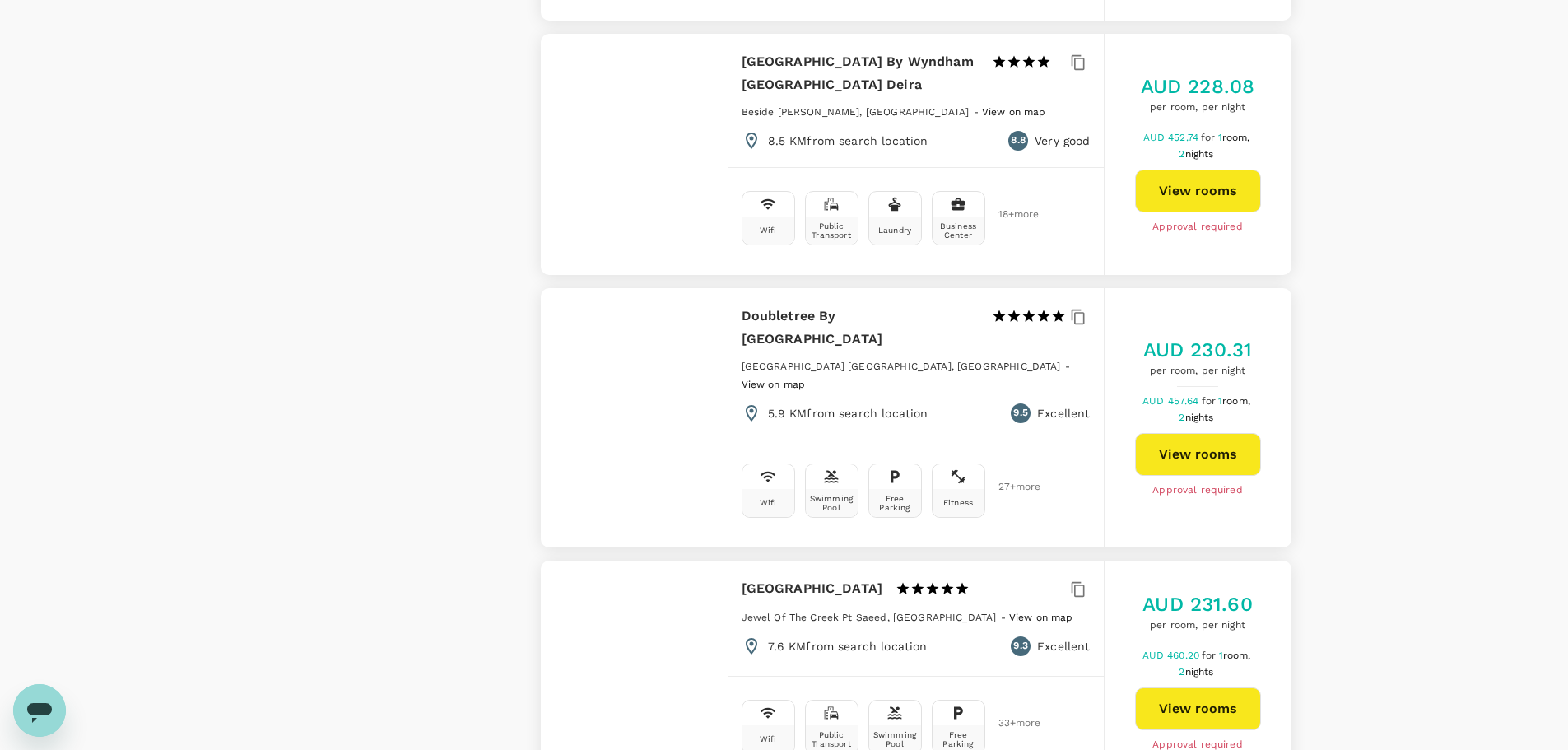
scroll to position [2058, 0]
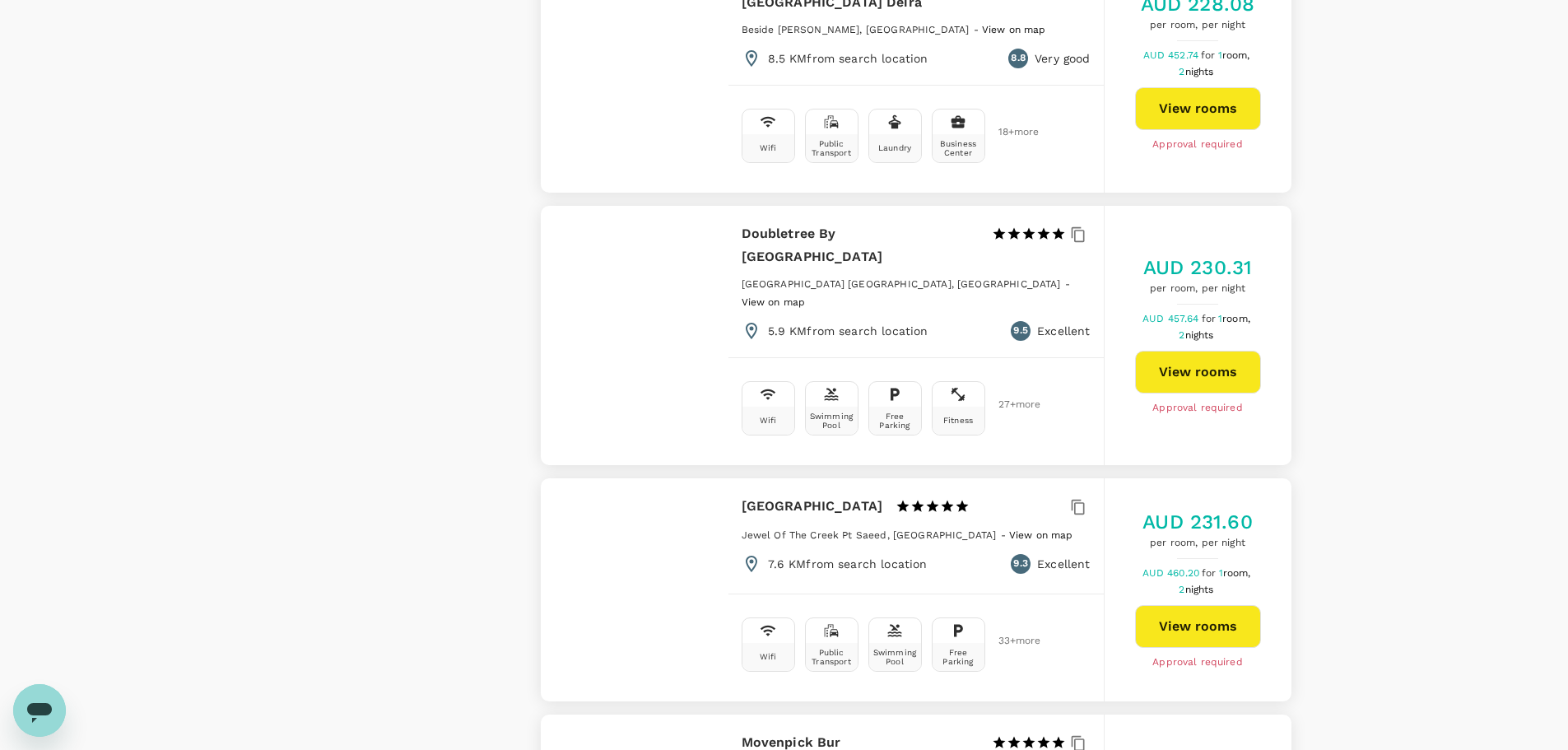
click at [1186, 605] on button "View rooms" at bounding box center [1197, 626] width 126 height 43
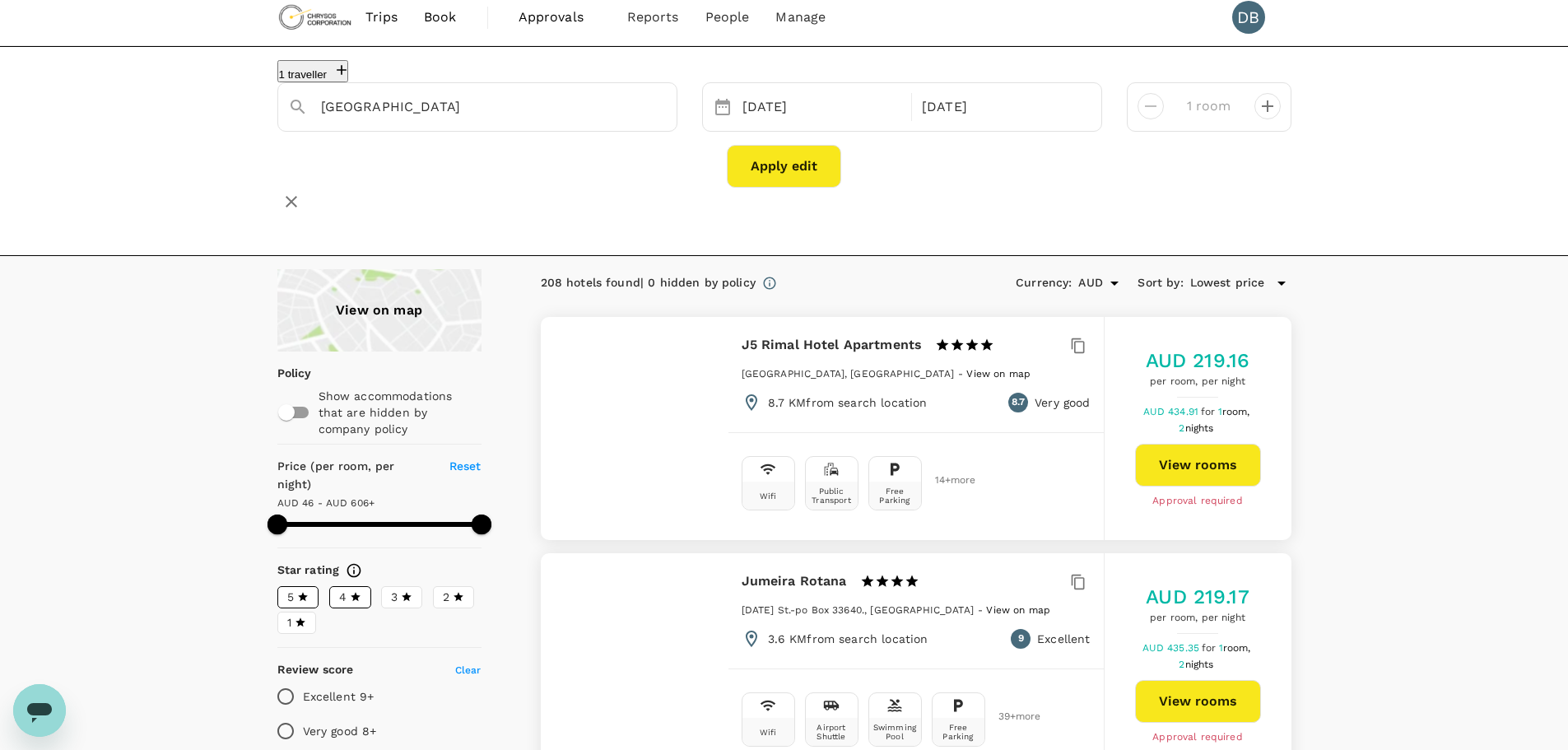
scroll to position [0, 0]
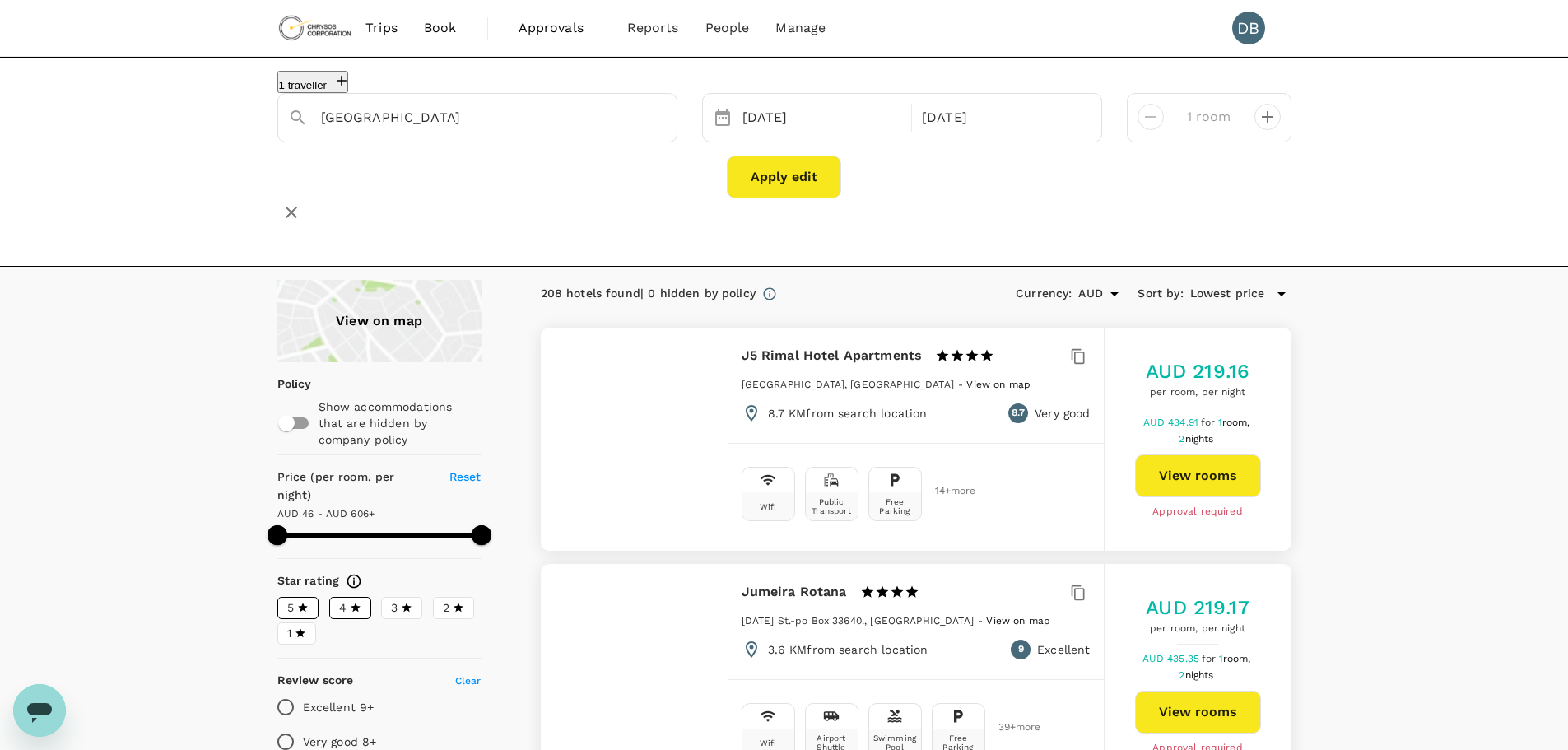
click at [786, 186] on button "Apply edit" at bounding box center [784, 177] width 114 height 43
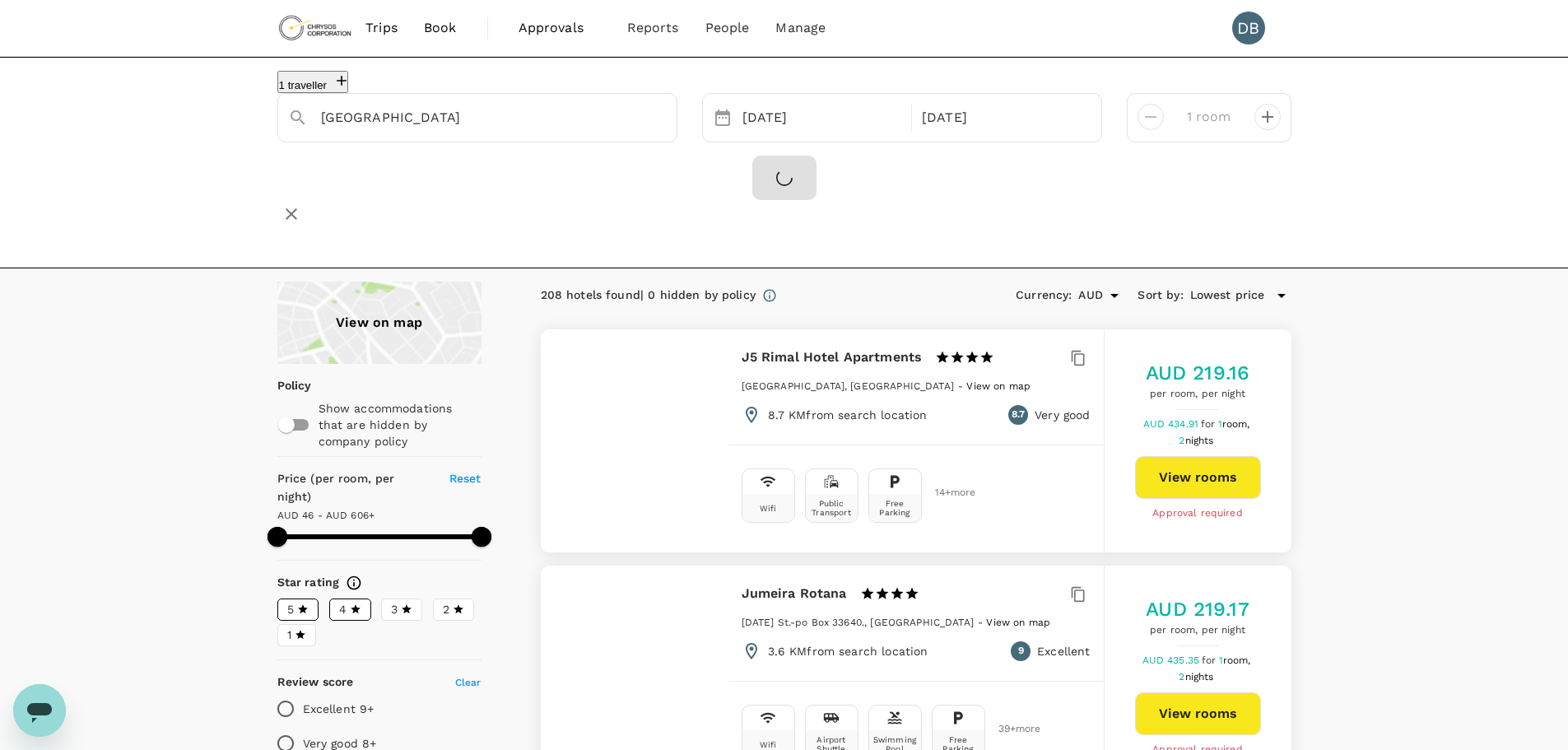
click at [640, 190] on div at bounding box center [784, 178] width 1014 height 44
click at [432, 129] on input "Dubai" at bounding box center [471, 118] width 300 height 26
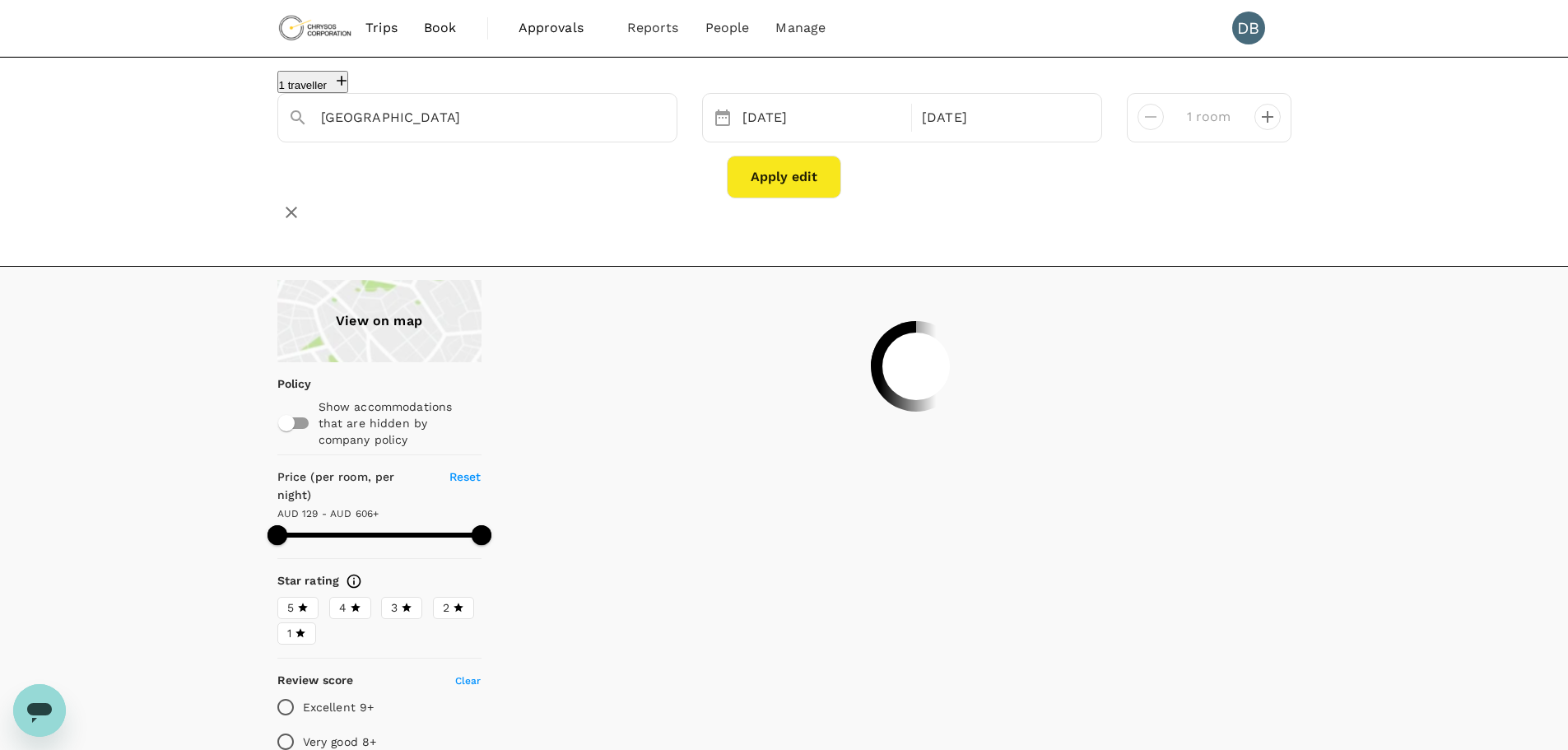
type input "605.66"
type input "45.66"
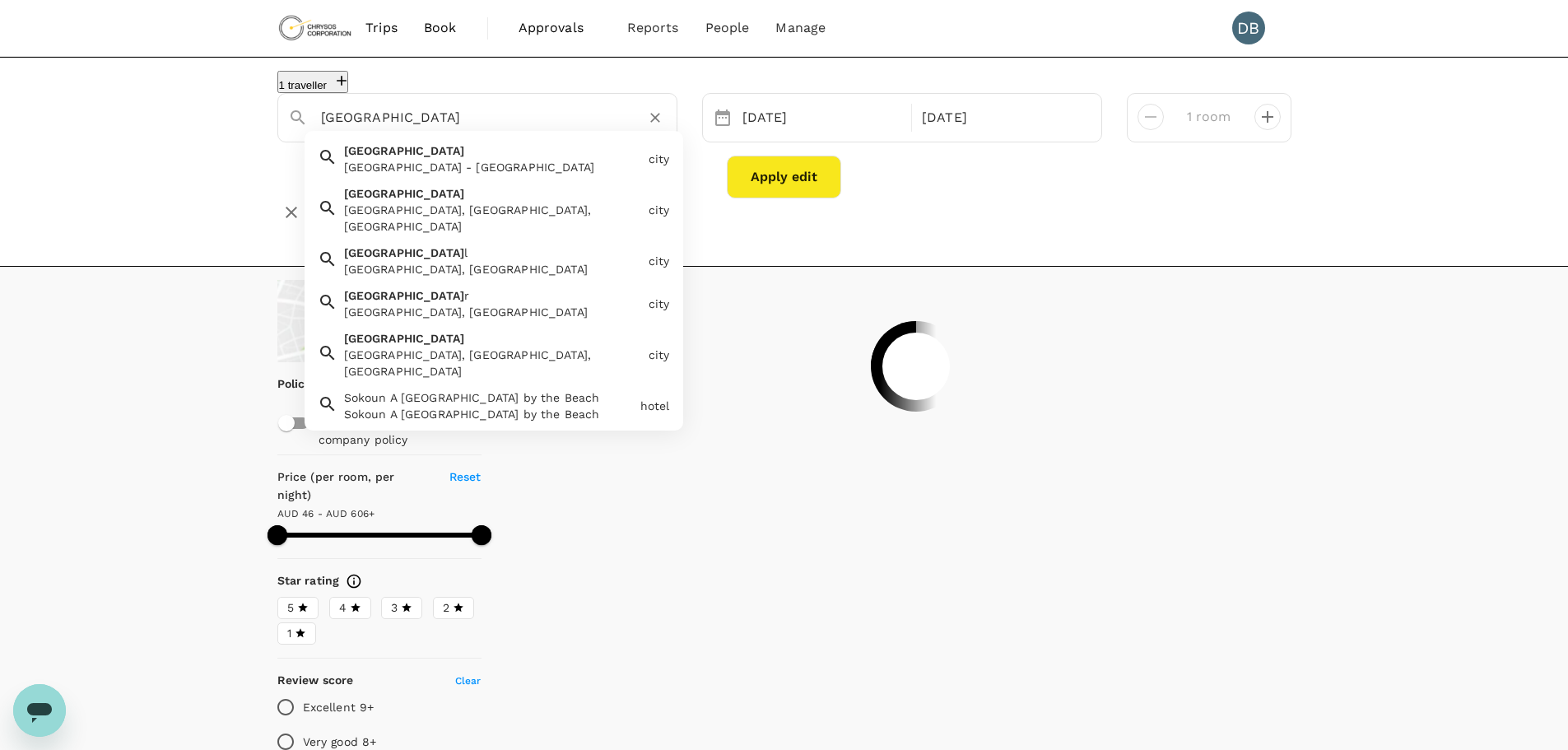
type input "605.66"
drag, startPoint x: 398, startPoint y: 129, endPoint x: 292, endPoint y: 133, distance: 106.1
click at [292, 132] on div "Dubai" at bounding box center [471, 110] width 392 height 41
type input "dar s"
type input "605.66"
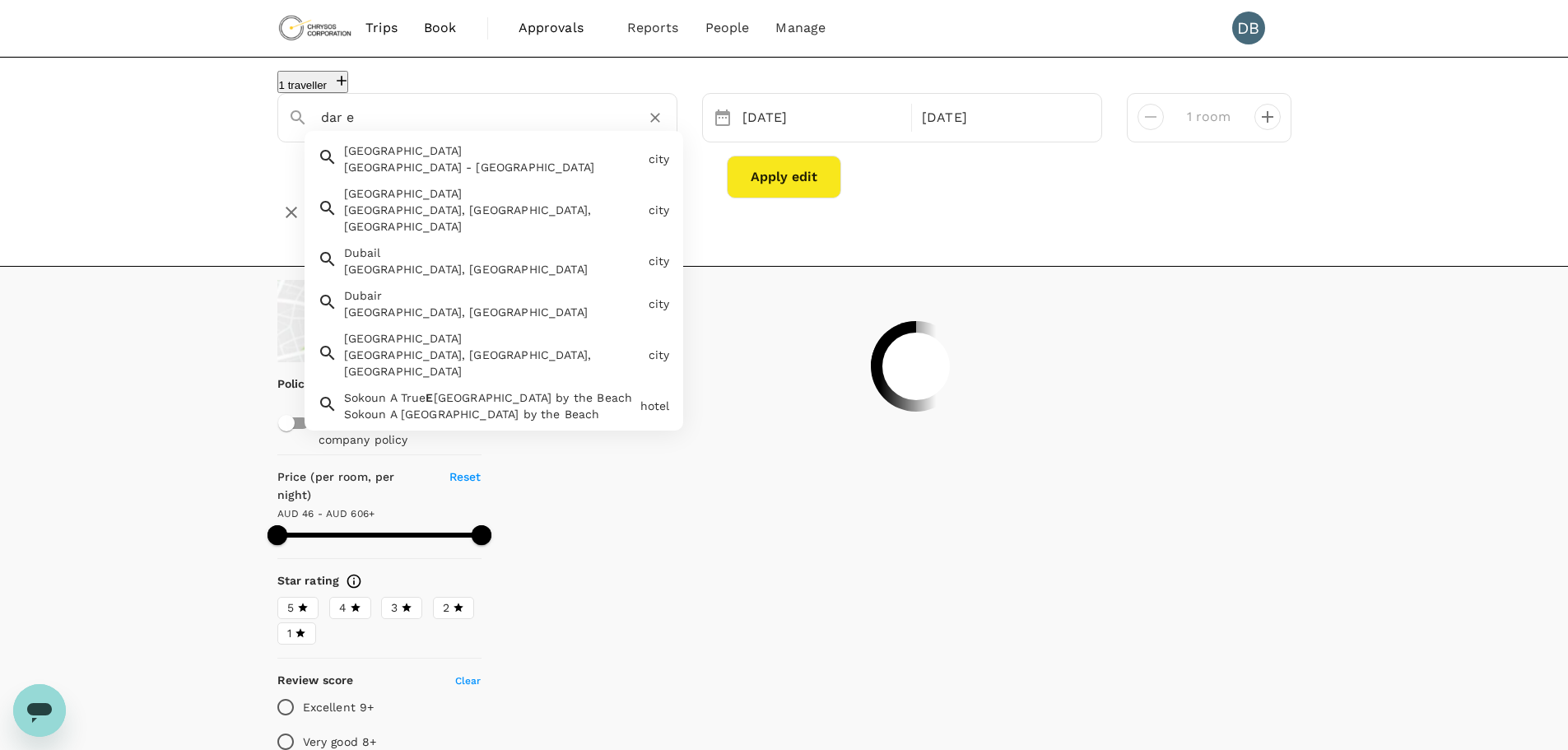
type input "dar es"
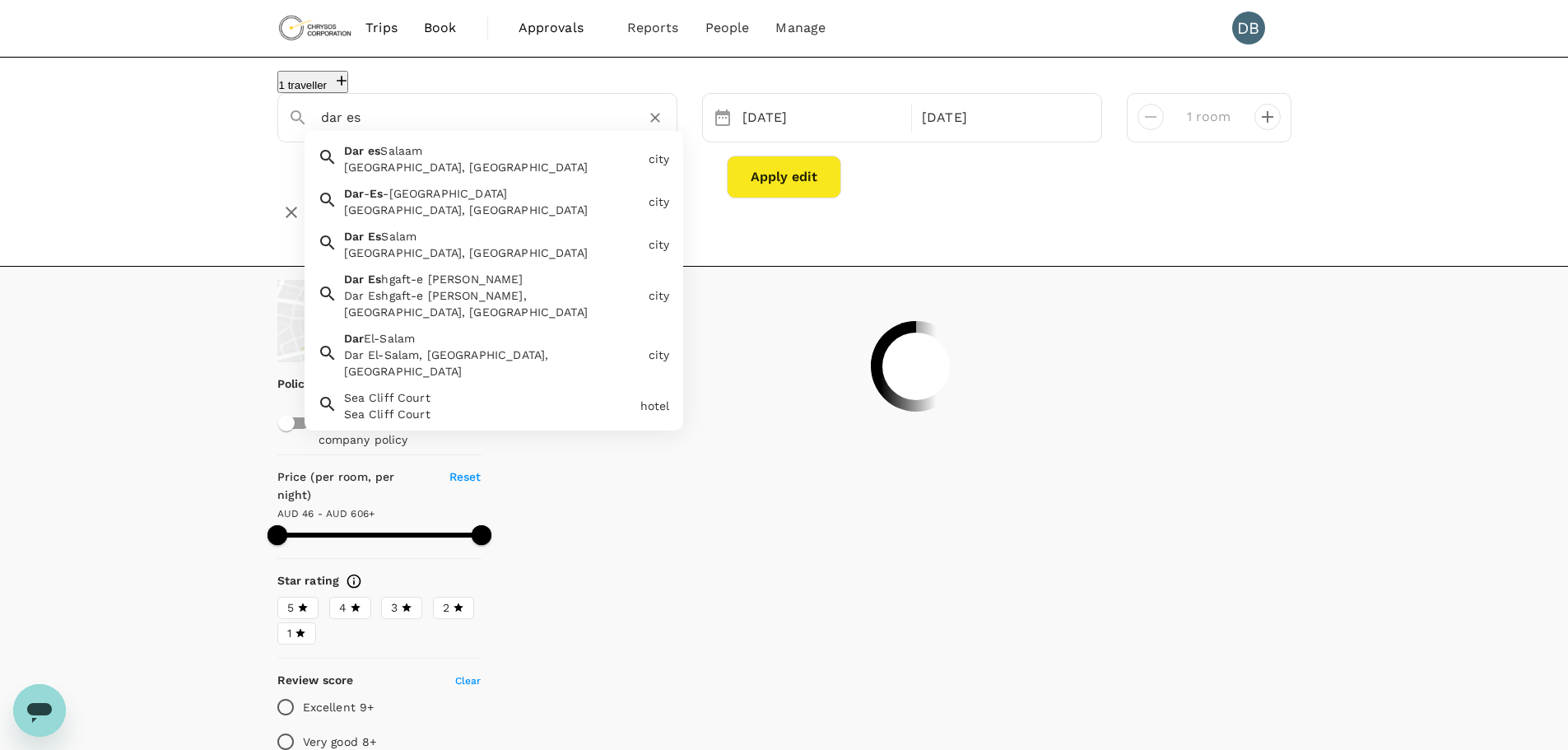
type input "605.66"
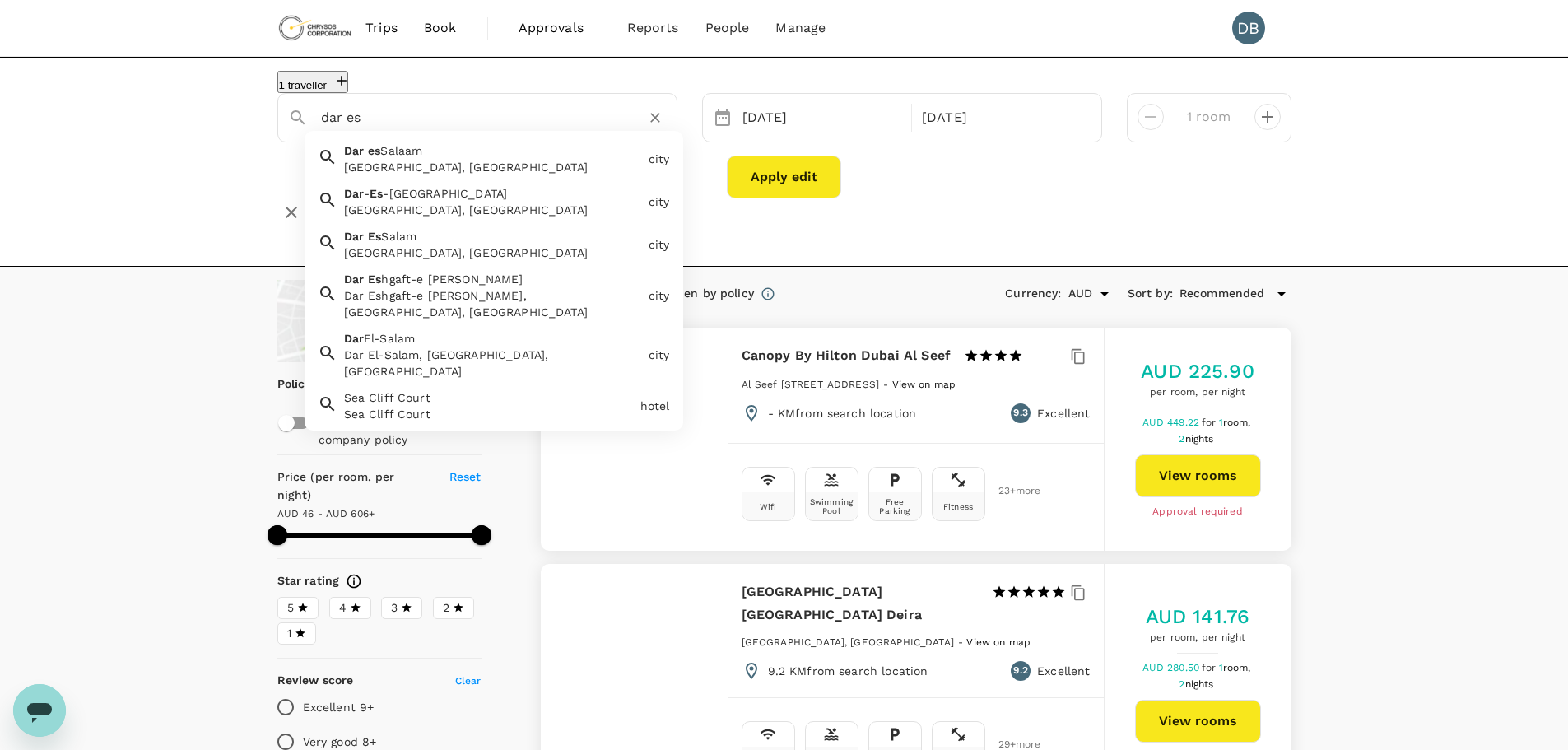
click at [393, 157] on span "Salaam" at bounding box center [401, 151] width 42 height 13
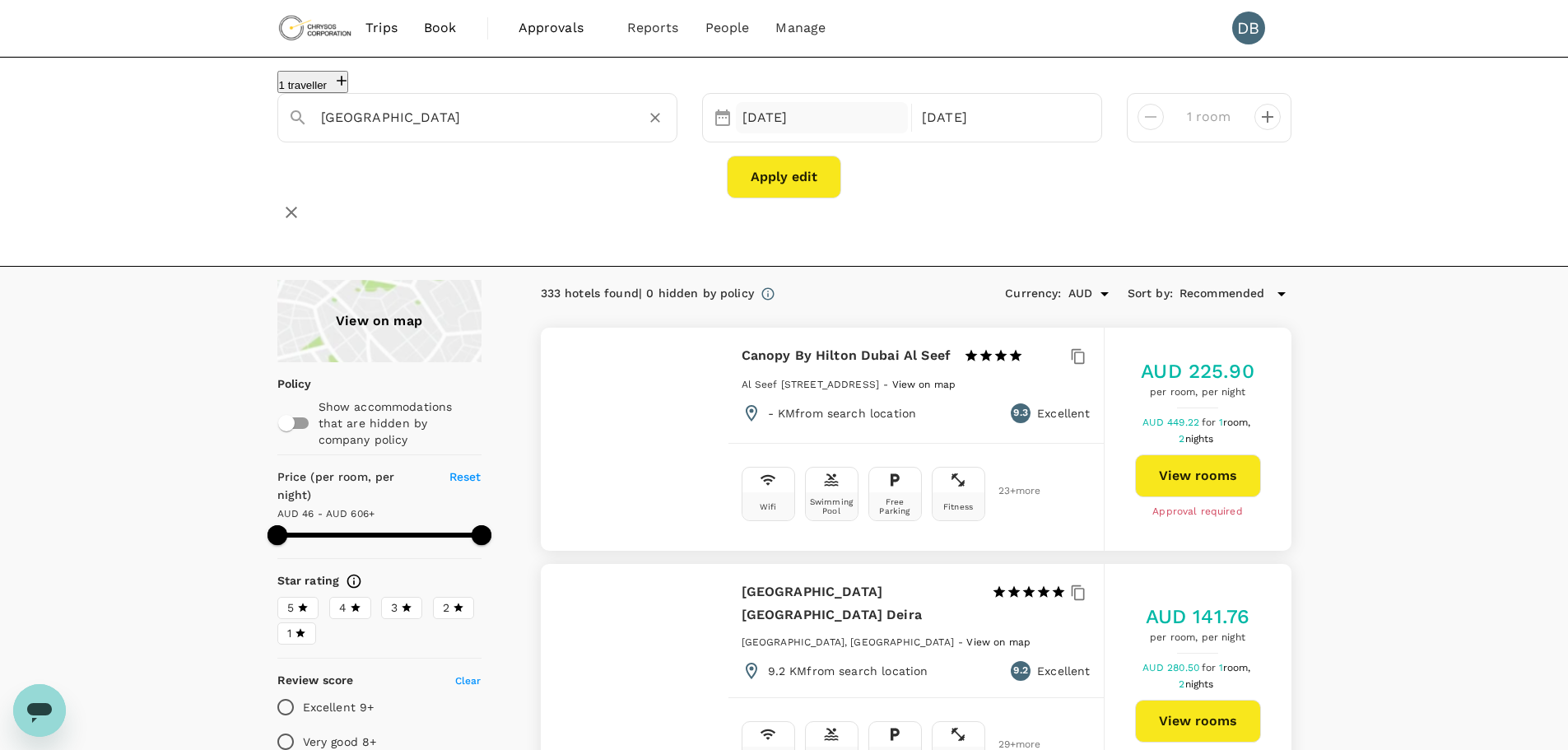
type input "[GEOGRAPHIC_DATA]"
click at [778, 132] on div "05 Oct" at bounding box center [823, 118] width 173 height 32
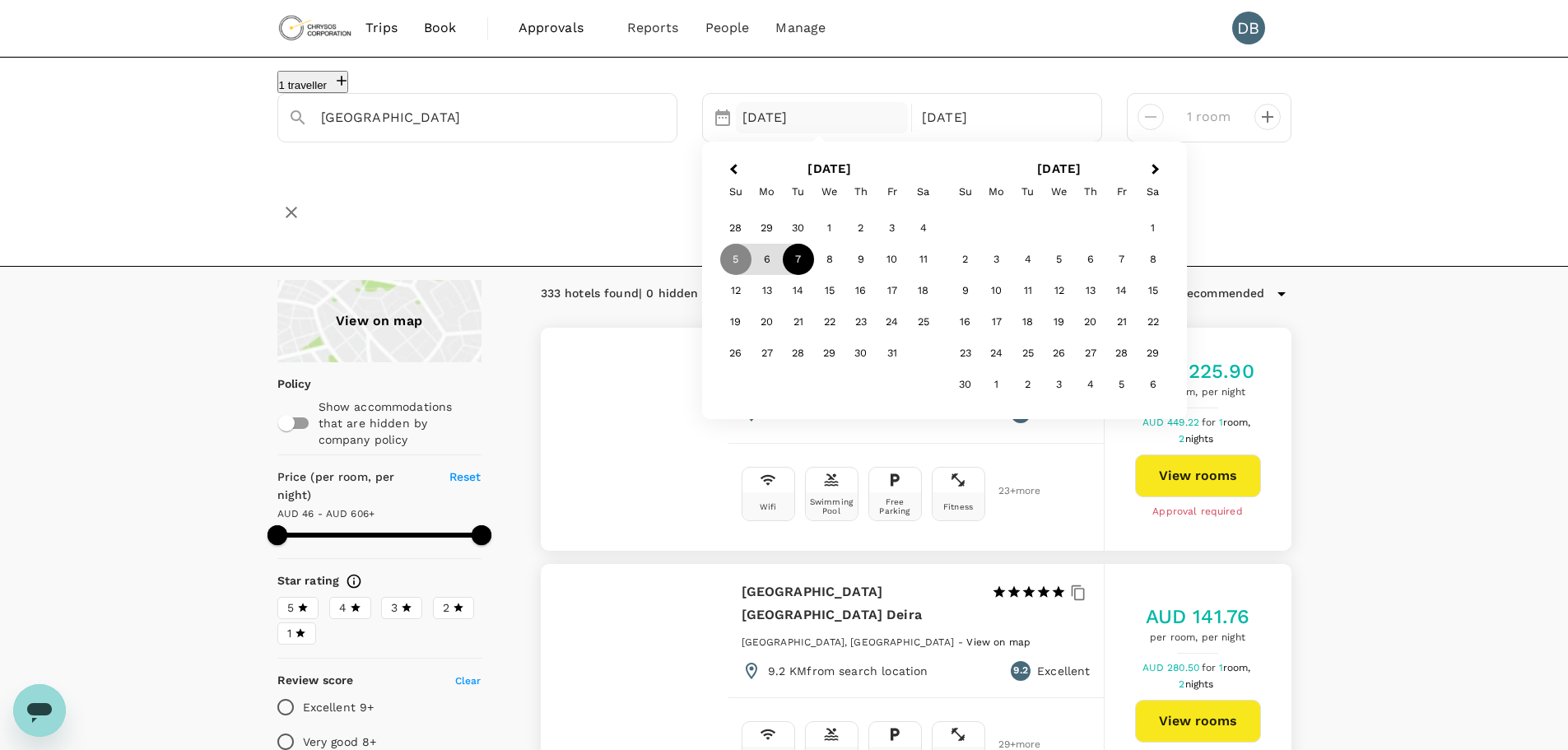
click at [797, 270] on div "7" at bounding box center [798, 260] width 31 height 31
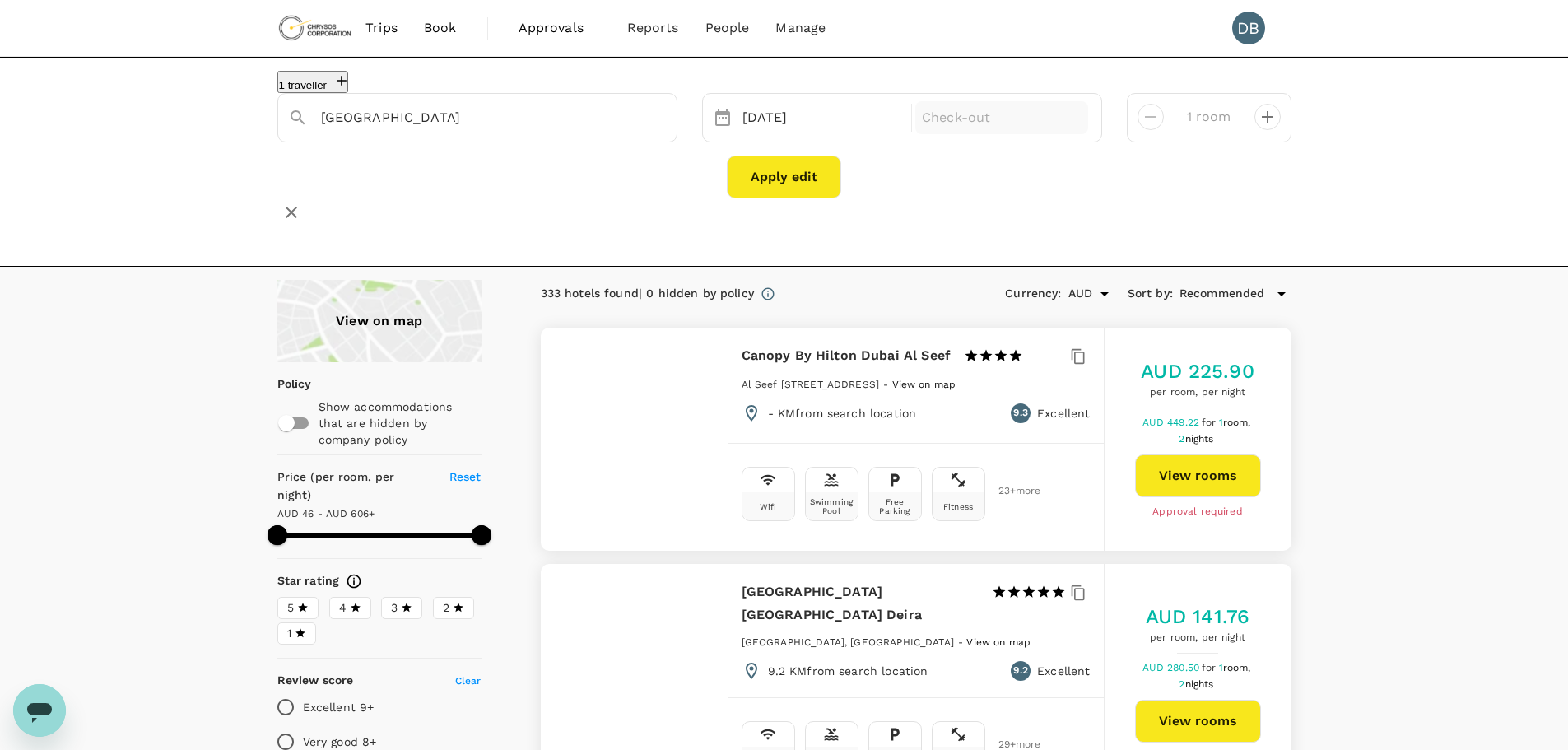
click at [1000, 128] on p "Check-out" at bounding box center [1001, 117] width 159 height 19
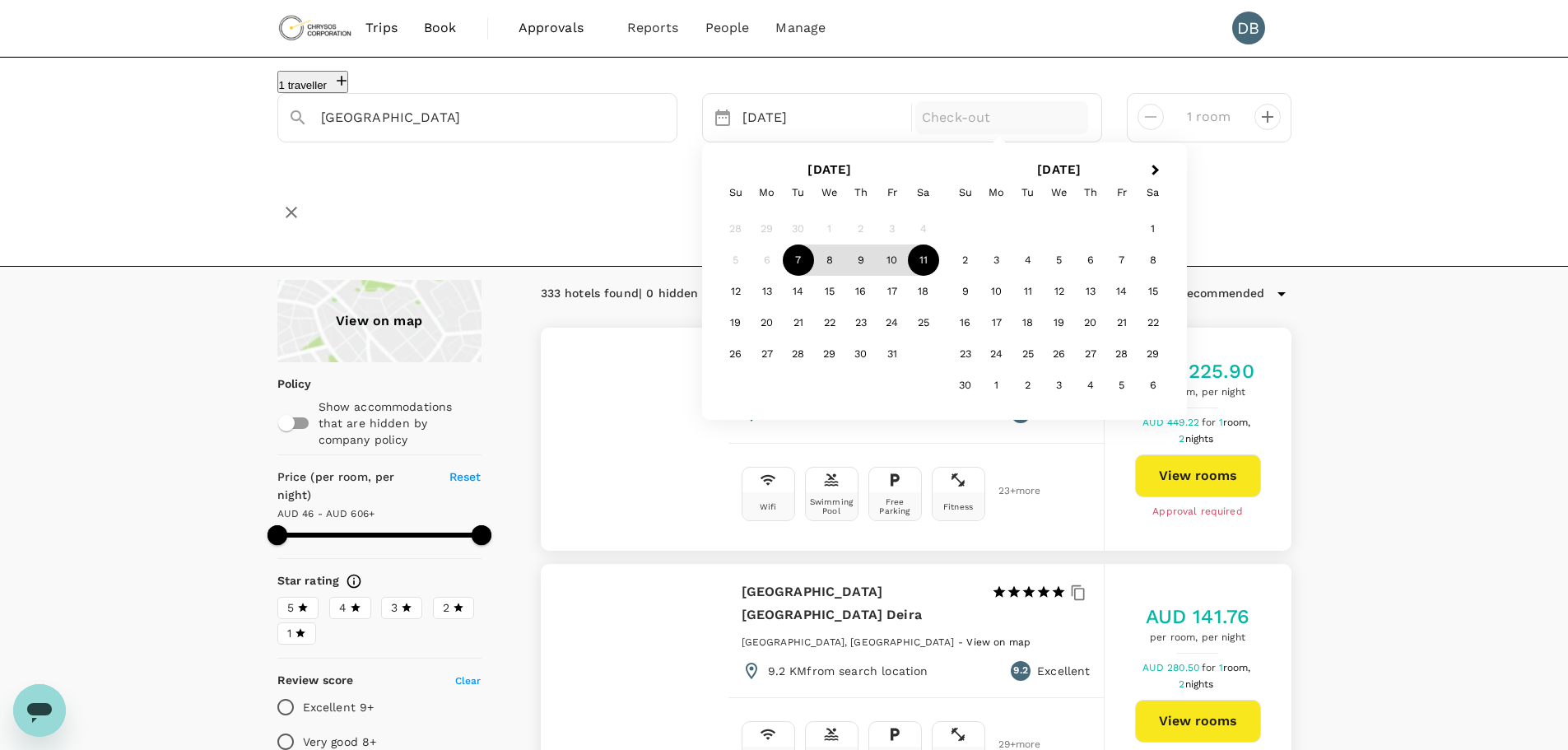
click at [921, 268] on div "11" at bounding box center [923, 260] width 31 height 31
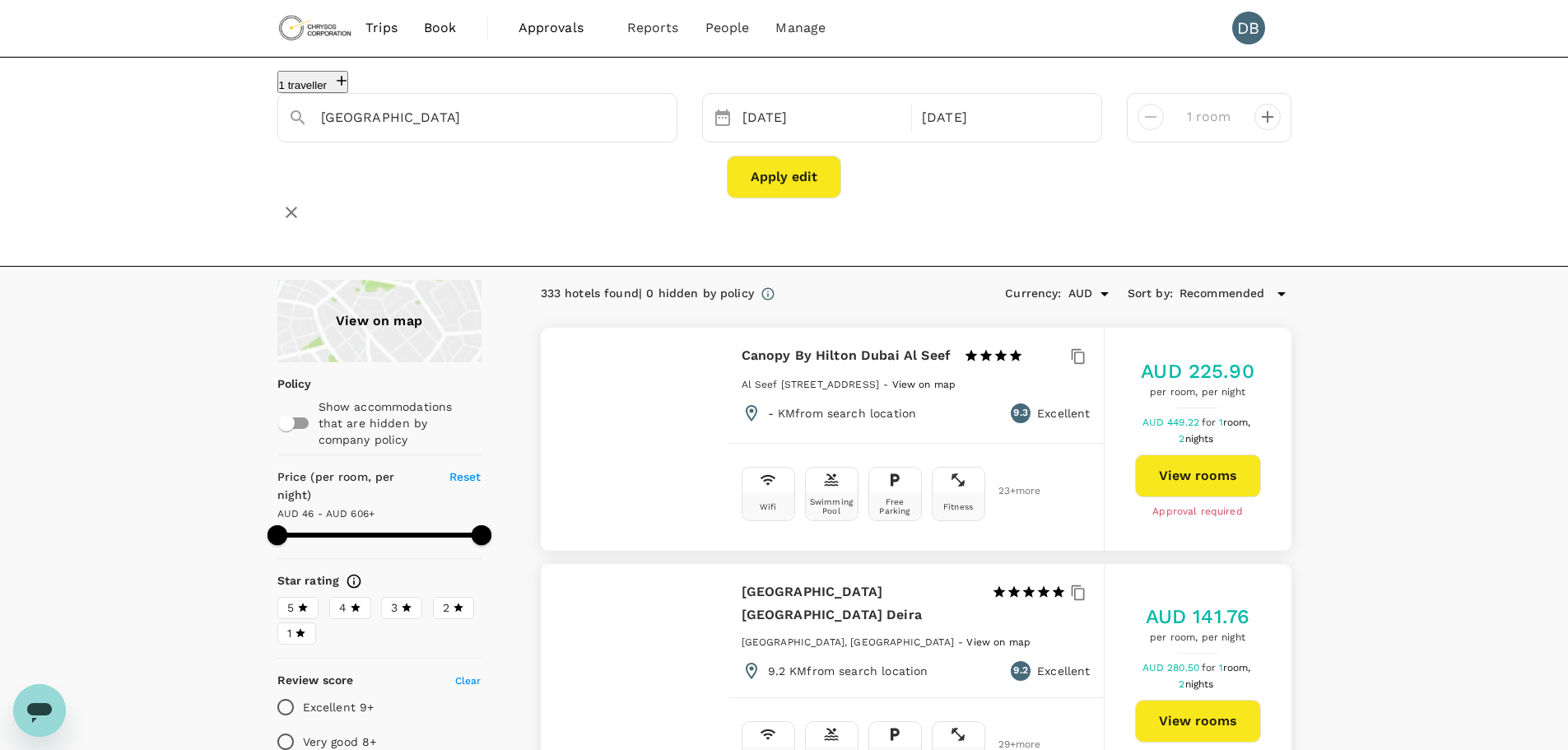
click at [790, 186] on button "Apply edit" at bounding box center [784, 177] width 114 height 43
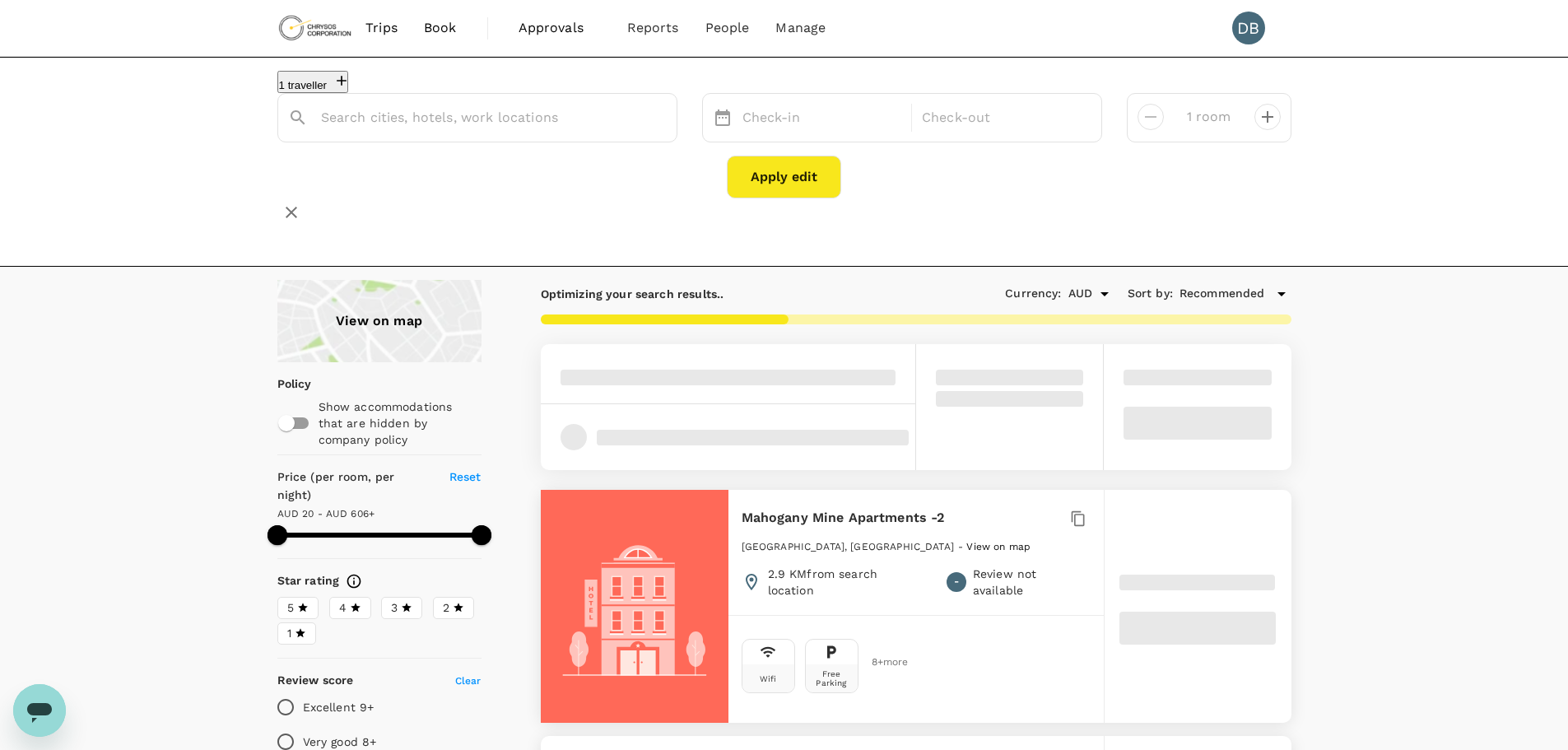
type input "[GEOGRAPHIC_DATA]"
type input "605.65"
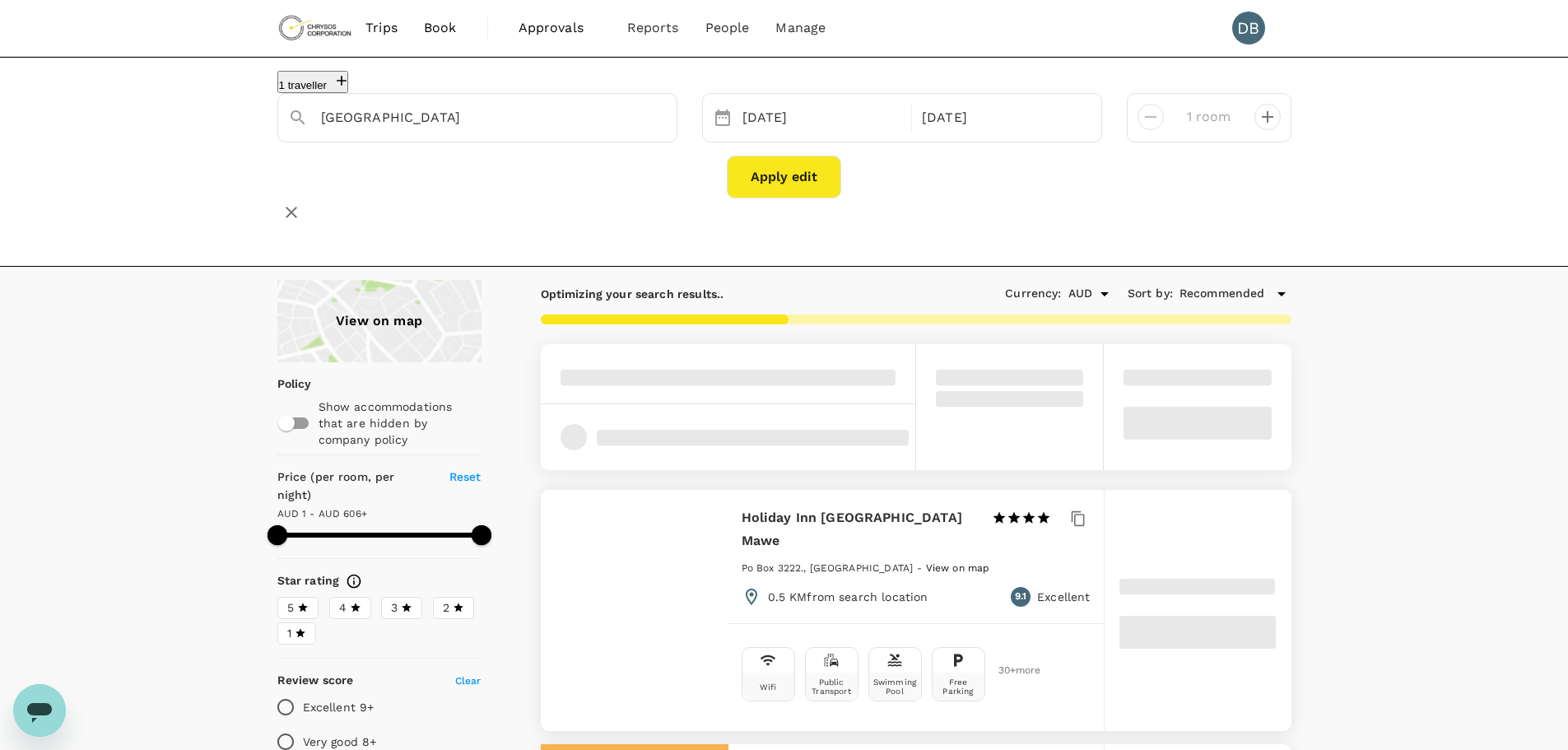
type input "0.65"
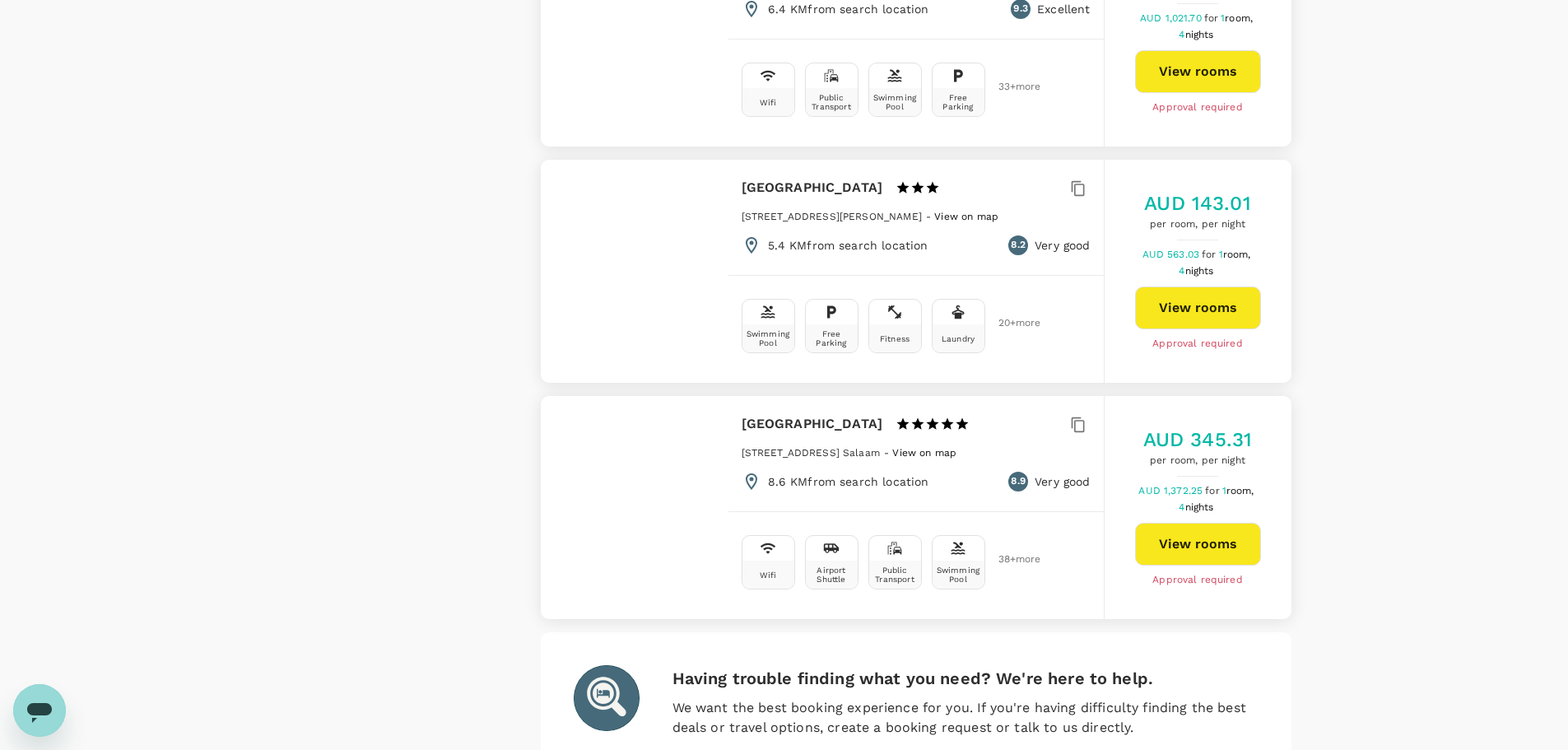
scroll to position [4679, 0]
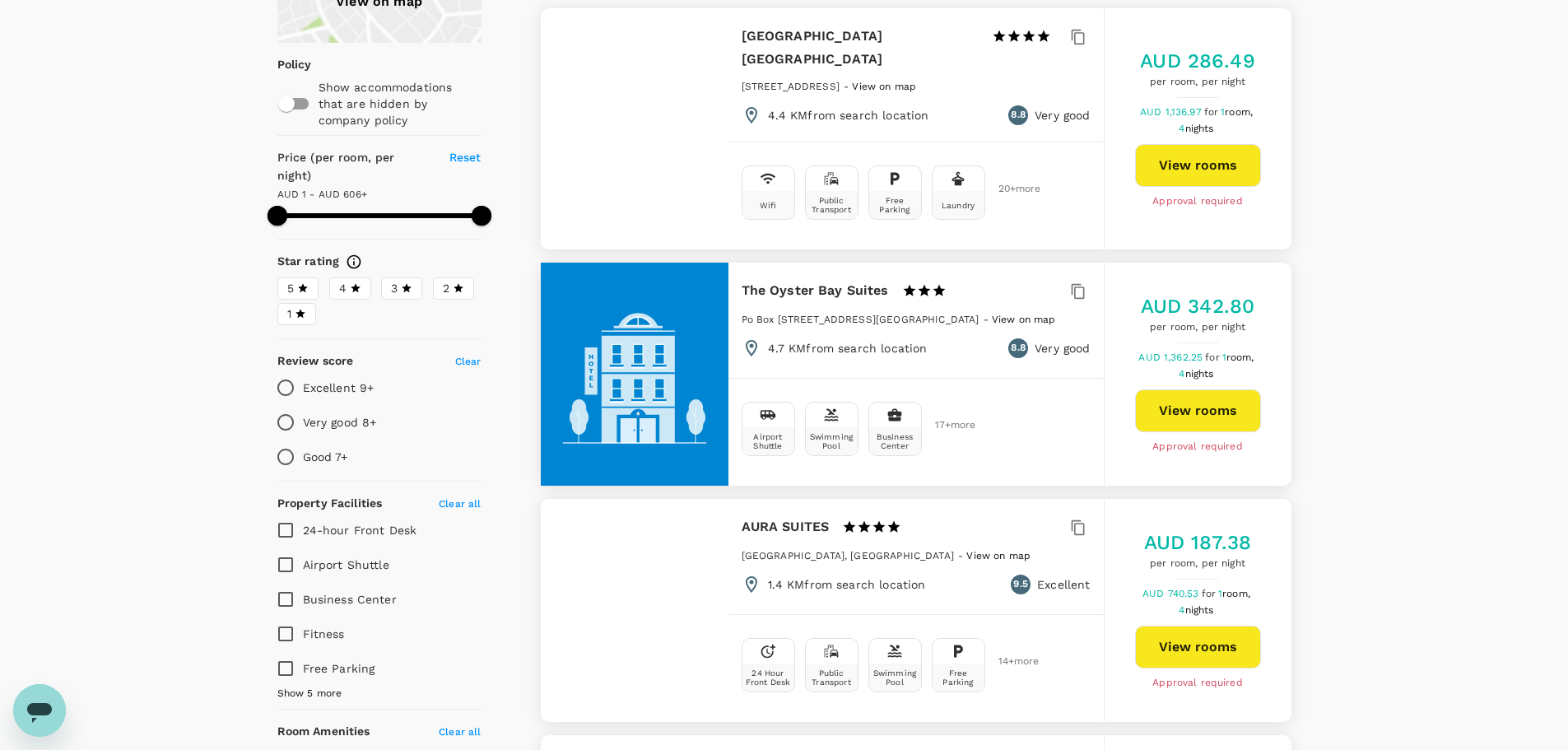
scroll to position [82, 0]
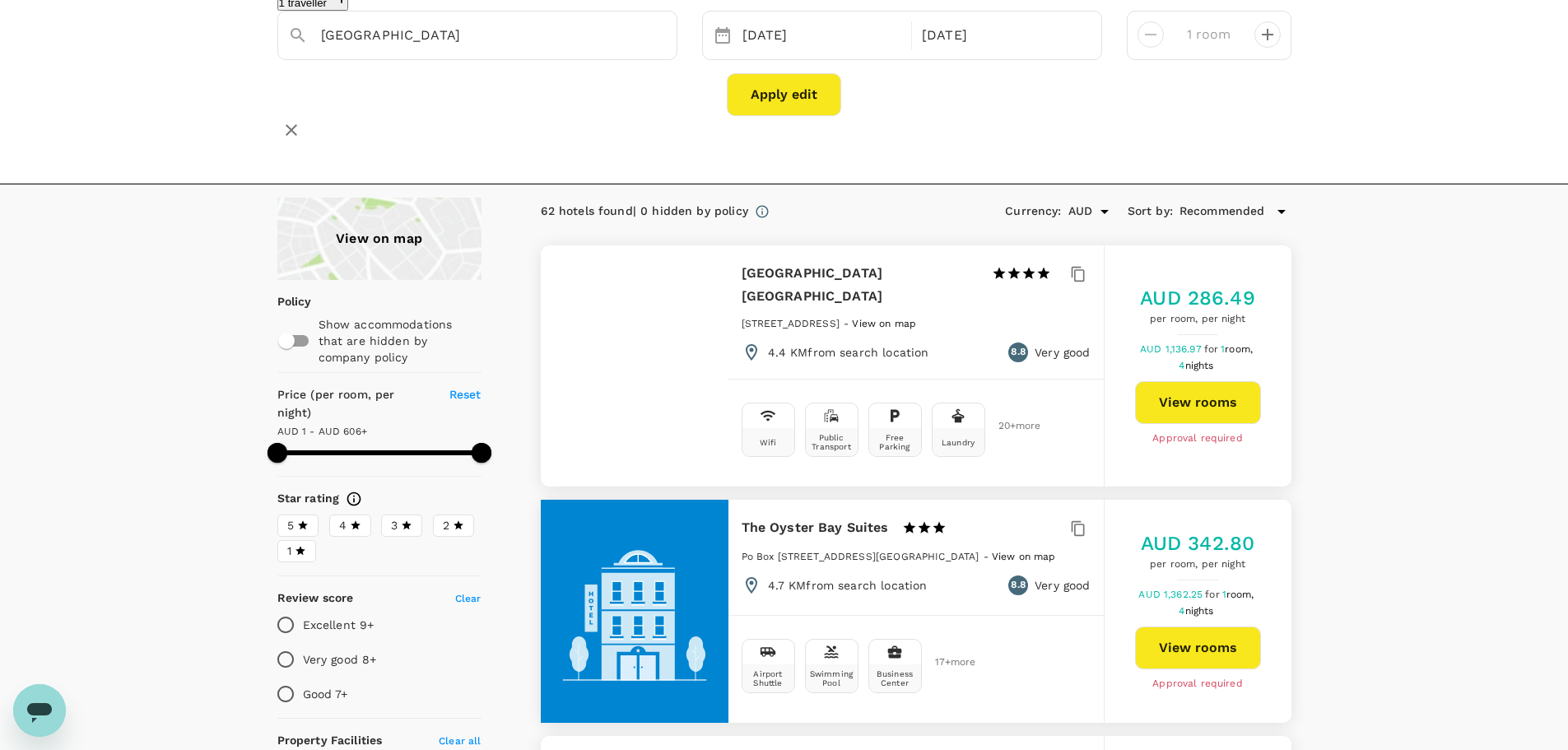
click at [1203, 209] on span "Recommended" at bounding box center [1222, 212] width 86 height 18
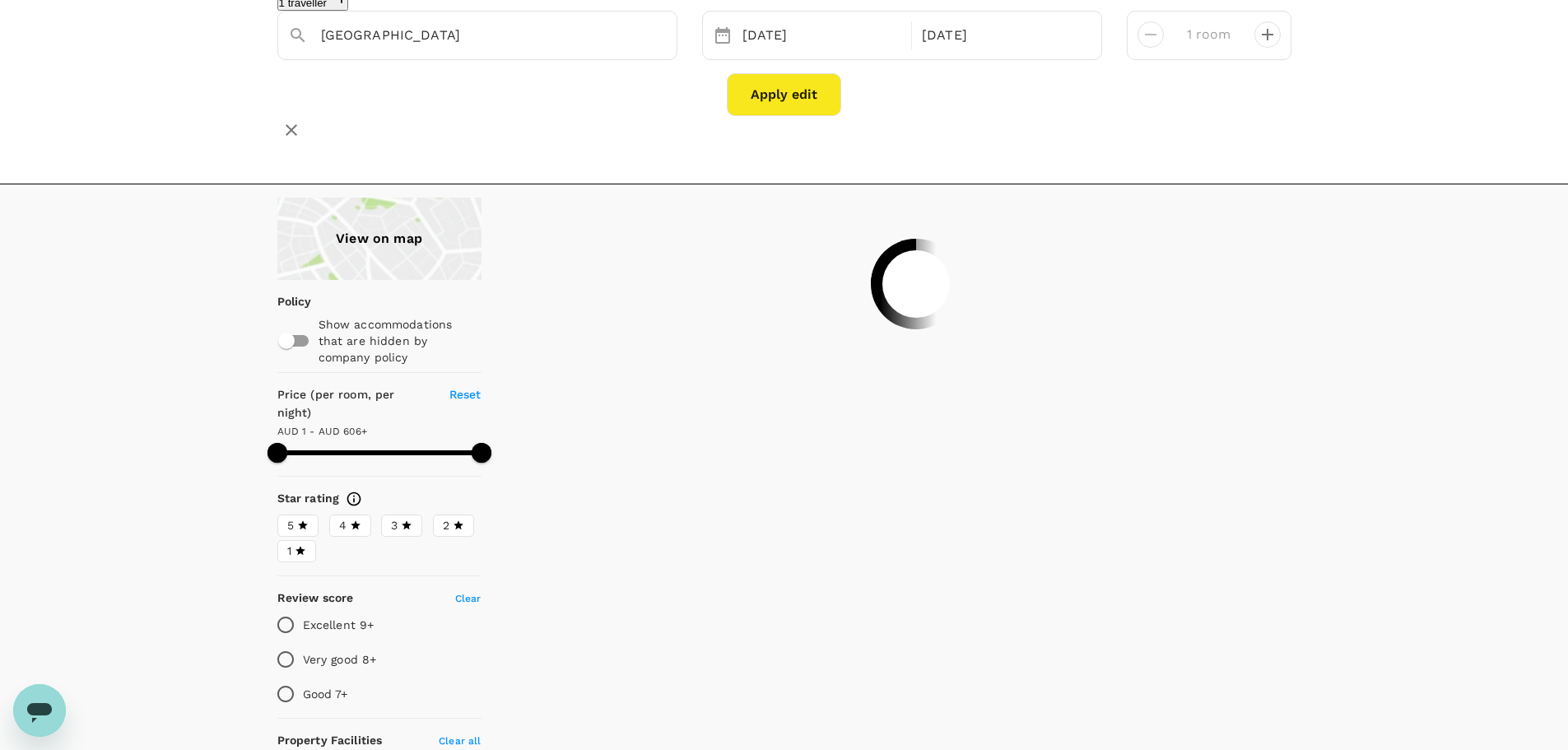
click at [309, 514] on label "5" at bounding box center [297, 525] width 41 height 22
click at [0, 0] on input "5" at bounding box center [0, 0] width 0 height 0
click at [336, 514] on label "4" at bounding box center [351, 525] width 42 height 22
click at [0, 0] on input "4" at bounding box center [0, 0] width 0 height 0
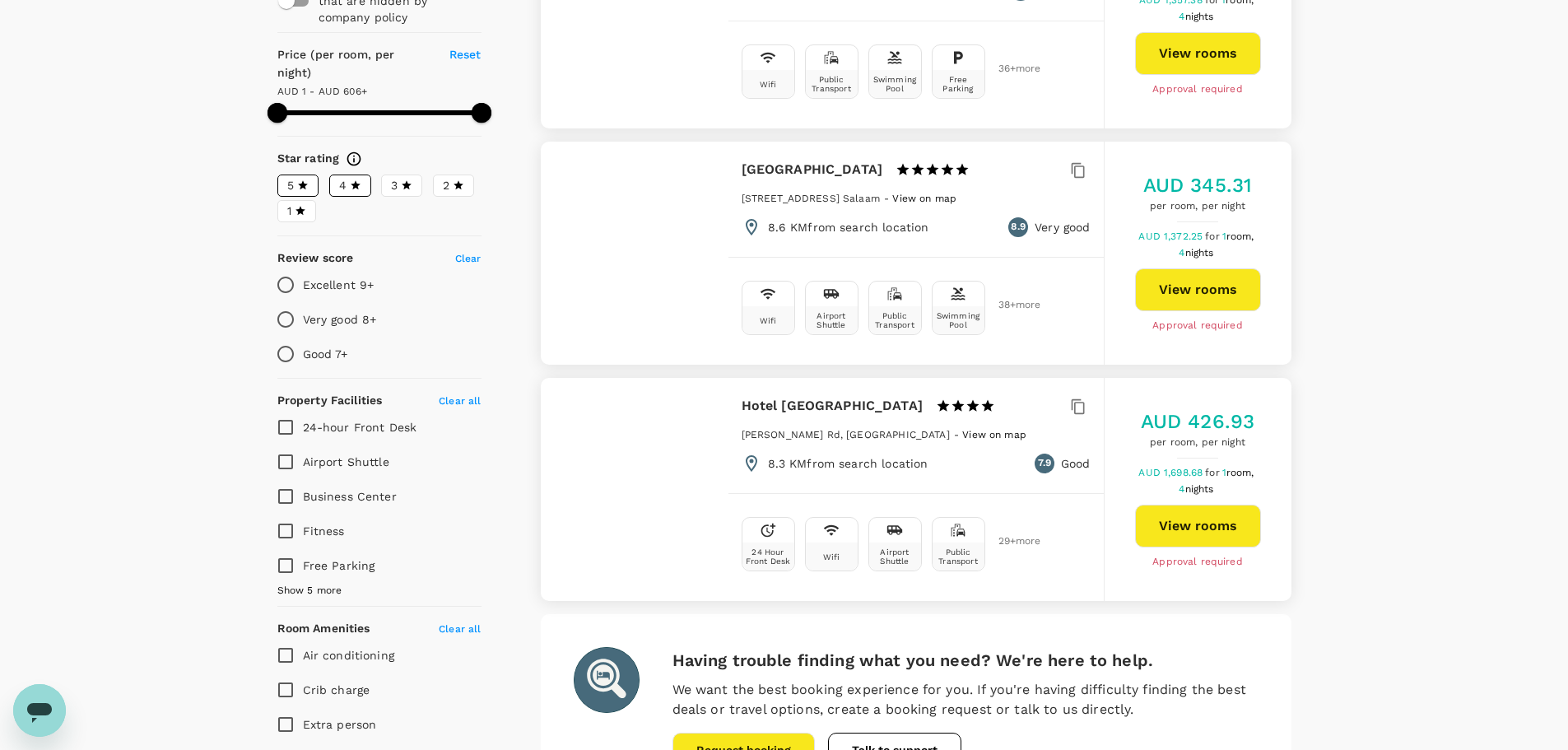
scroll to position [576, 0]
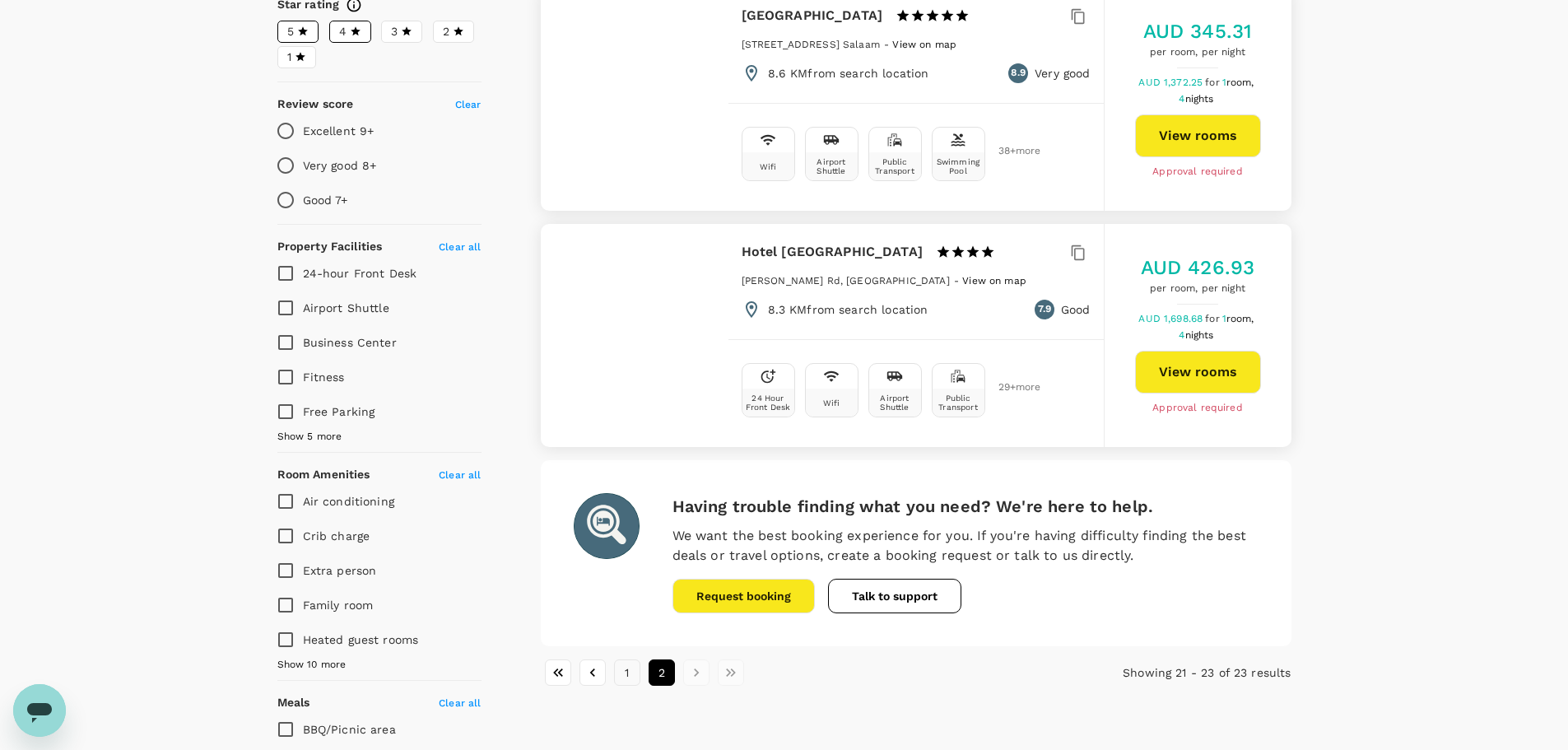
click at [619, 668] on button "1" at bounding box center [627, 672] width 27 height 27
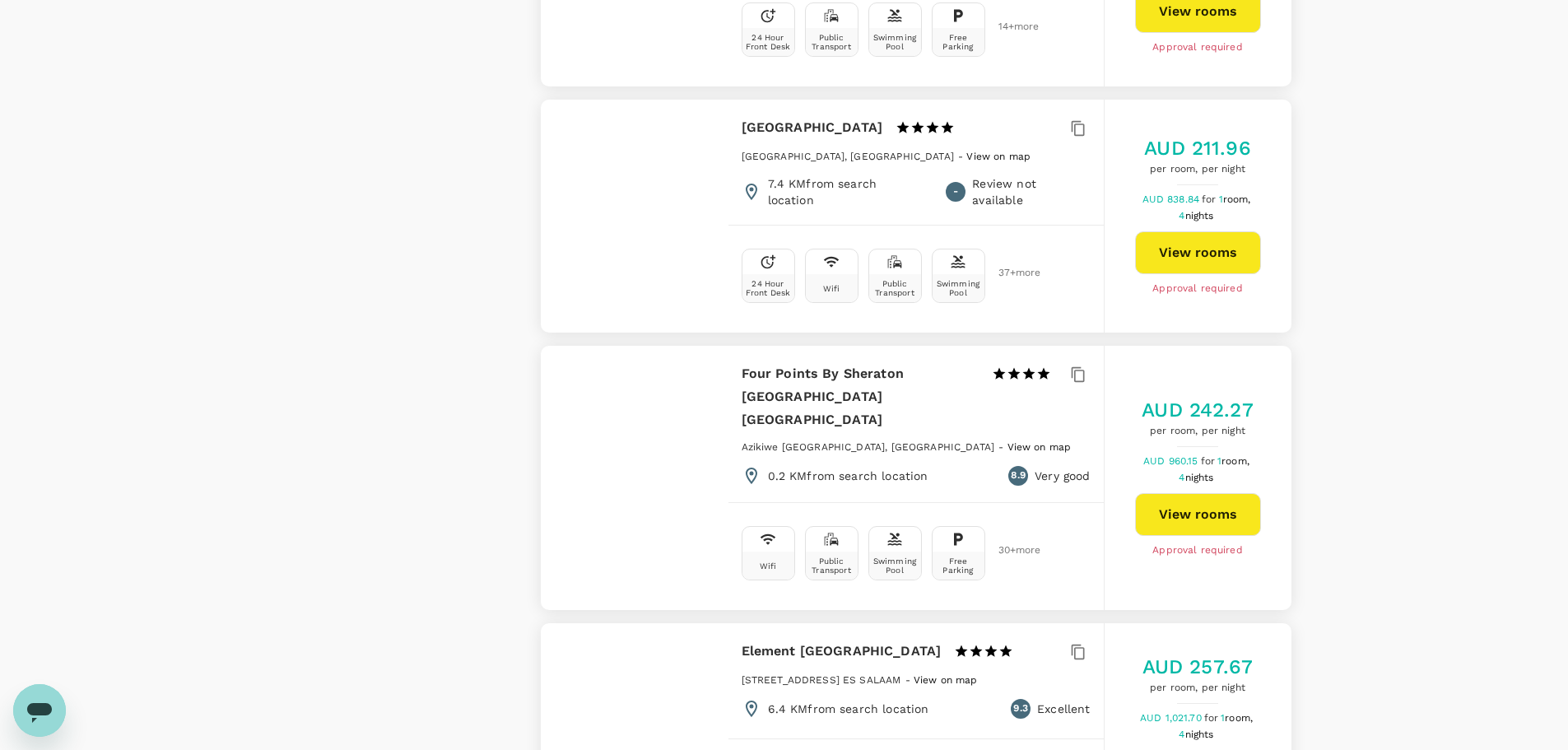
scroll to position [3456, 0]
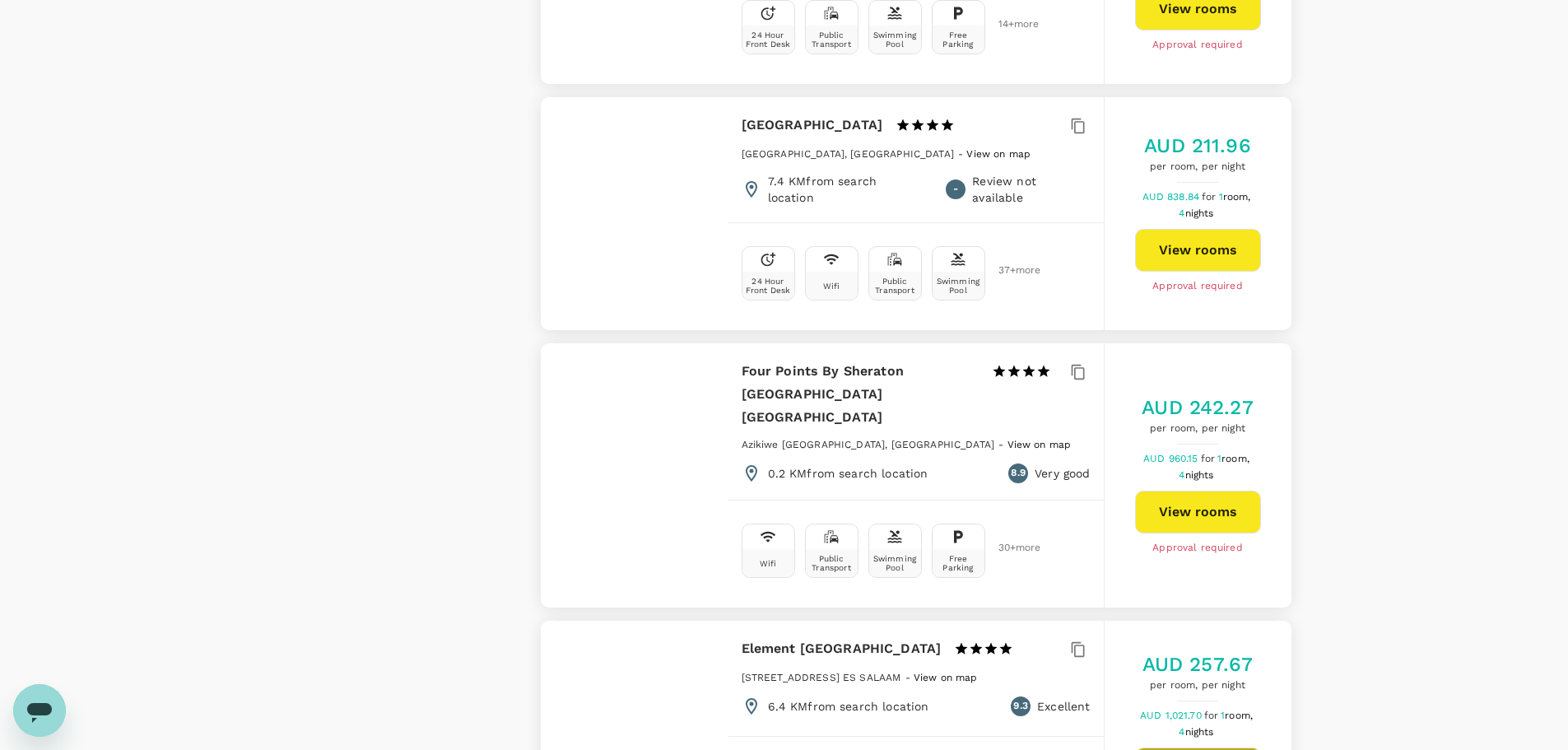
type input "605.65"
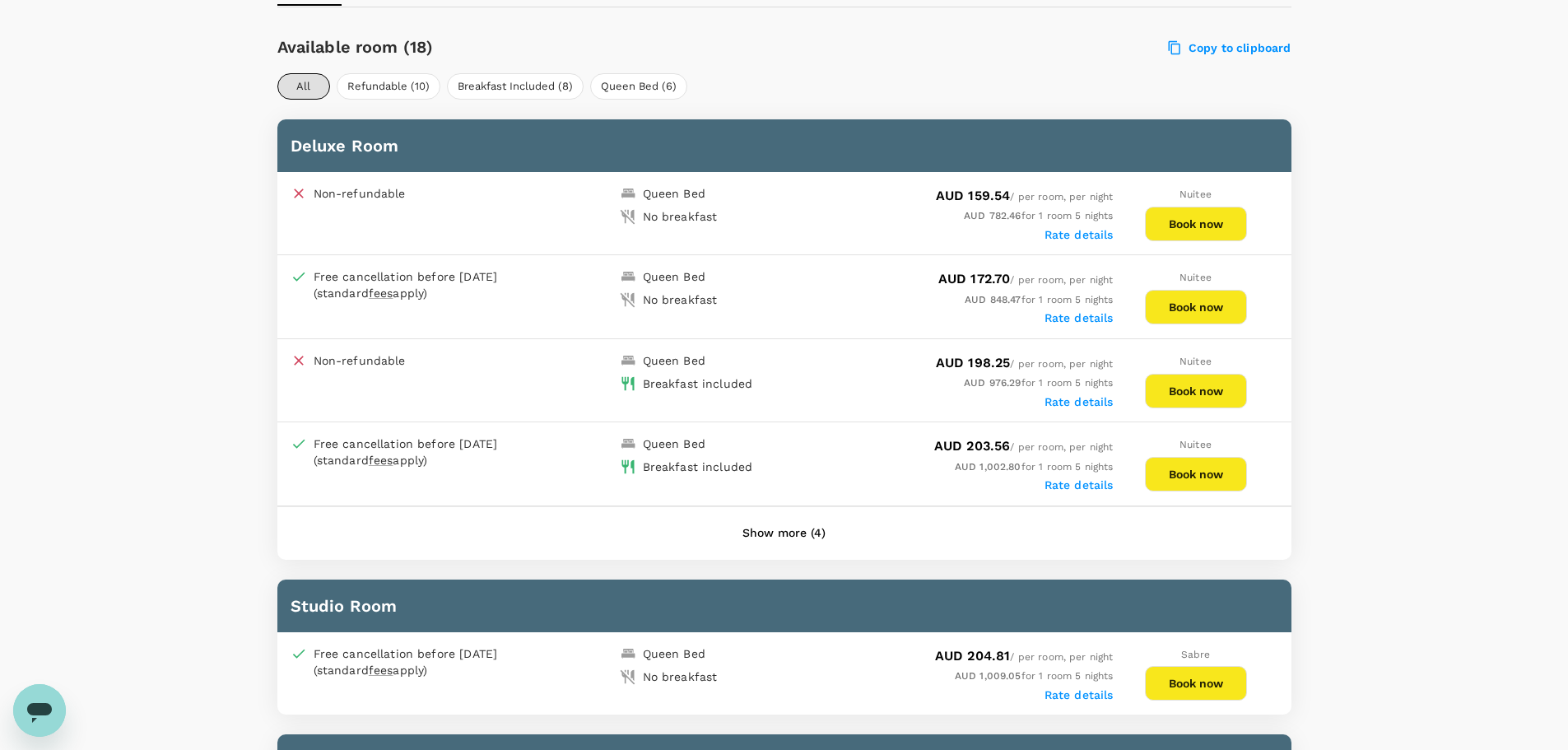
scroll to position [801, 0]
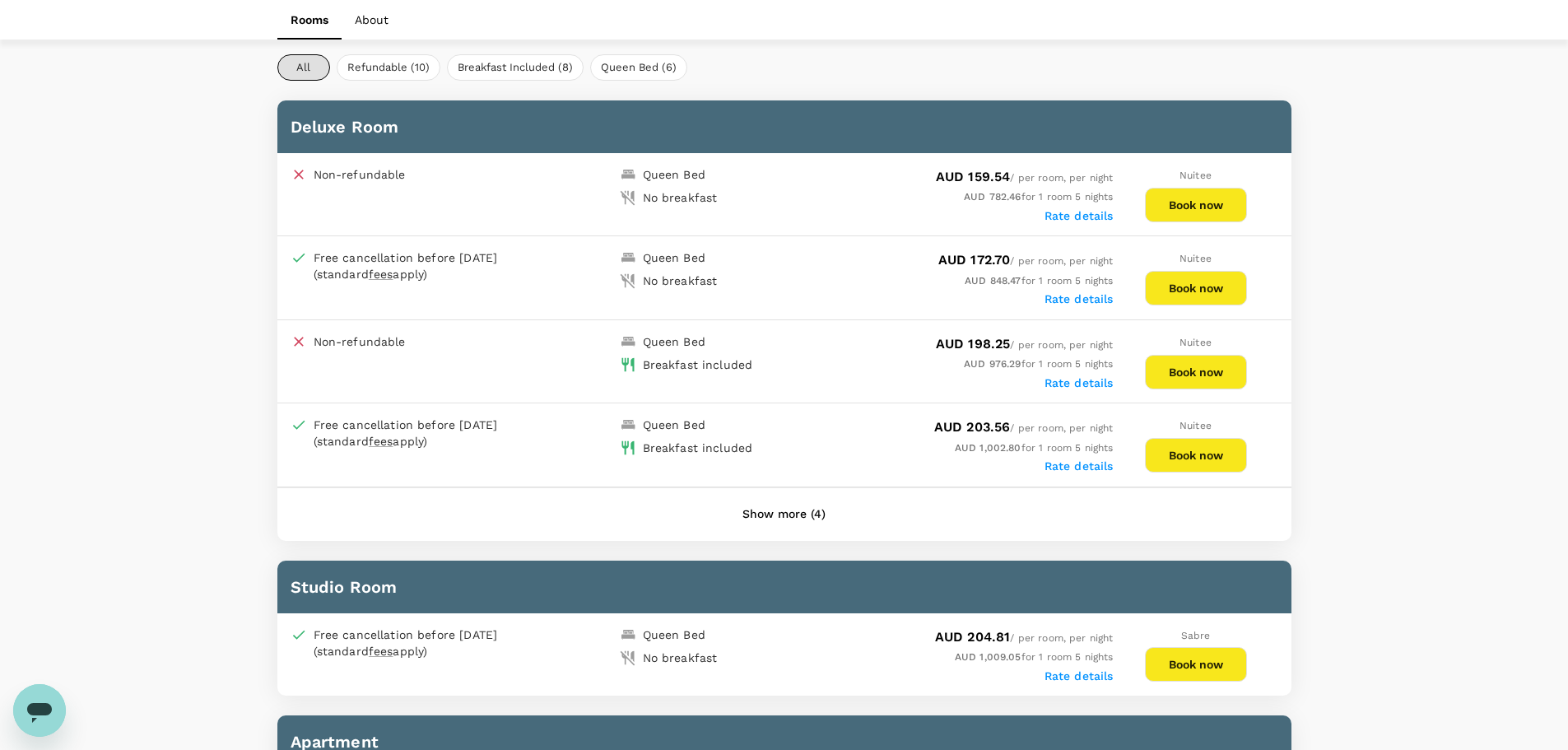
click at [1216, 453] on button "Book now" at bounding box center [1195, 456] width 102 height 35
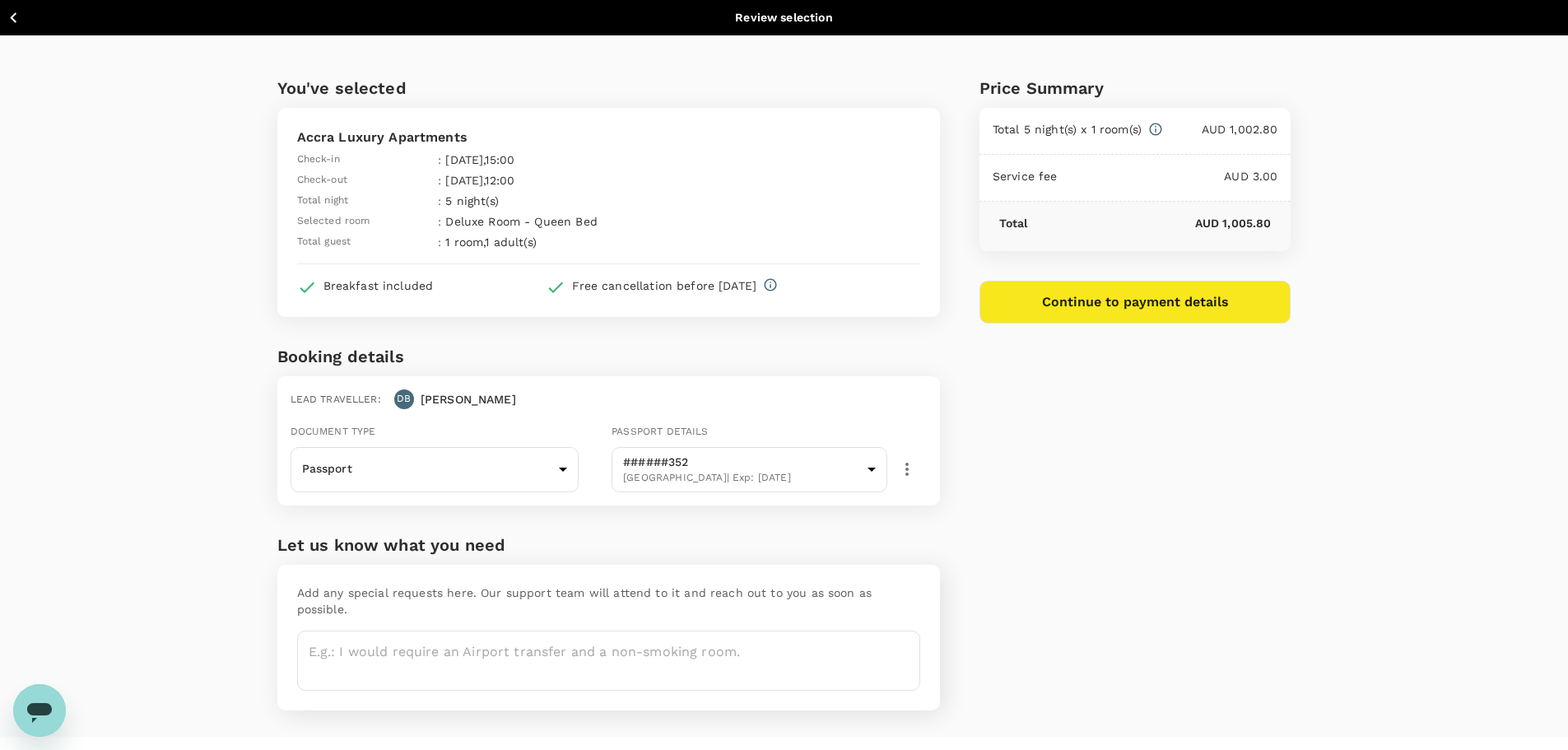
click at [1128, 307] on button "Continue to payment details" at bounding box center [1135, 302] width 312 height 43
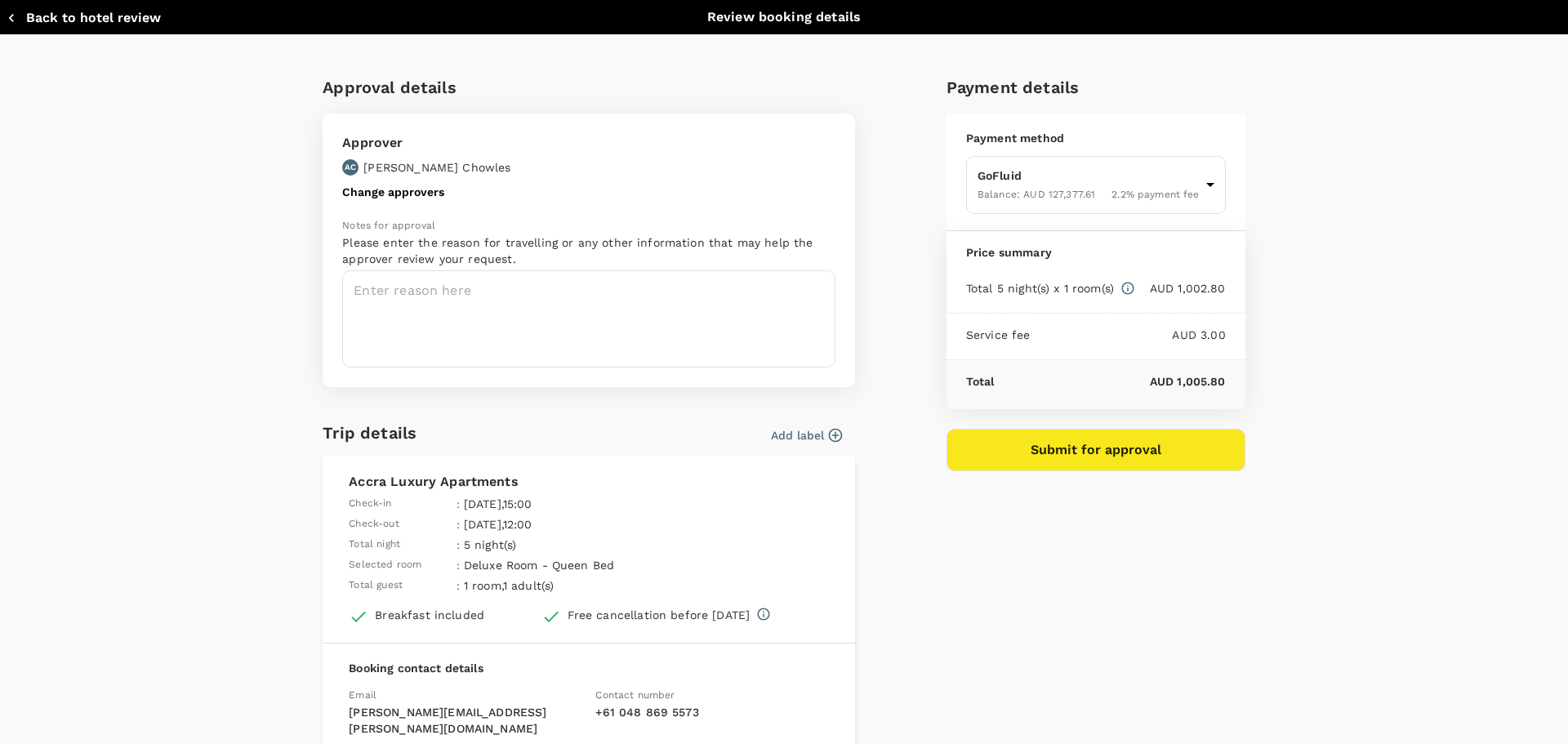
type input "9c4289b1-14a3-4119-8736-521306e5ca8f"
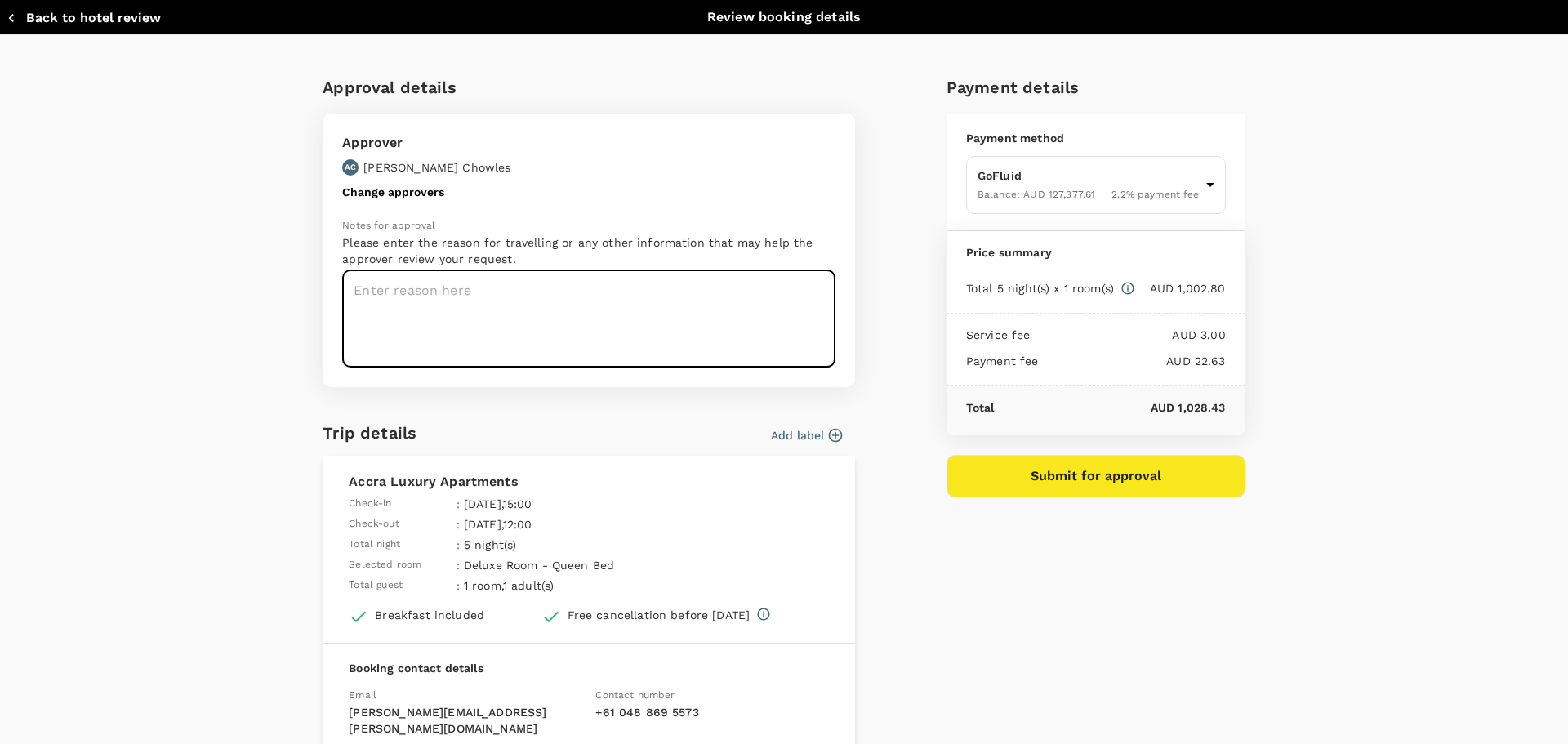
click at [480, 283] on textarea at bounding box center [589, 319] width 493 height 97
click at [378, 288] on textarea "hotle for Ghana visit" at bounding box center [589, 319] width 493 height 97
click at [375, 289] on textarea "hotlel for Ghana visit" at bounding box center [589, 319] width 493 height 97
type textarea "hotel for Ghana visit"
click at [1067, 469] on button "Submit for approval" at bounding box center [1096, 476] width 299 height 43
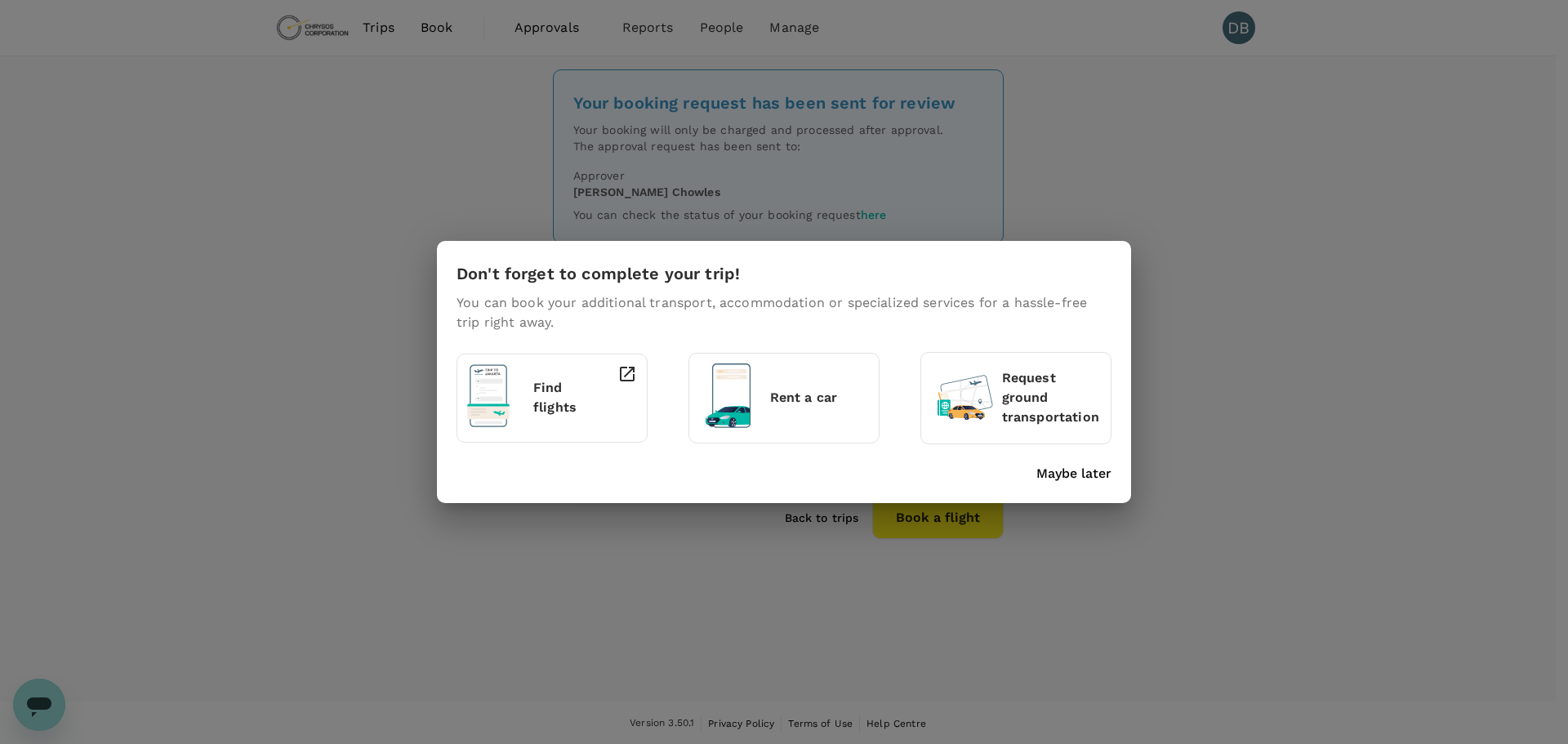
click at [1065, 472] on p "Maybe later" at bounding box center [1074, 473] width 75 height 19
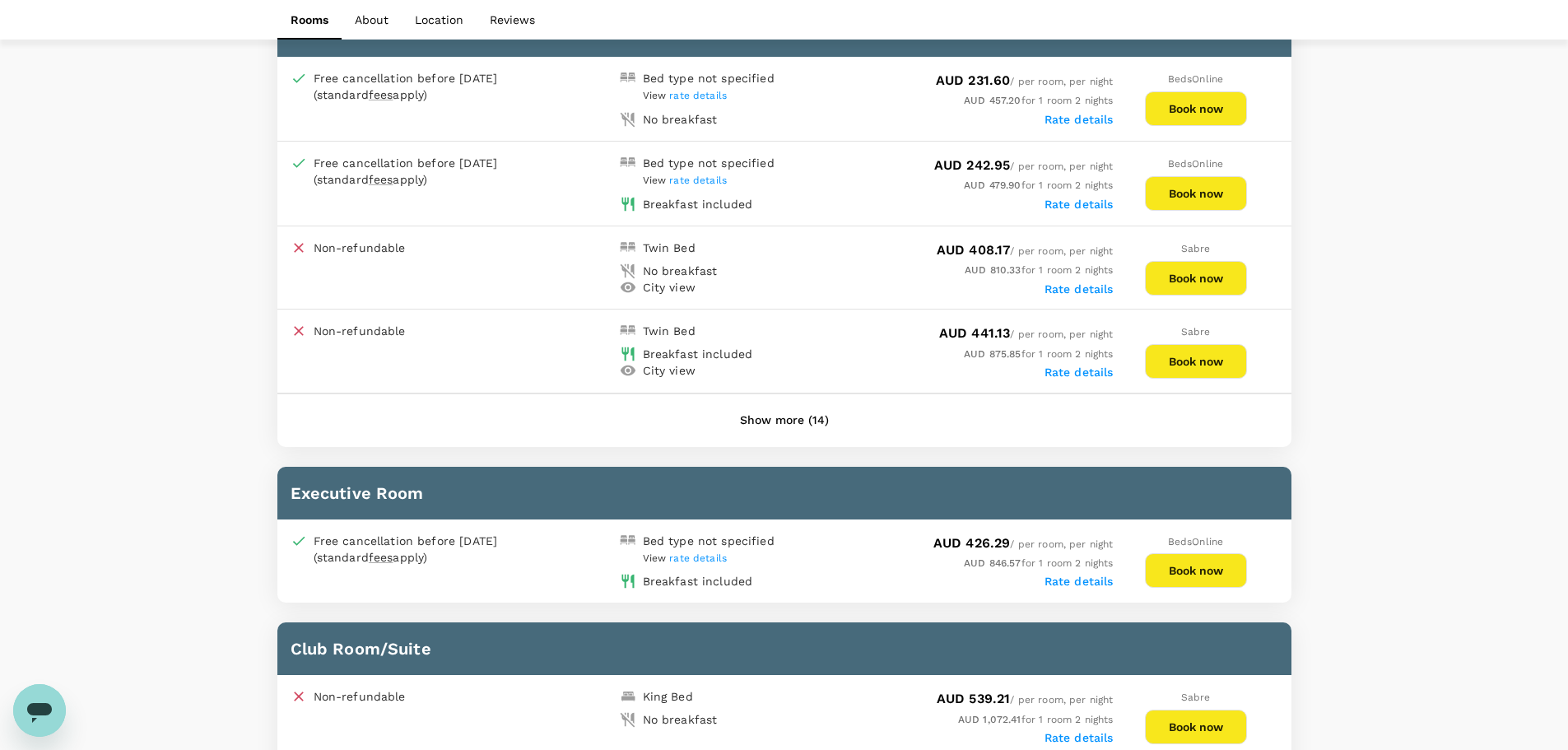
scroll to position [899, 0]
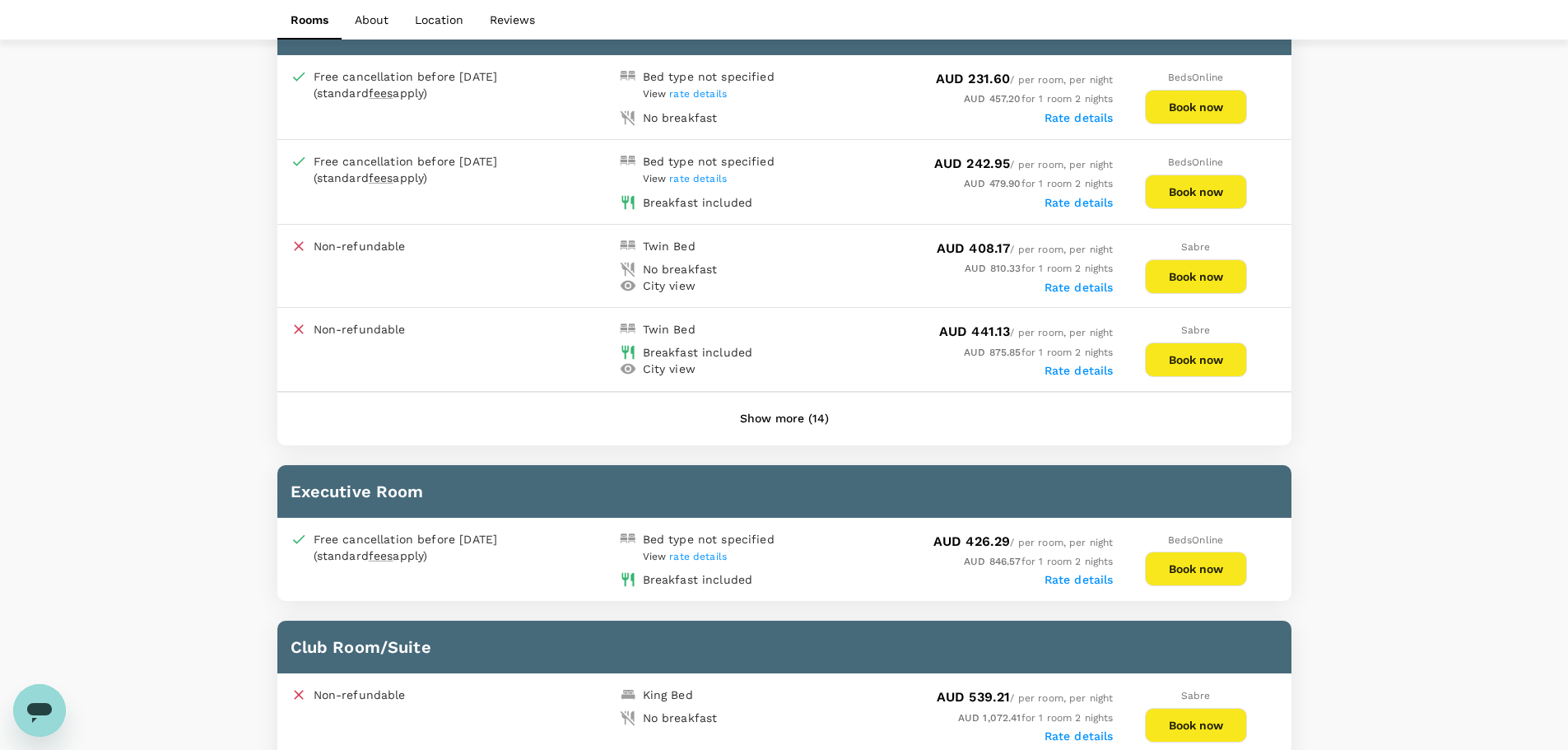
click at [798, 422] on button "Show more (14)" at bounding box center [784, 419] width 135 height 40
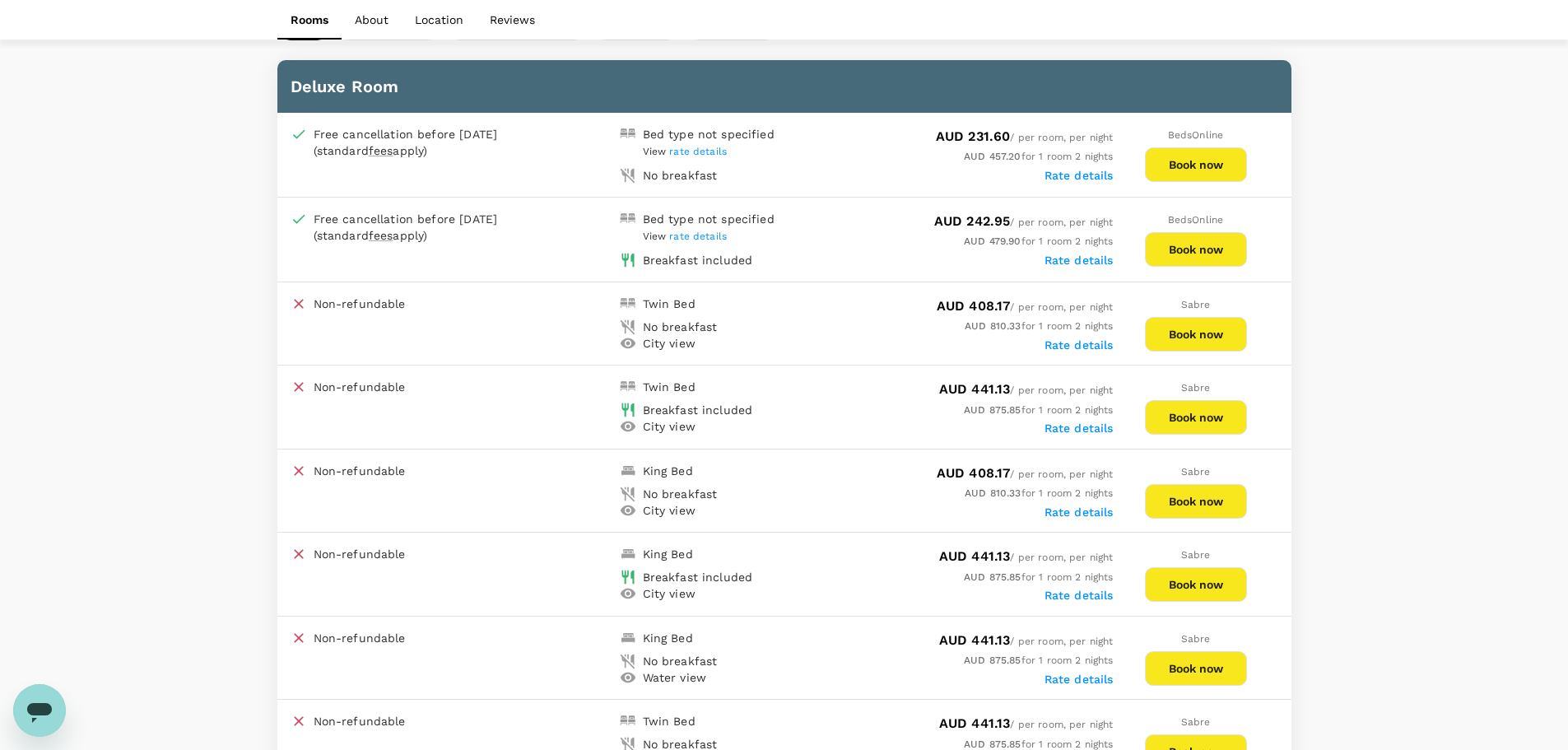
scroll to position [816, 0]
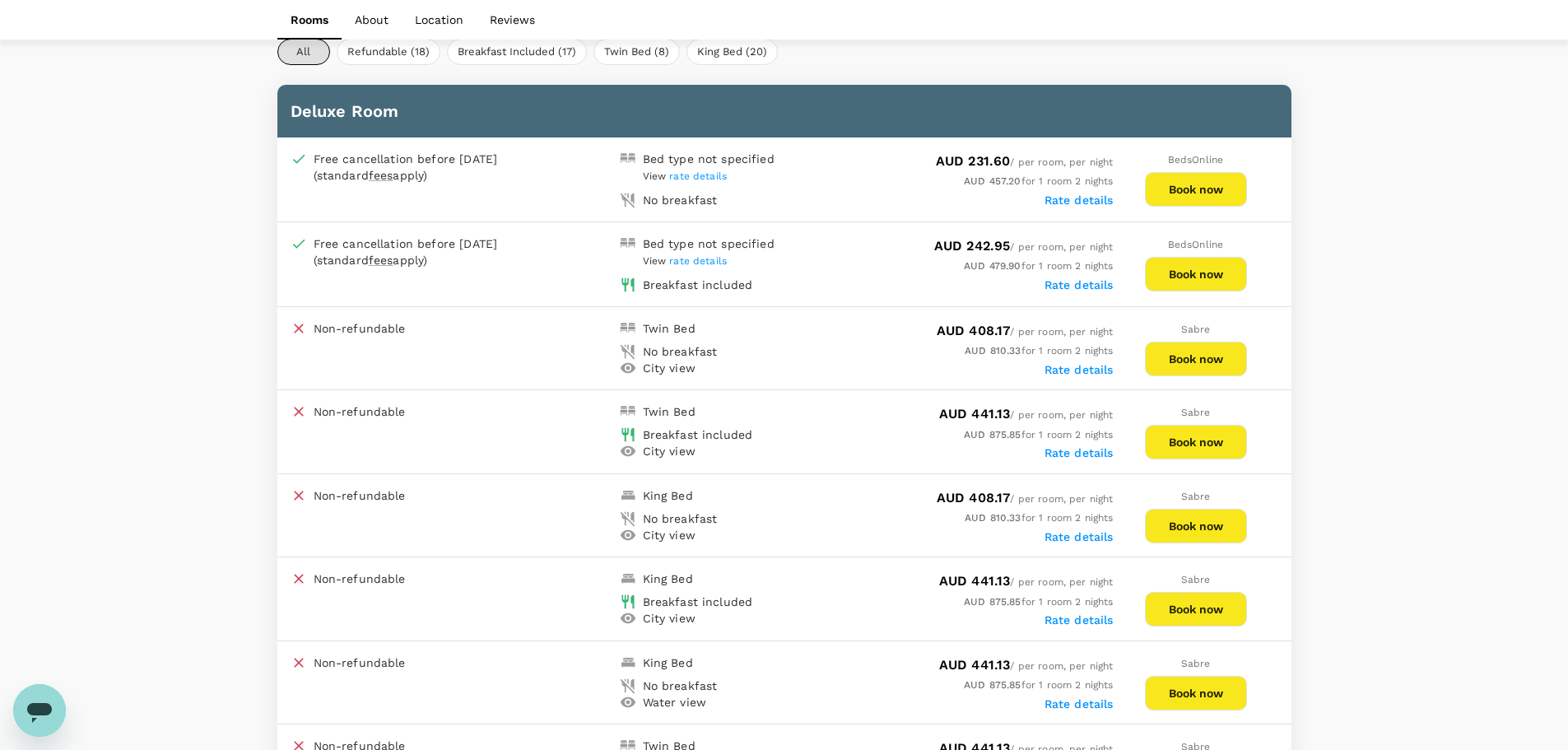
click at [1195, 190] on button "Book now" at bounding box center [1195, 190] width 102 height 35
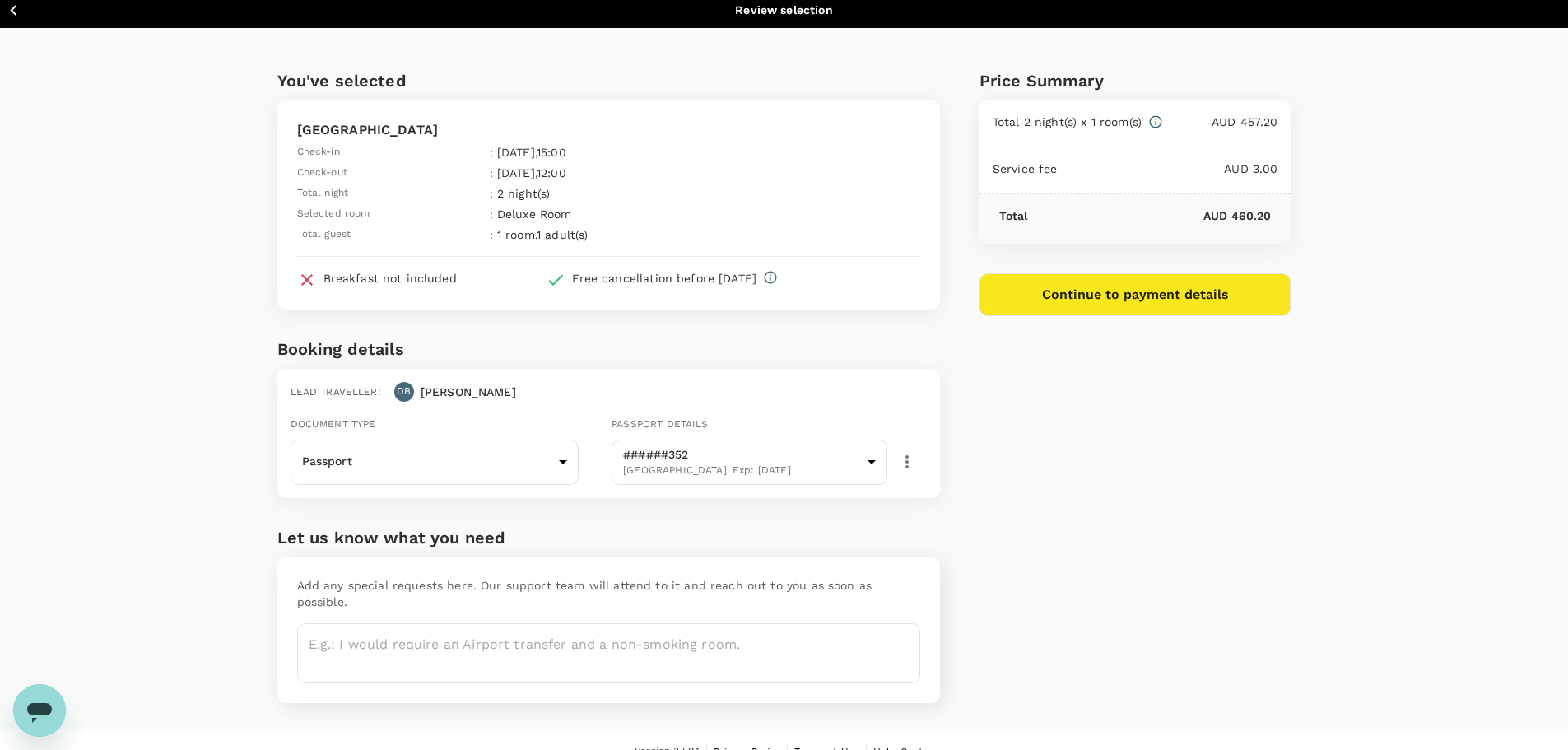
scroll to position [15, 0]
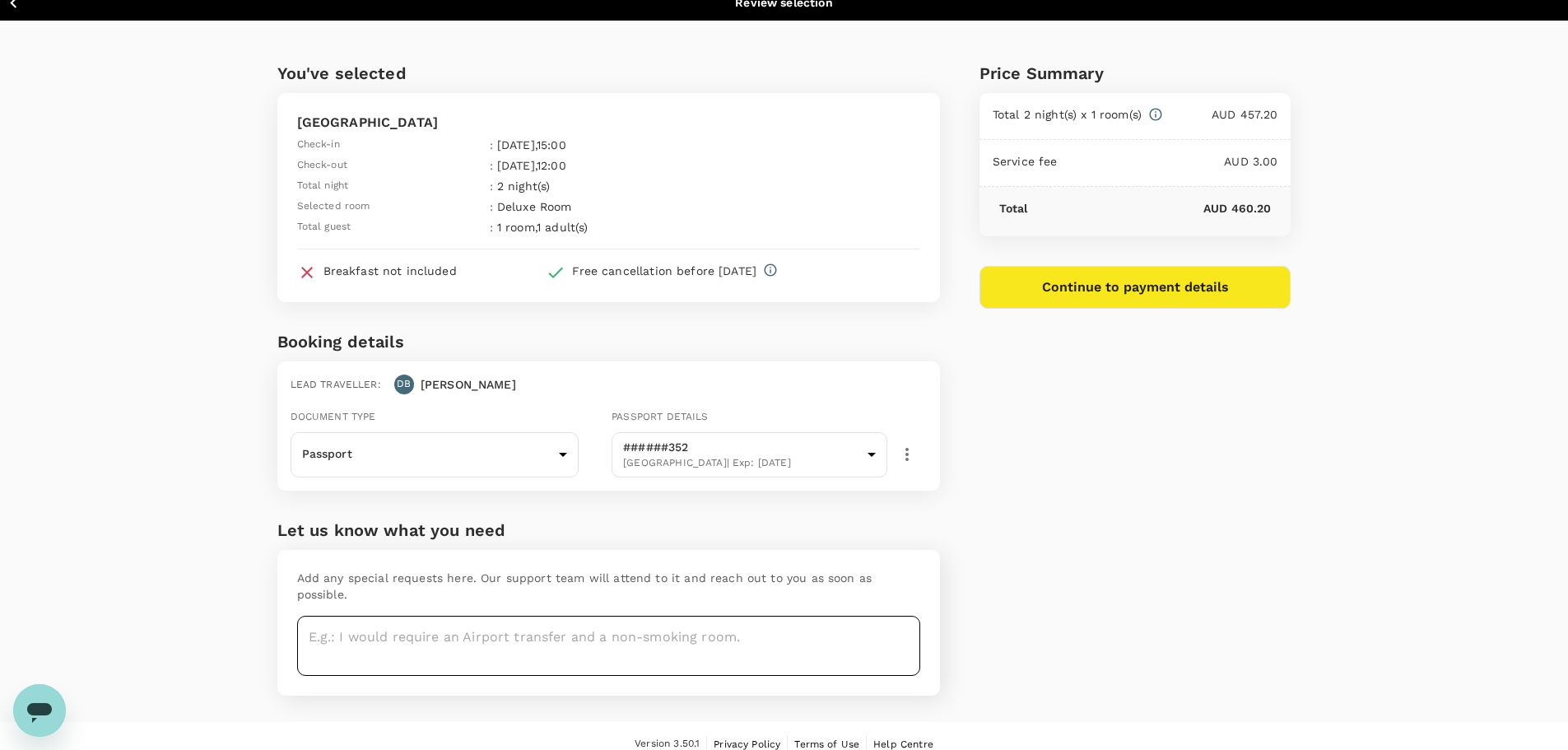
click at [434, 618] on textarea at bounding box center [608, 645] width 623 height 60
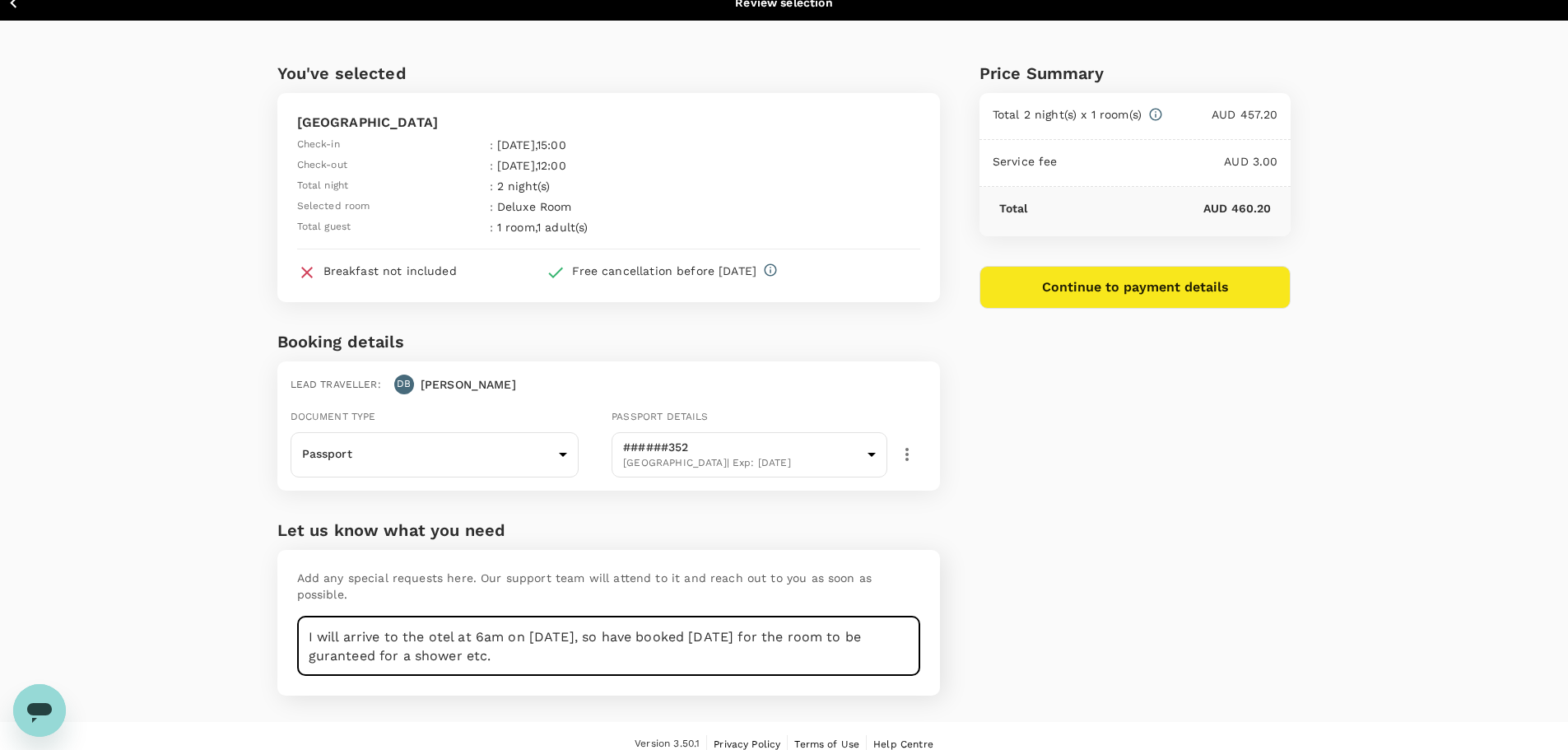
click at [431, 622] on textarea "I will arrive to the otel at 6am on 6 Oct, so have booked 5th Oct for the room …" at bounding box center [608, 645] width 623 height 60
click at [601, 619] on textarea "I will arrive to the hotel at 6am on 6 Oct, so have booked 5th Oct for the room…" at bounding box center [608, 645] width 623 height 60
click at [316, 637] on textarea "I will arrive to the hotel at 6am on 6 Oct, so I have booked 5th Oct for the ro…" at bounding box center [608, 645] width 623 height 60
click at [331, 640] on textarea "I will arrive to the hotel at 6am on 6 Oct, so I have booked 5th Oct for the ro…" at bounding box center [608, 645] width 623 height 60
drag, startPoint x: 383, startPoint y: 639, endPoint x: 309, endPoint y: 639, distance: 74.0
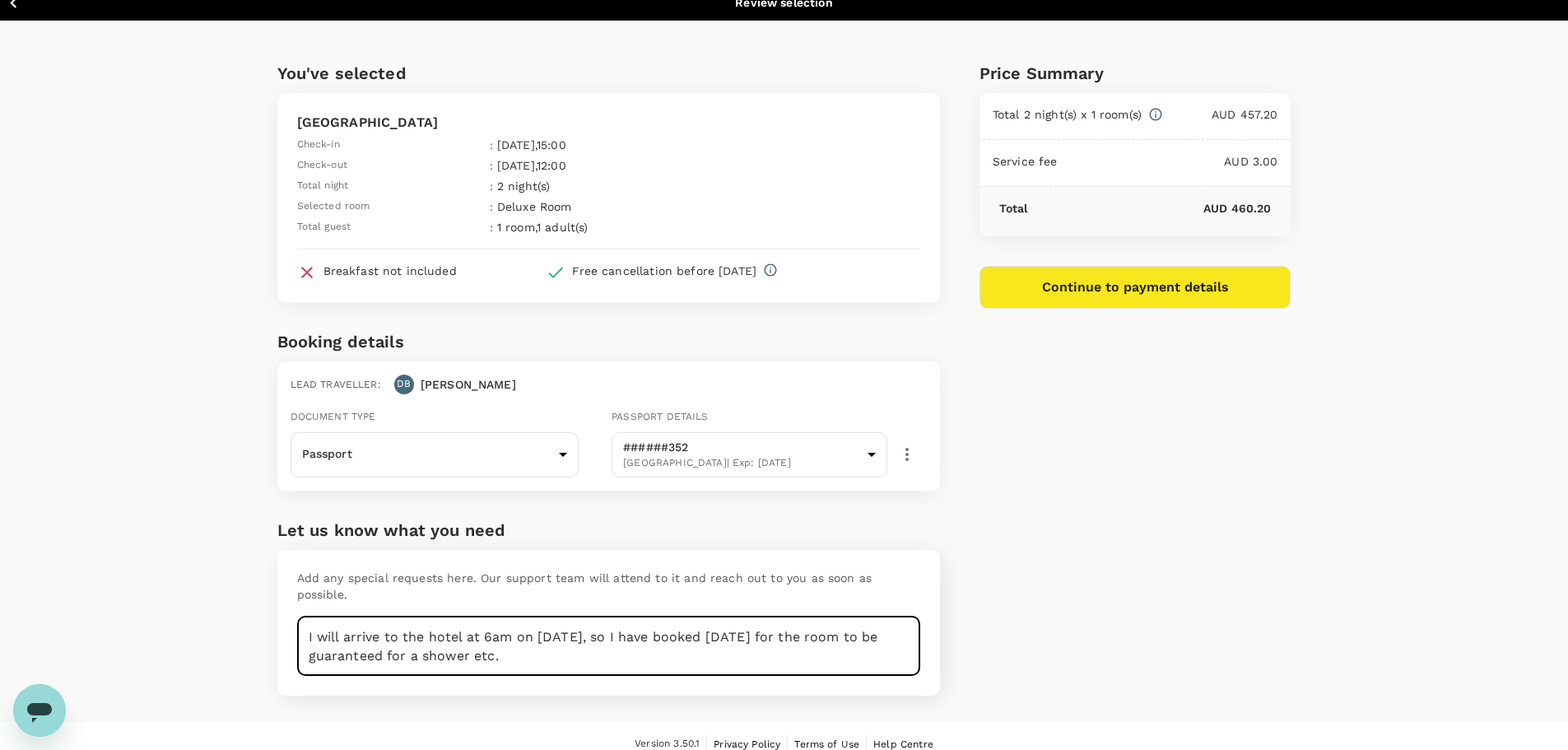
click at [309, 639] on textarea "I will arrive to the hotel at 6am on 6 Oct, so I have booked 5th Oct for the ro…" at bounding box center [608, 645] width 623 height 60
type textarea "I will arrive to the hotel at 6am on 6 Oct, so I have booked 5th Oct for the ro…"
click at [962, 572] on div "Price Summary Total 2 night(s) x 1 room(s) AUD 457.20 Service fee AUD 3.00 Tota…" at bounding box center [1115, 371] width 352 height 701
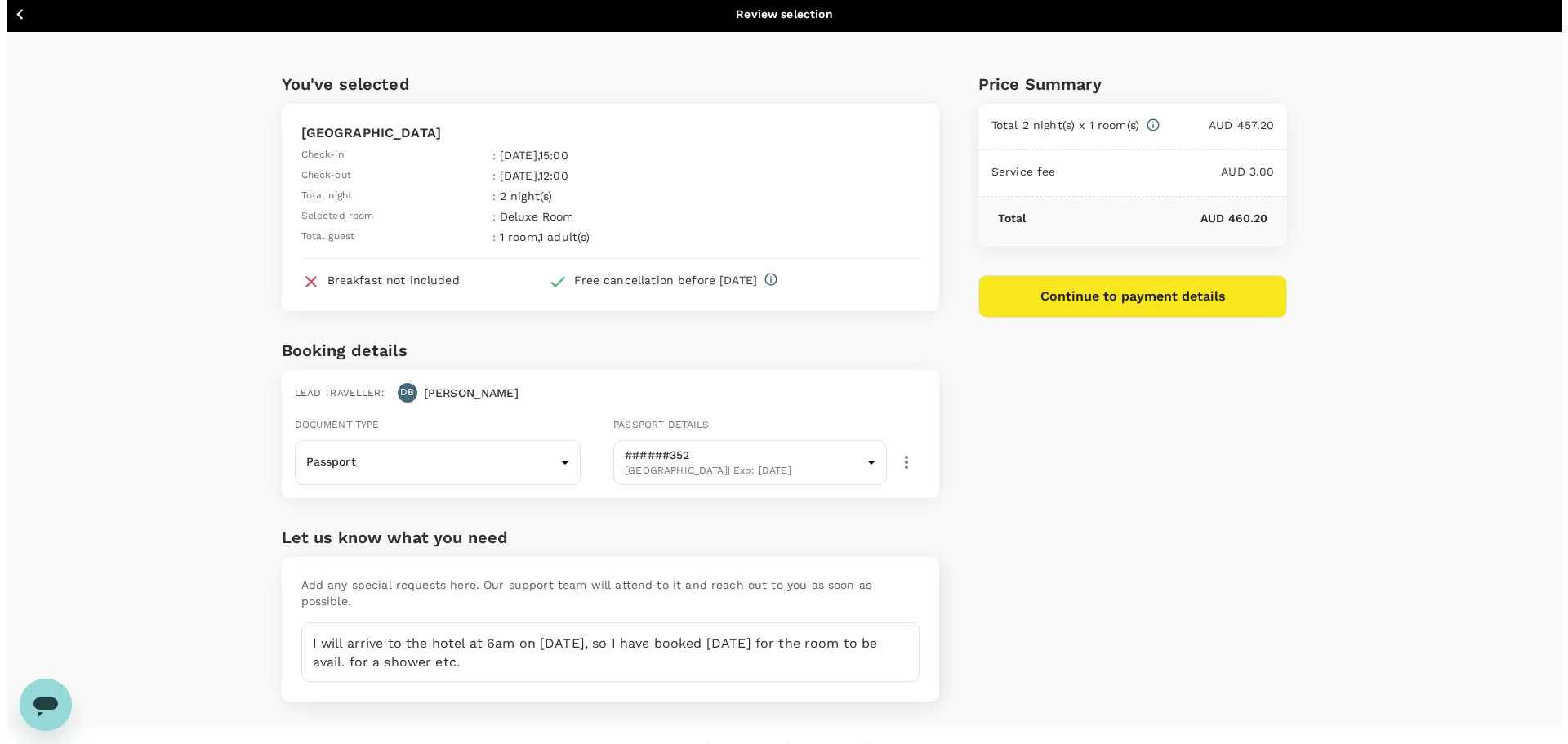
scroll to position [0, 0]
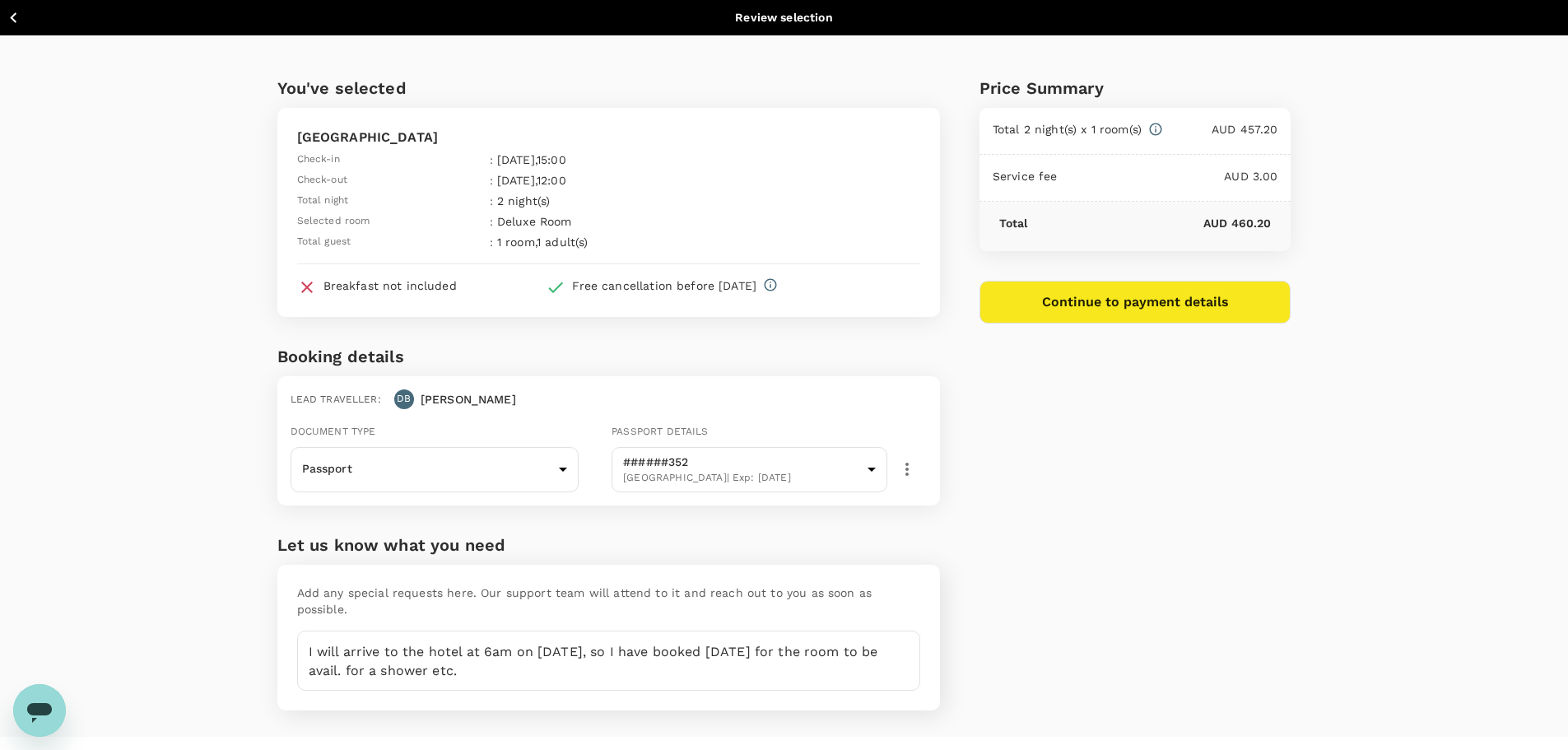
click at [1110, 310] on button "Continue to payment details" at bounding box center [1135, 302] width 312 height 43
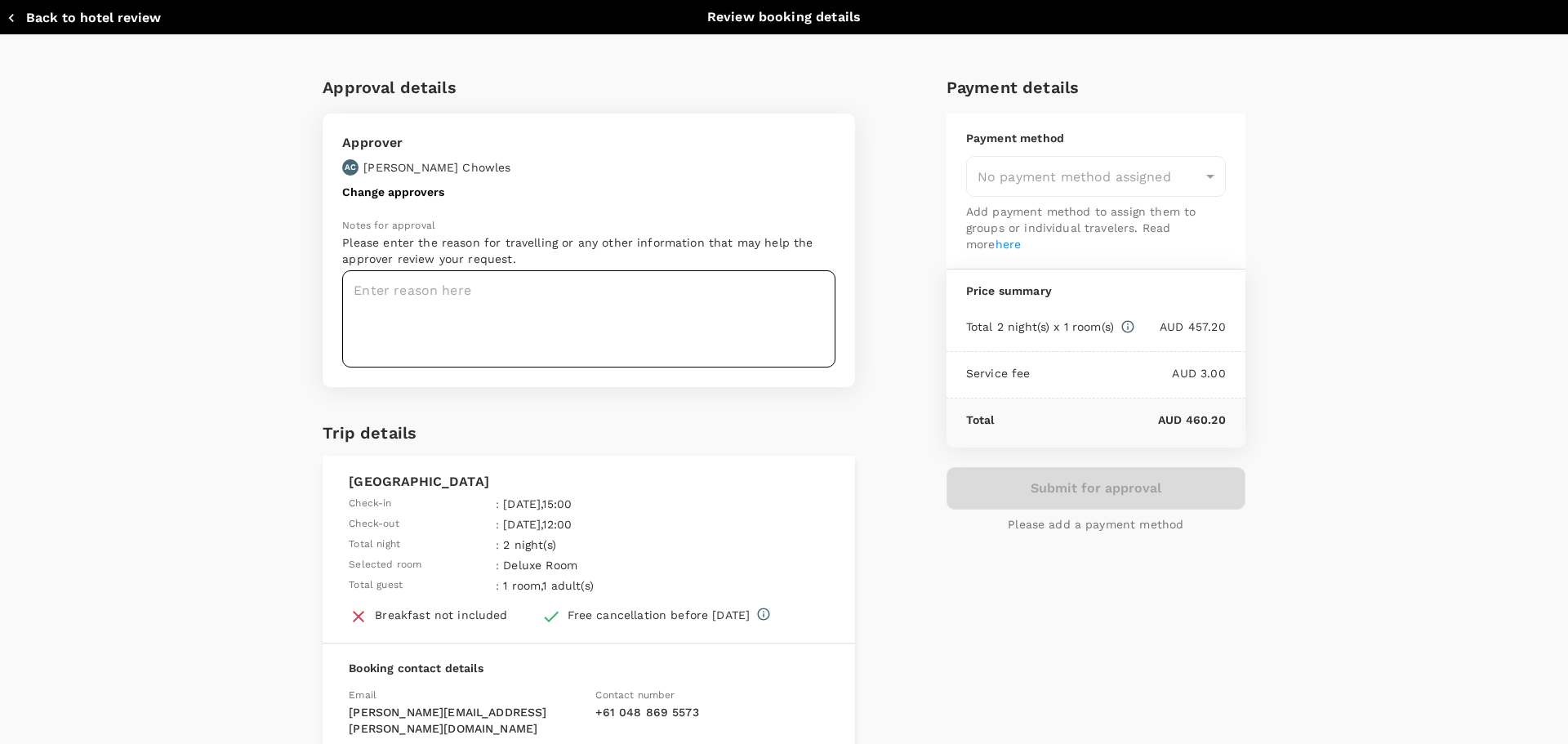
type input "9c4289b1-14a3-4119-8736-521306e5ca8f"
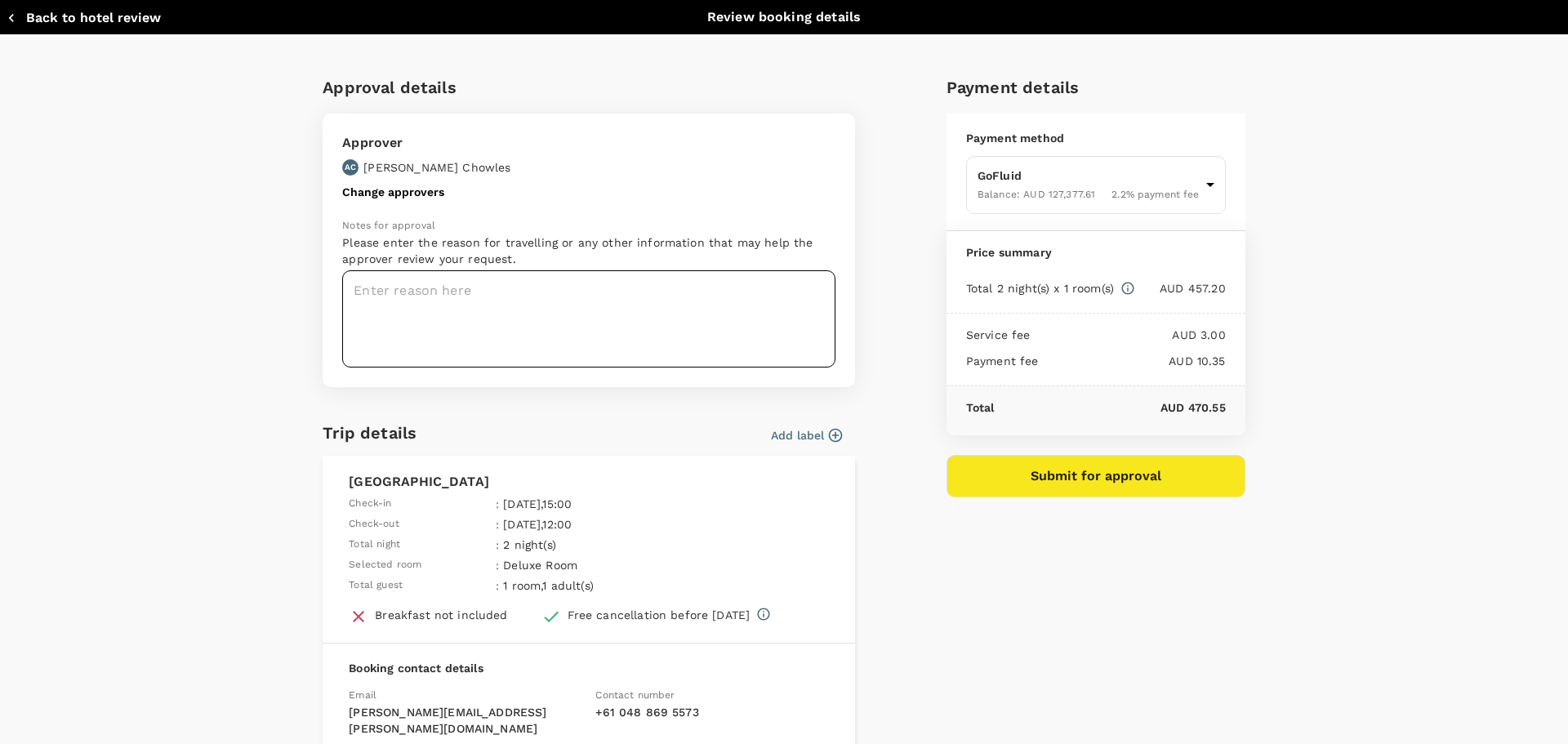
click at [542, 287] on textarea at bounding box center [589, 319] width 493 height 97
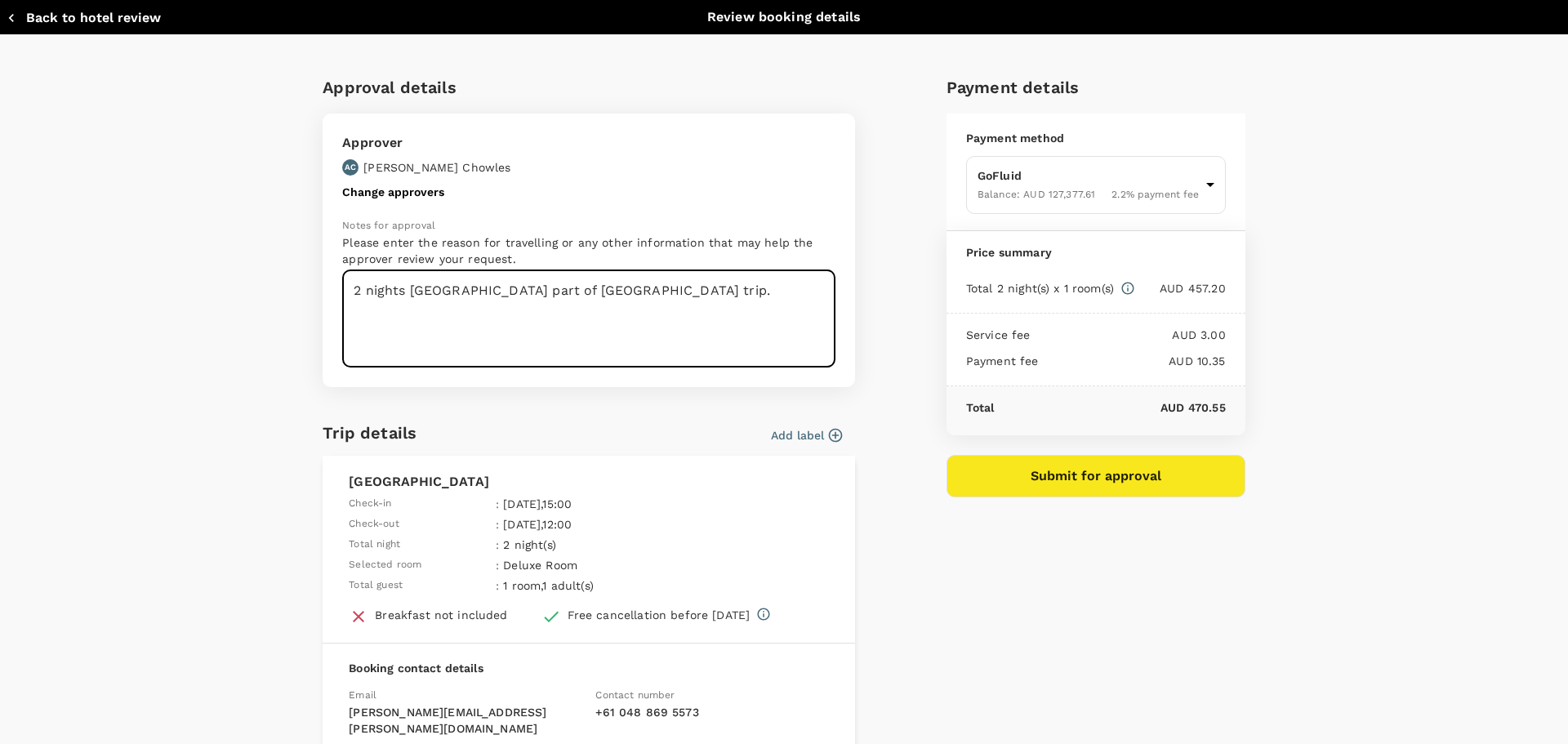
type textarea "2 nights dubai part of Africa trip."
click at [1055, 486] on button "Submit for approval" at bounding box center [1096, 476] width 299 height 43
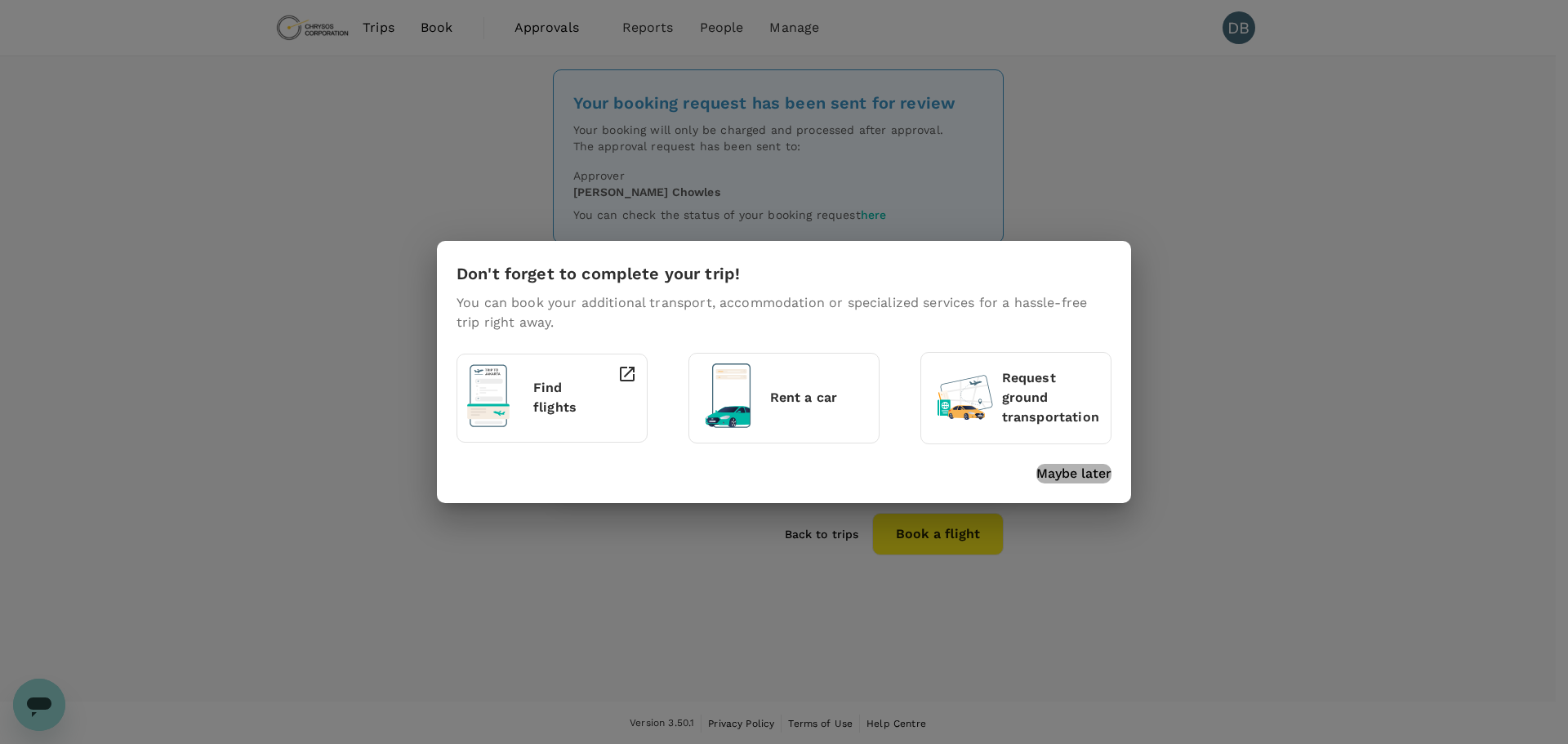
click at [1077, 474] on p "Maybe later" at bounding box center [1074, 473] width 75 height 19
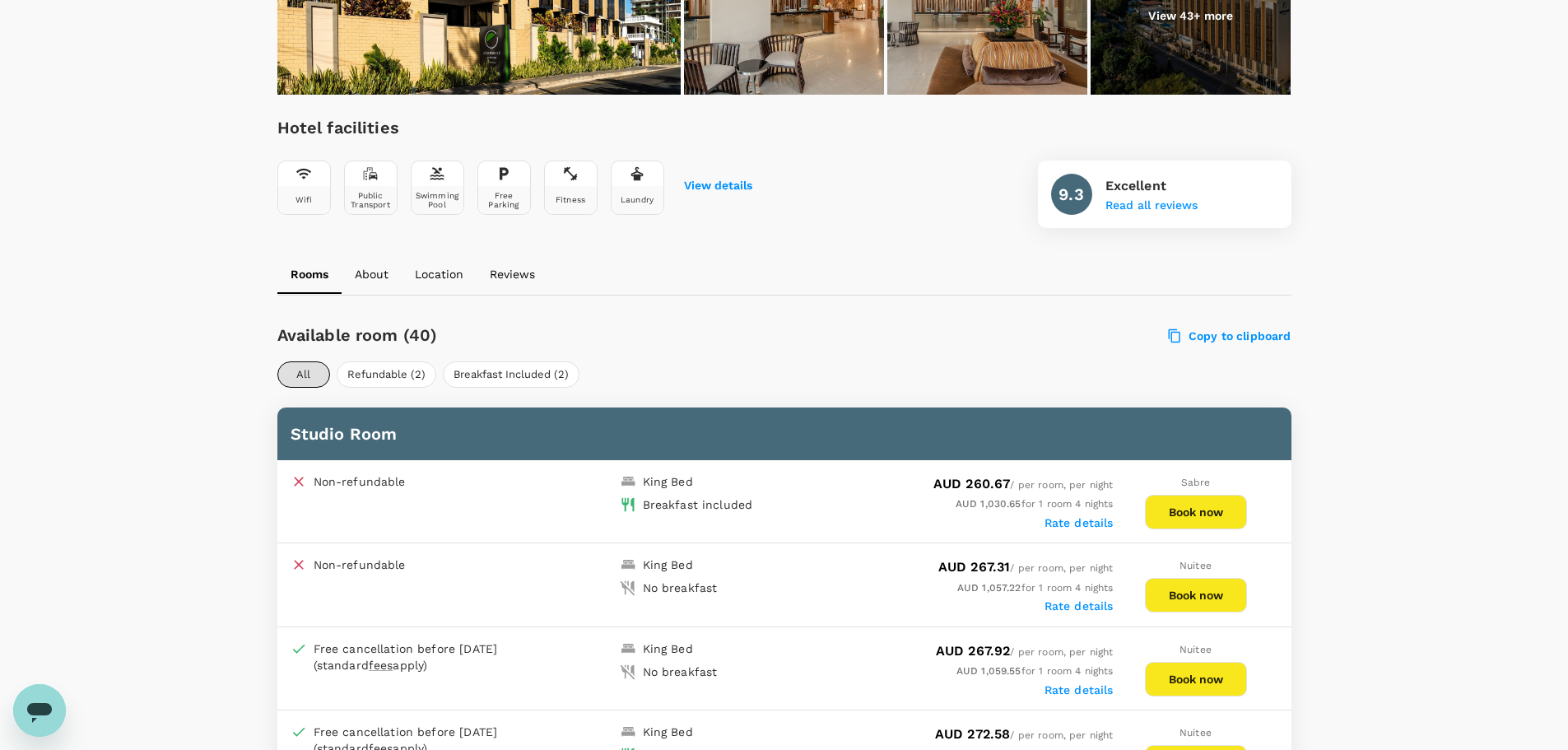
scroll to position [658, 0]
